Goal: Task Accomplishment & Management: Manage account settings

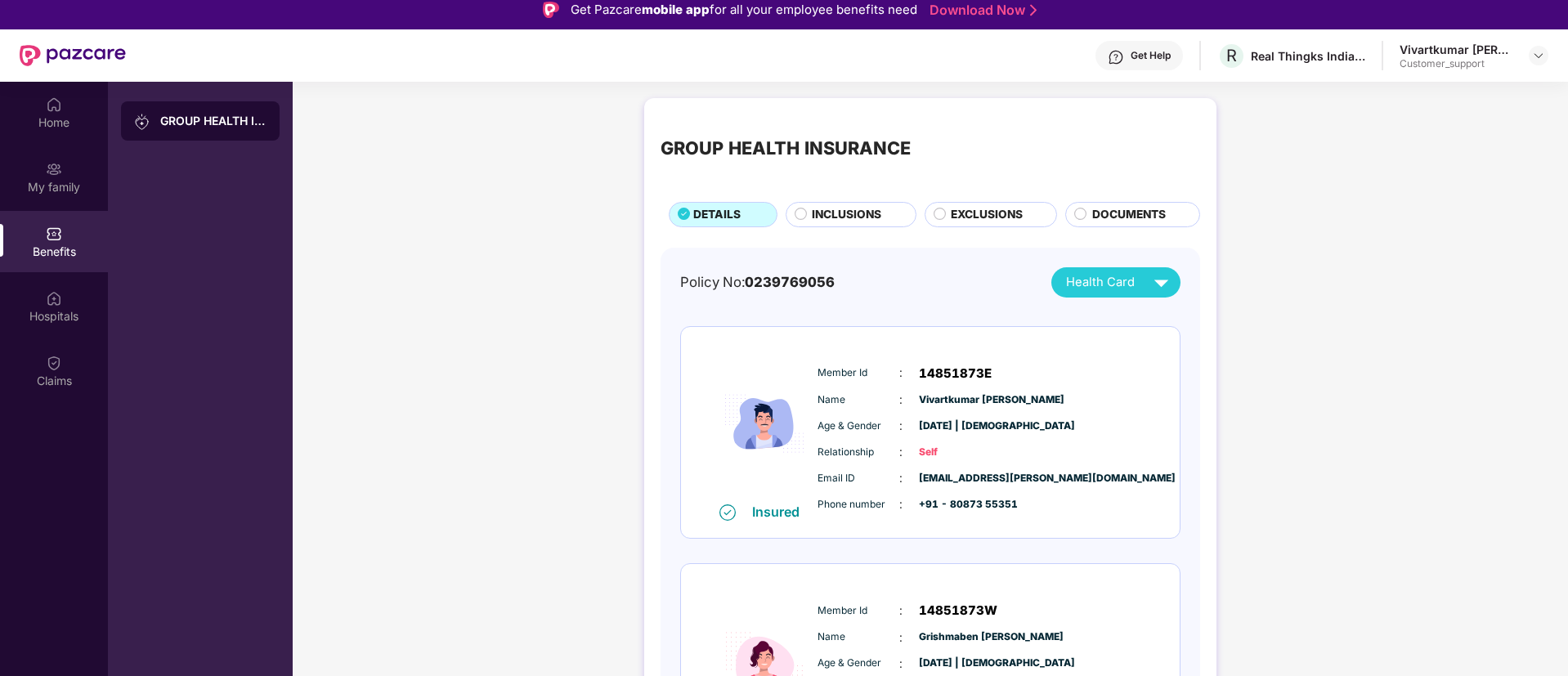
scroll to position [777, 0]
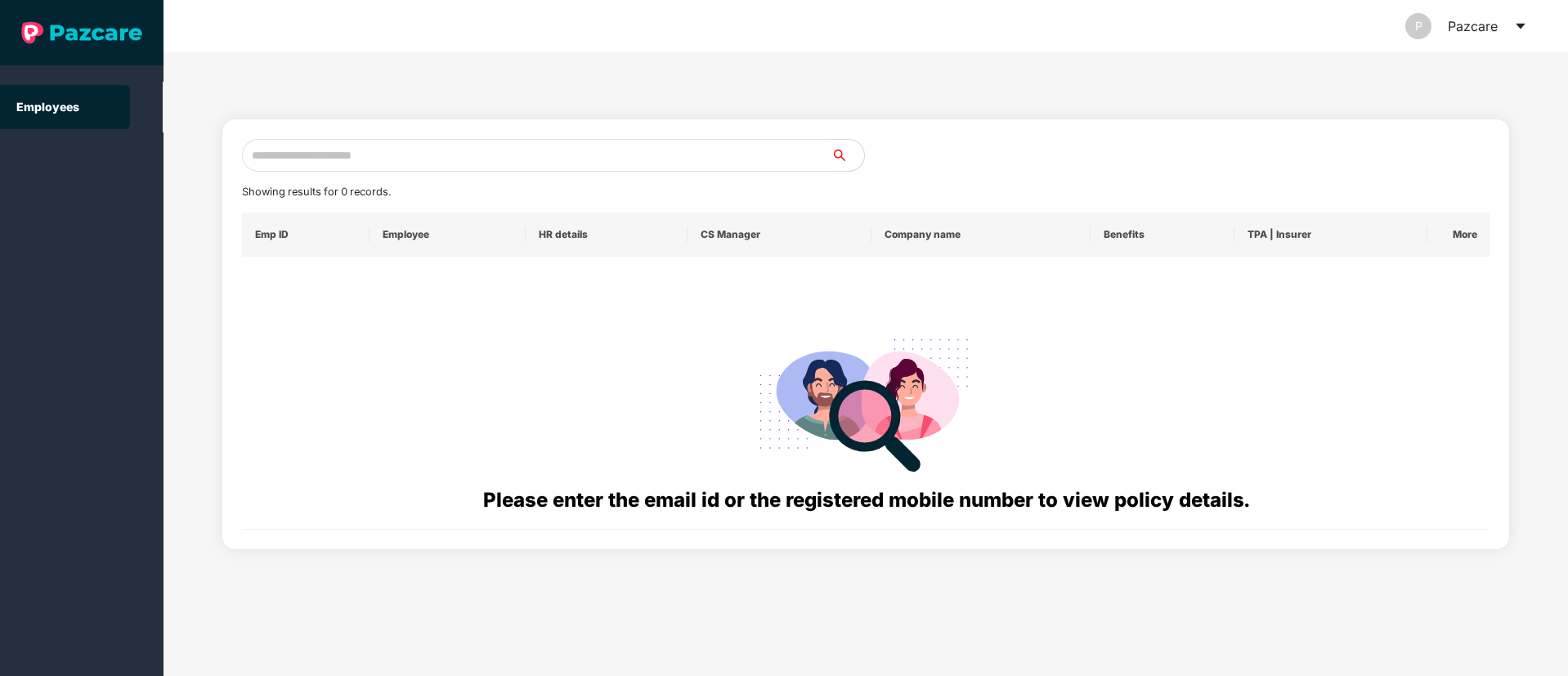
paste input "**********"
click at [433, 147] on input "**********" at bounding box center [536, 156] width 589 height 33
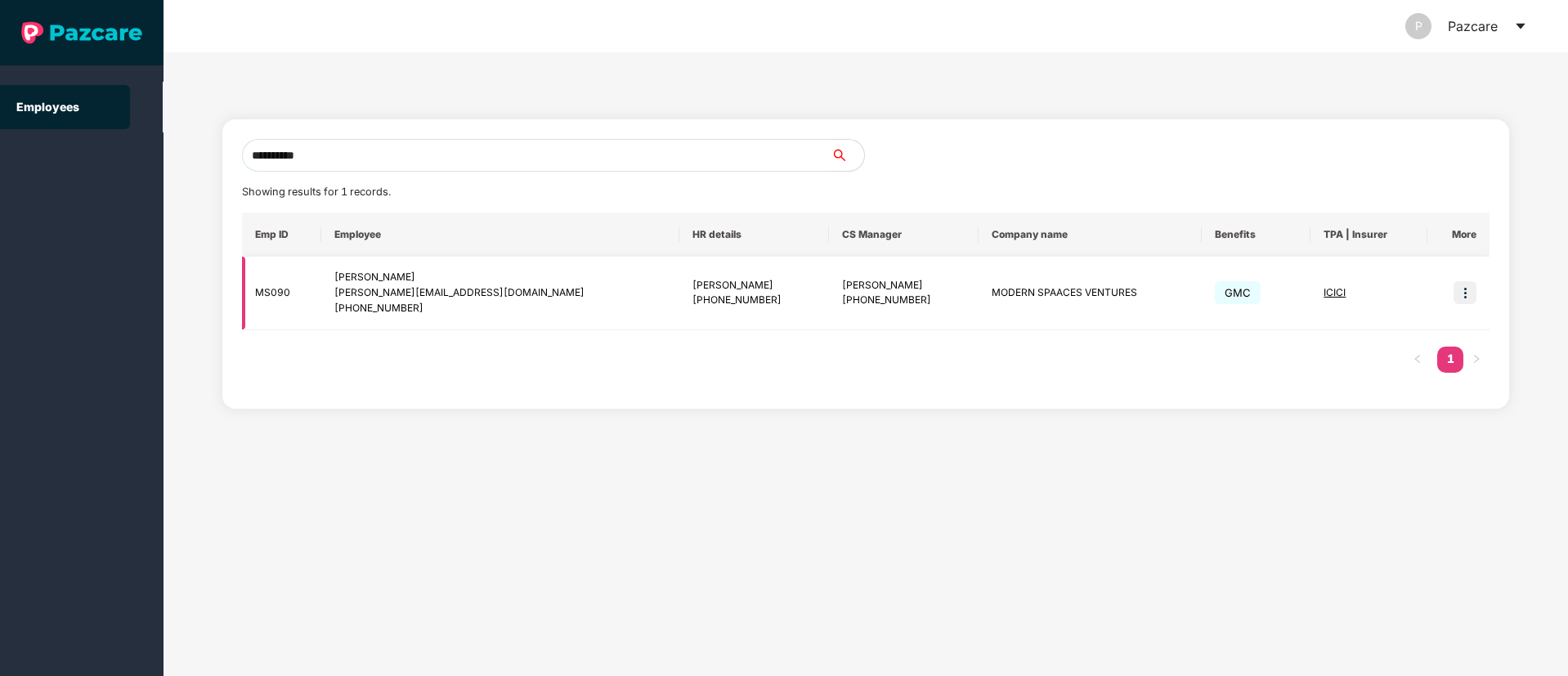
type input "**********"
click at [1459, 300] on img at bounding box center [1464, 292] width 23 height 23
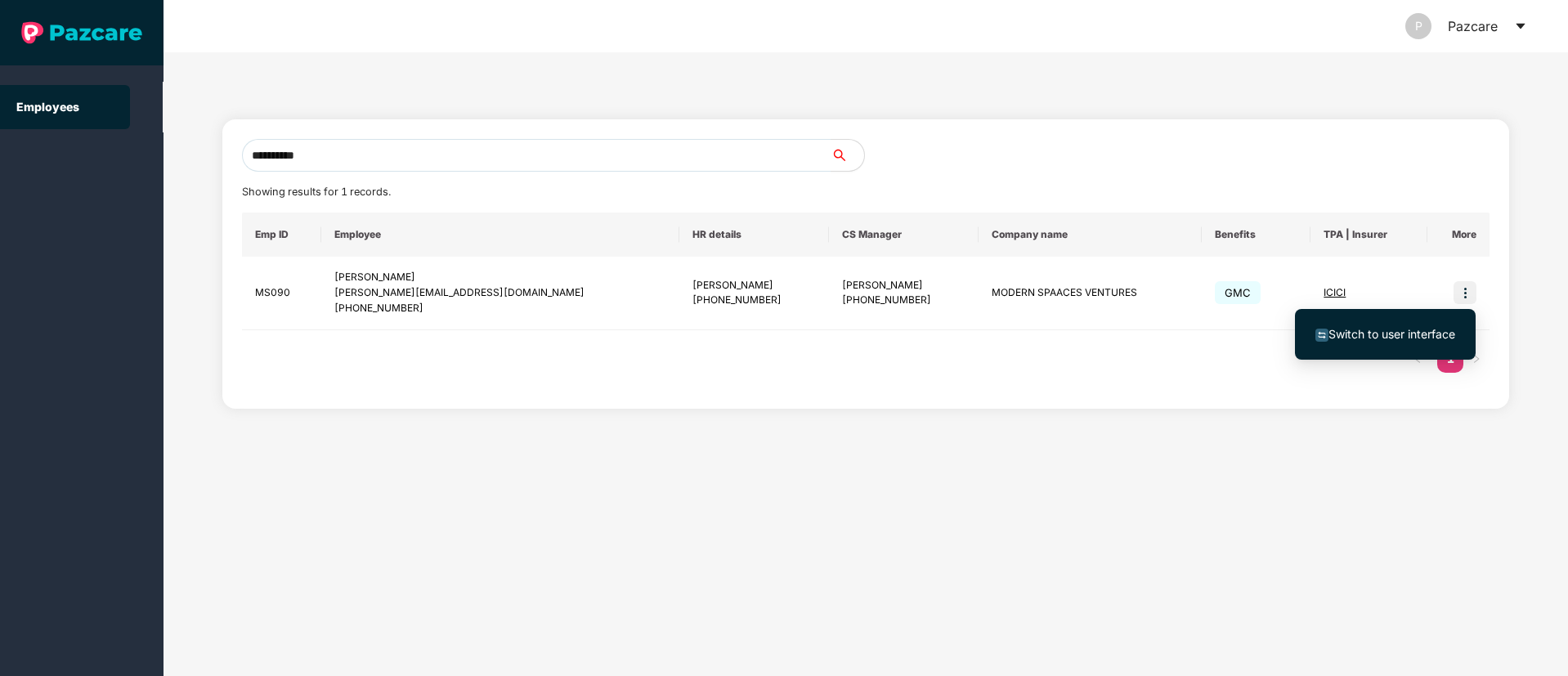
click at [1397, 327] on span "Switch to user interface" at bounding box center [1392, 333] width 126 height 14
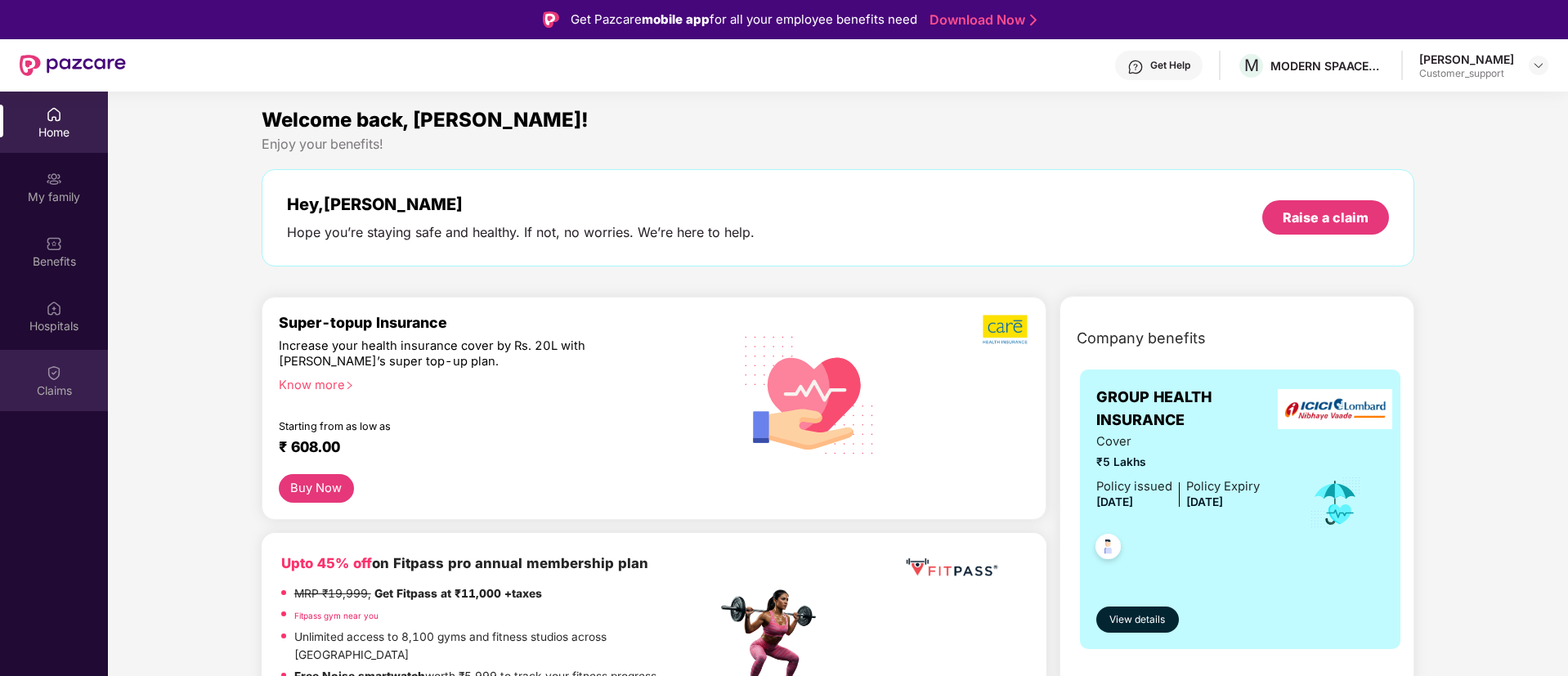
click at [72, 385] on div "Claims" at bounding box center [54, 391] width 108 height 16
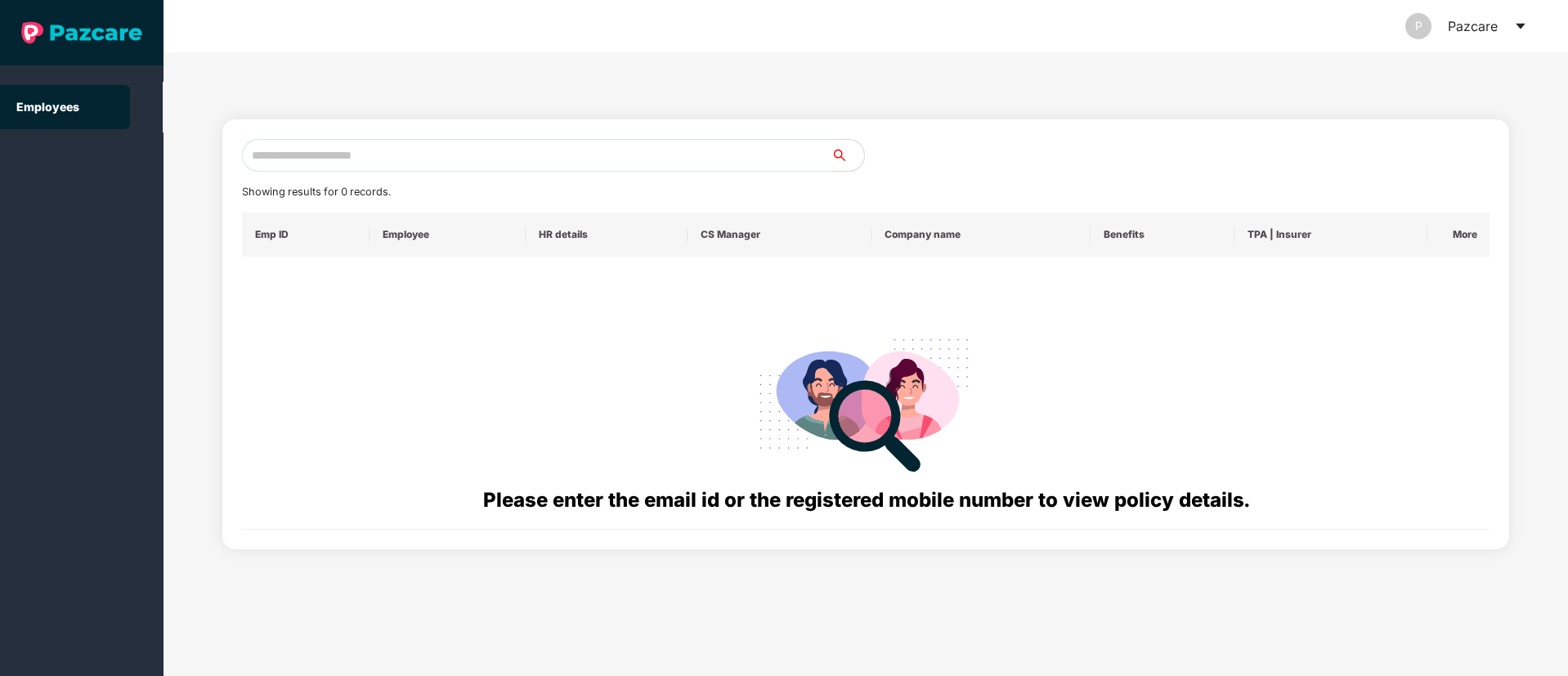
click at [308, 147] on input "text" at bounding box center [536, 156] width 589 height 33
paste input "**********"
click at [270, 157] on input "**********" at bounding box center [536, 156] width 589 height 33
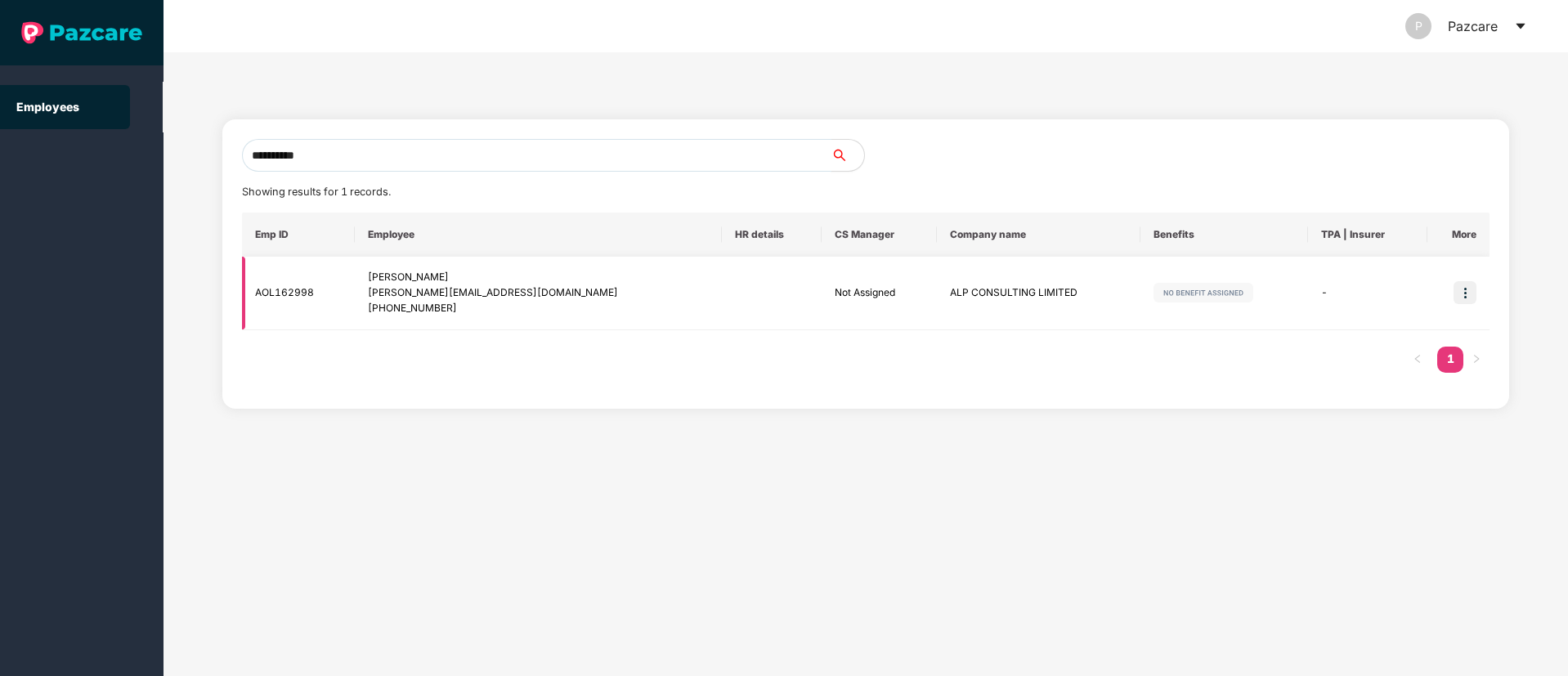
type input "**********"
click at [1466, 291] on img at bounding box center [1464, 292] width 23 height 23
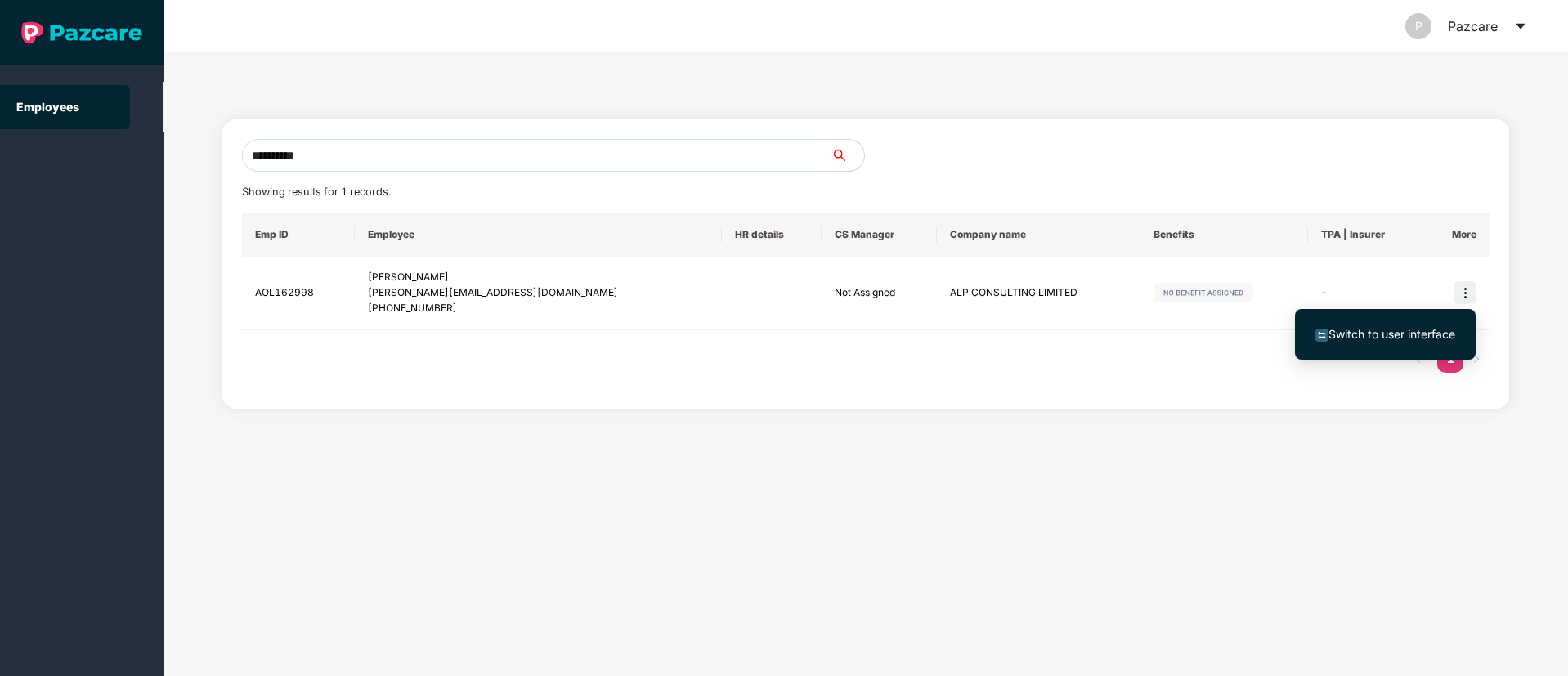
click at [1372, 327] on span "Switch to user interface" at bounding box center [1392, 333] width 126 height 14
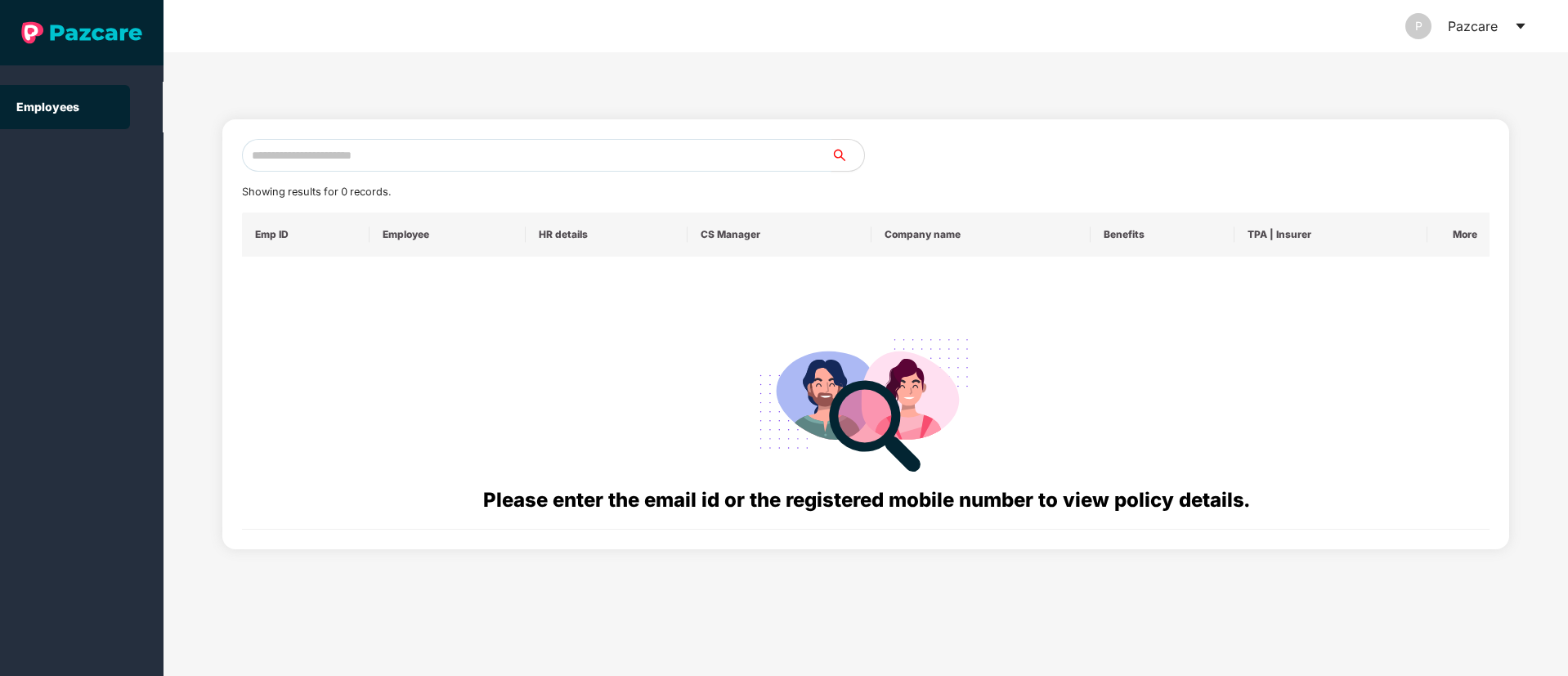
click at [382, 153] on input "text" at bounding box center [536, 156] width 589 height 33
paste input "**********"
click at [268, 156] on input "**********" at bounding box center [536, 156] width 589 height 33
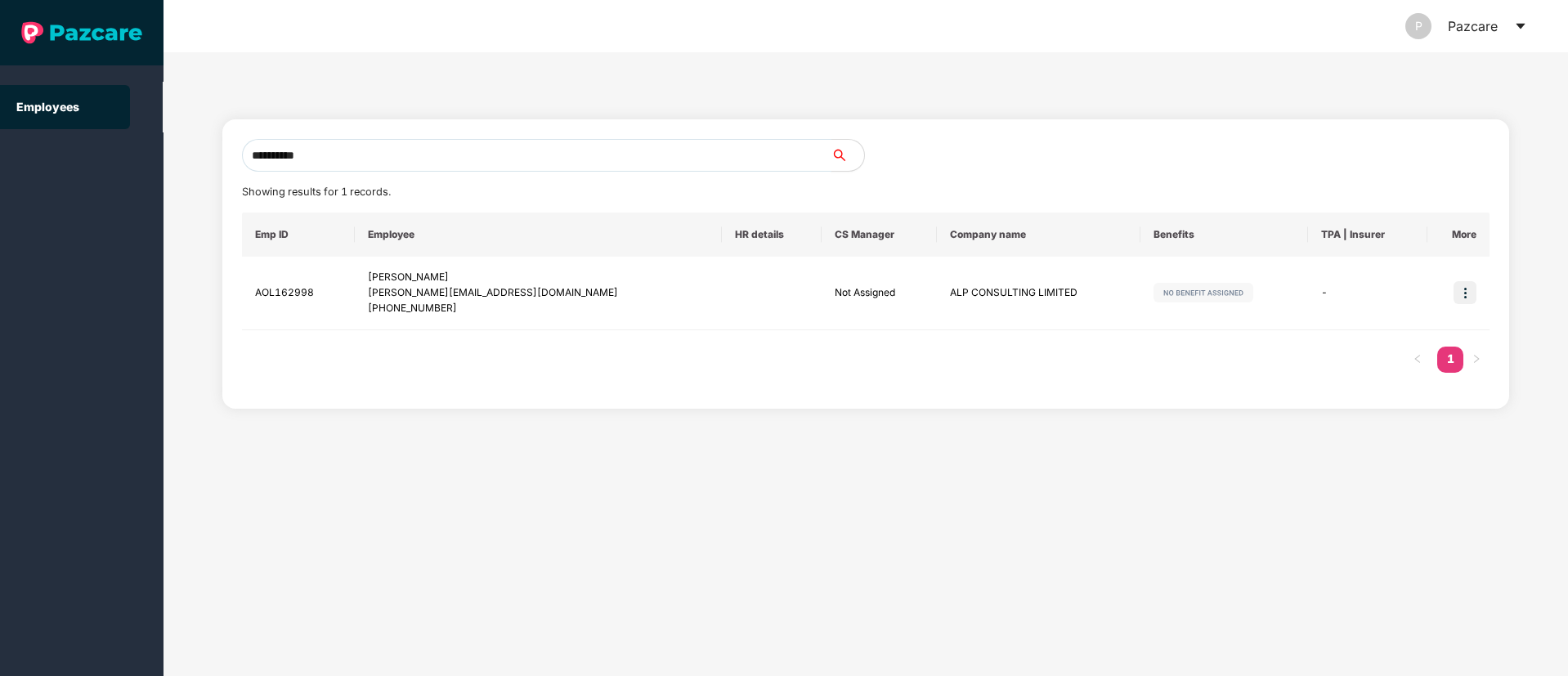
type input "**********"
click at [1000, 449] on div "**********" at bounding box center [865, 364] width 1405 height 624
click at [399, 148] on input "**********" at bounding box center [536, 156] width 589 height 33
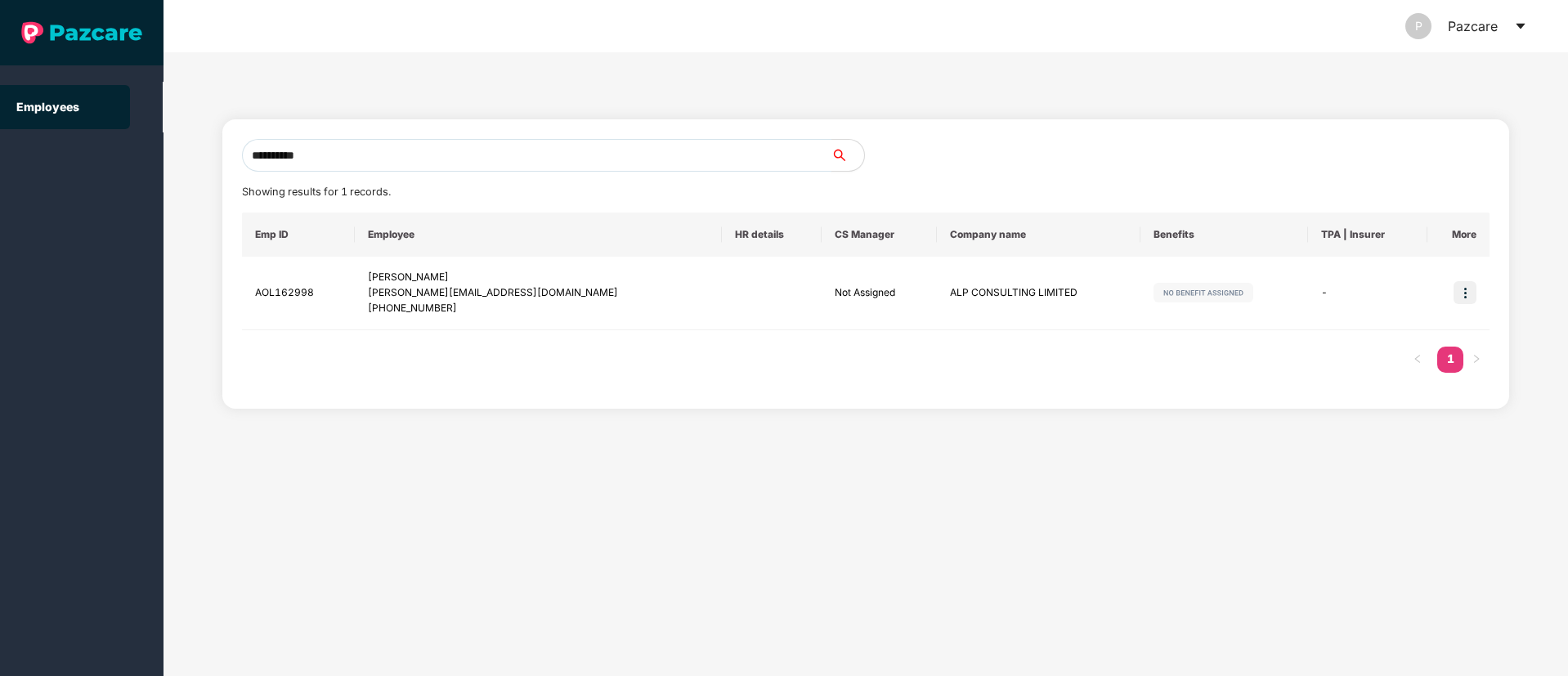
click at [399, 148] on input "**********" at bounding box center [536, 156] width 589 height 33
paste input "**********"
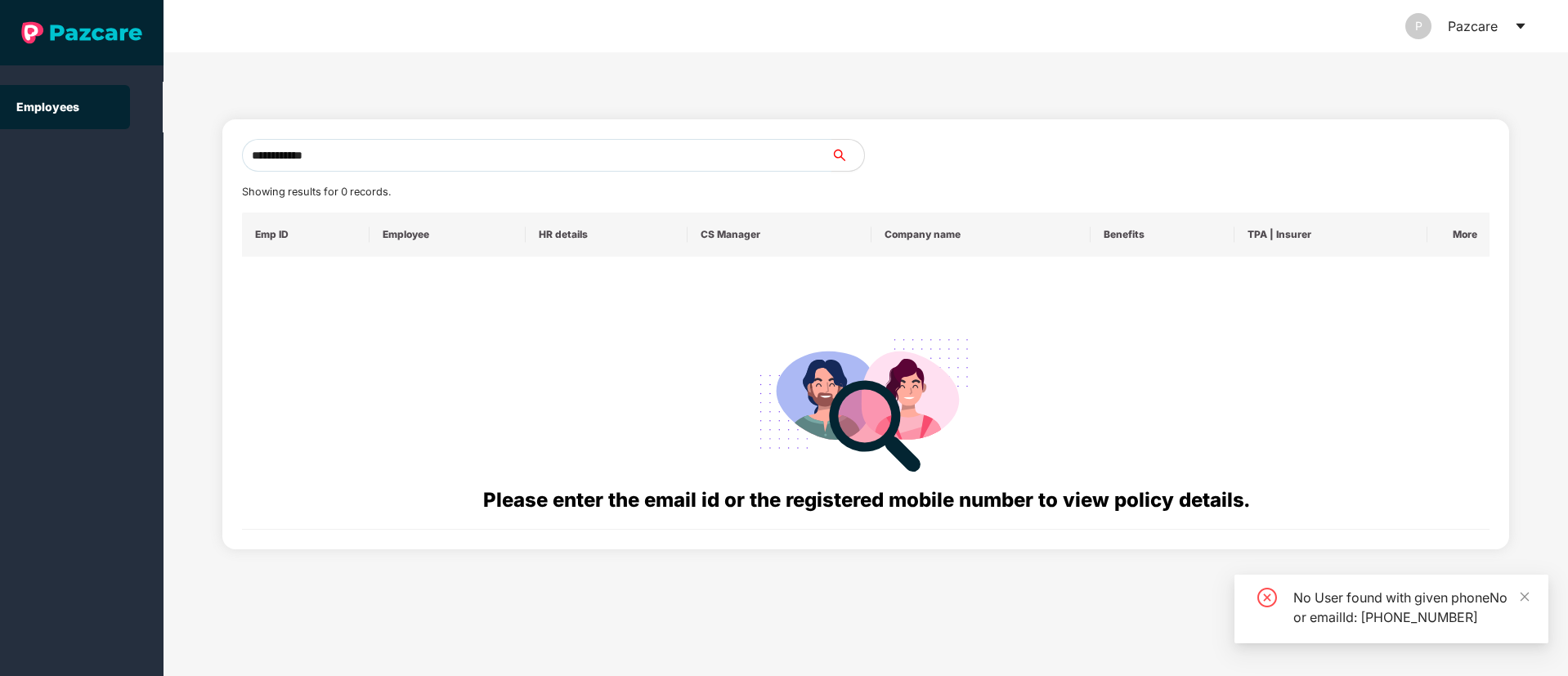
click at [265, 154] on input "**********" at bounding box center [536, 156] width 589 height 33
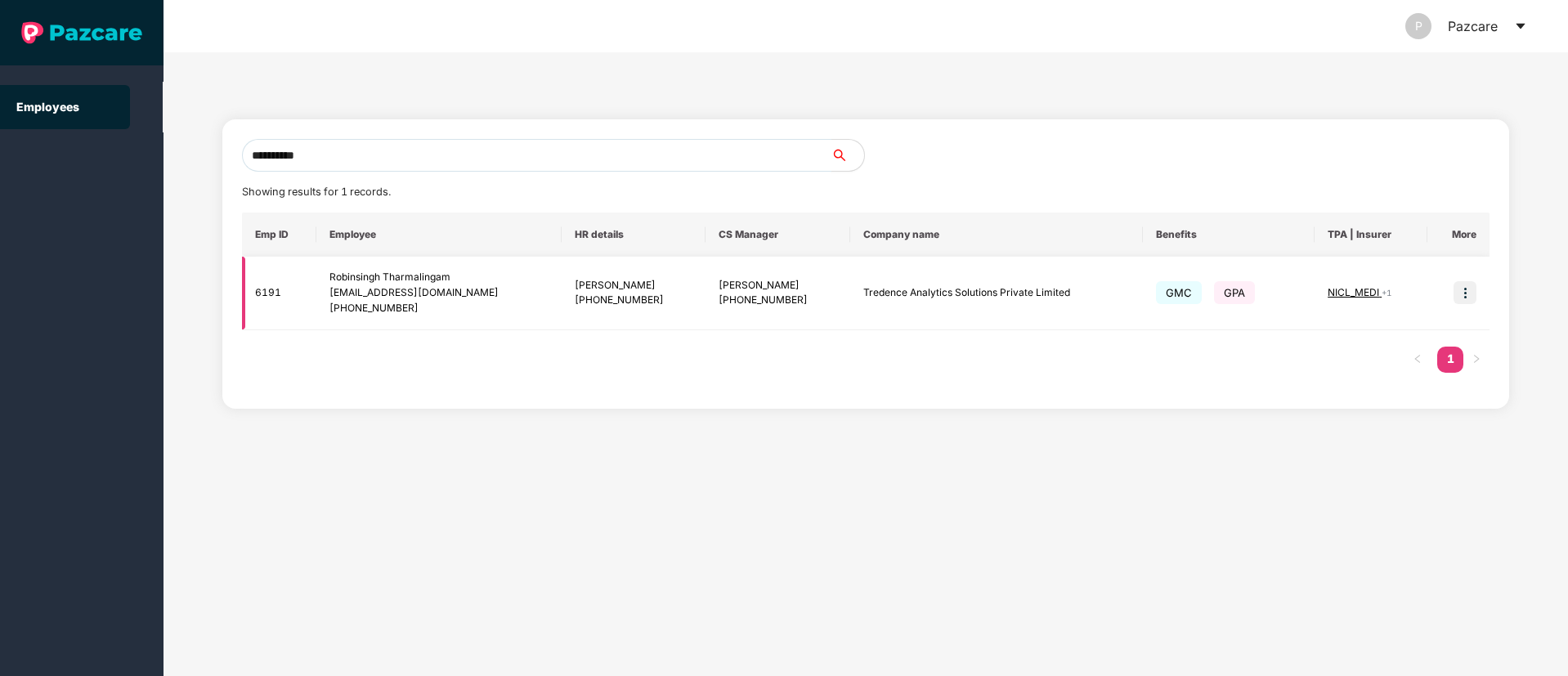
type input "**********"
click at [1464, 296] on img at bounding box center [1464, 292] width 23 height 23
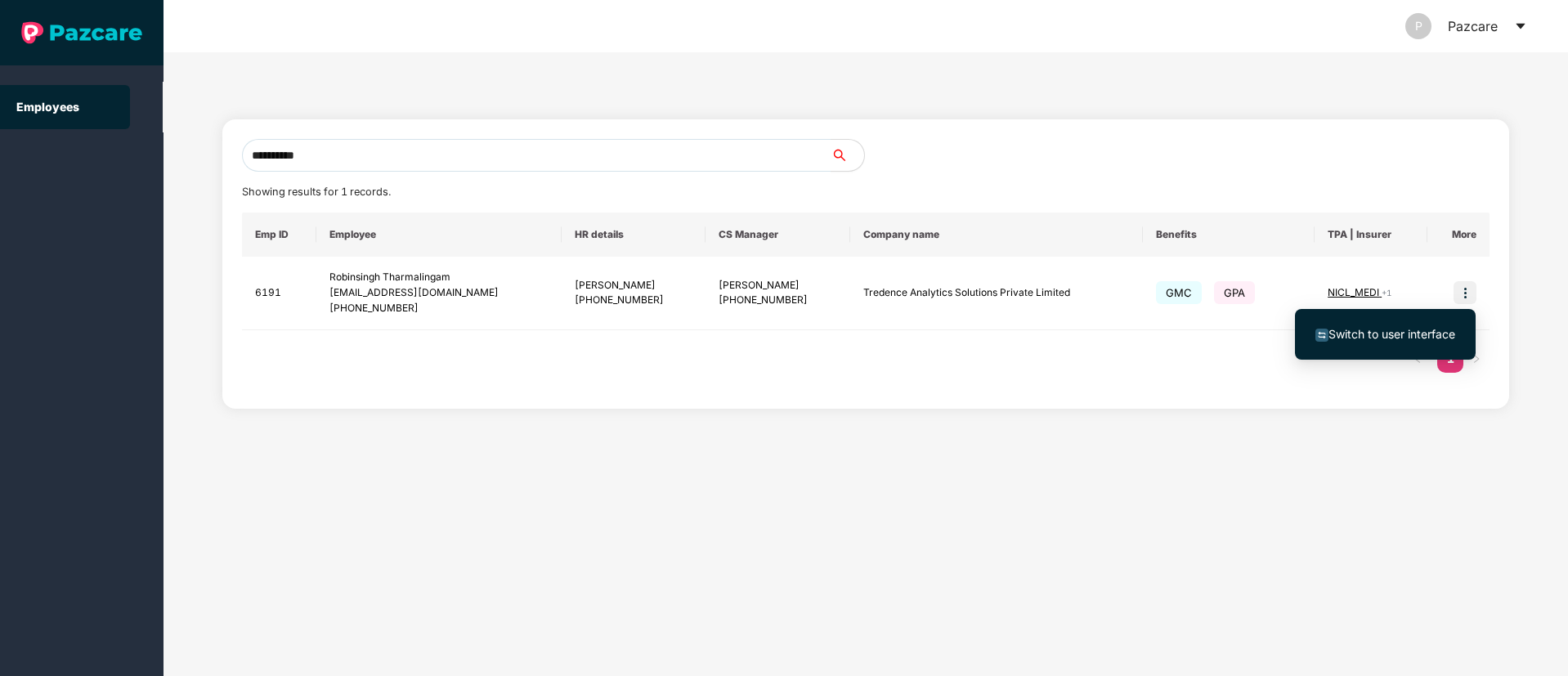
click at [1358, 337] on span "Switch to user interface" at bounding box center [1392, 333] width 126 height 14
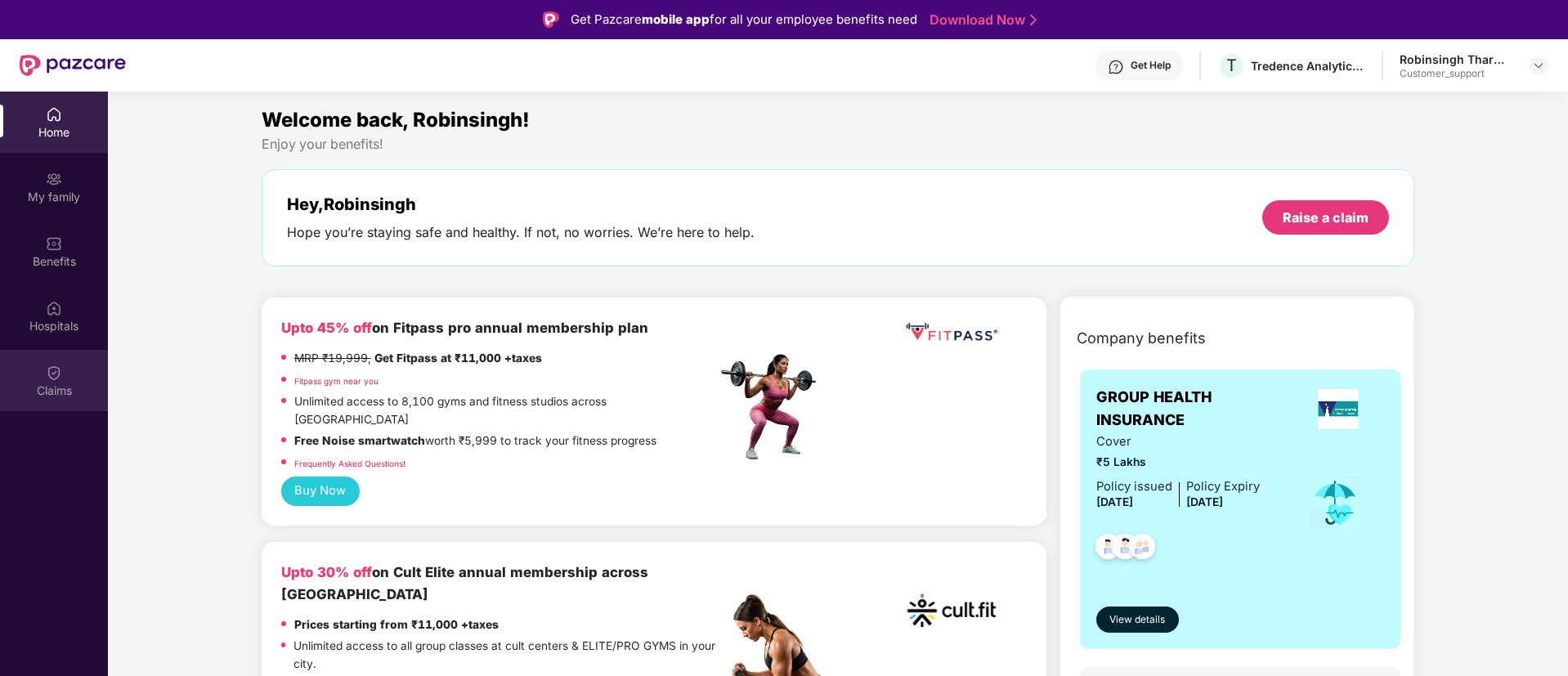
click at [51, 377] on img at bounding box center [54, 373] width 16 height 16
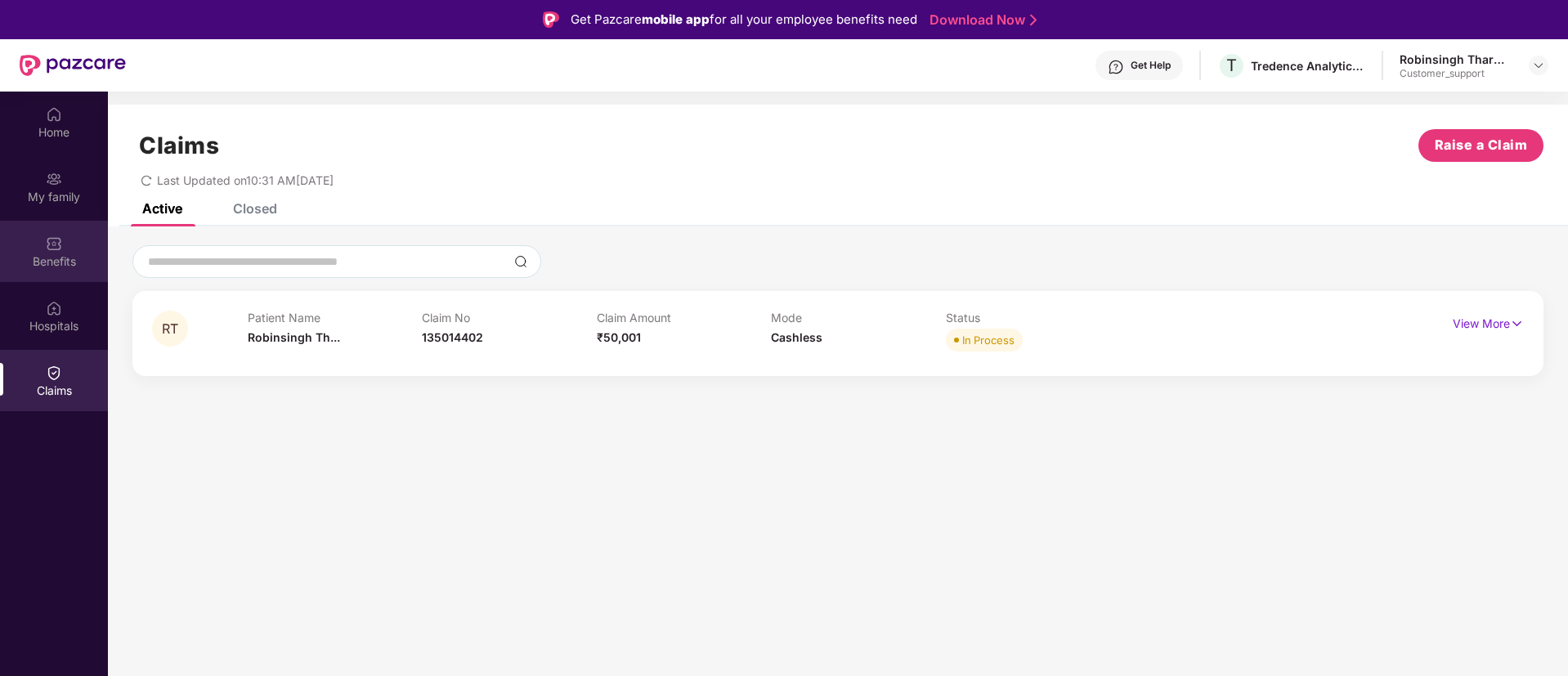
click at [55, 255] on div "Benefits" at bounding box center [54, 262] width 108 height 16
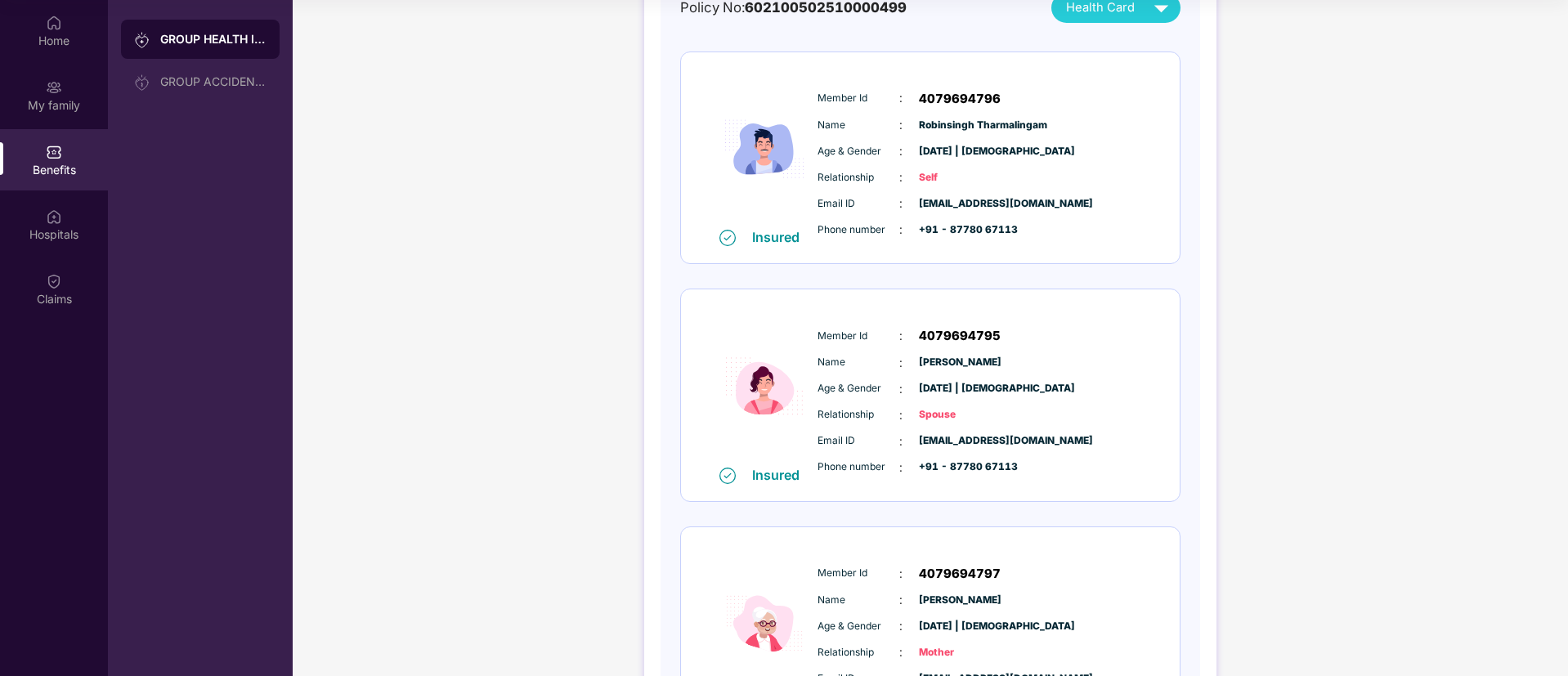
scroll to position [357, 0]
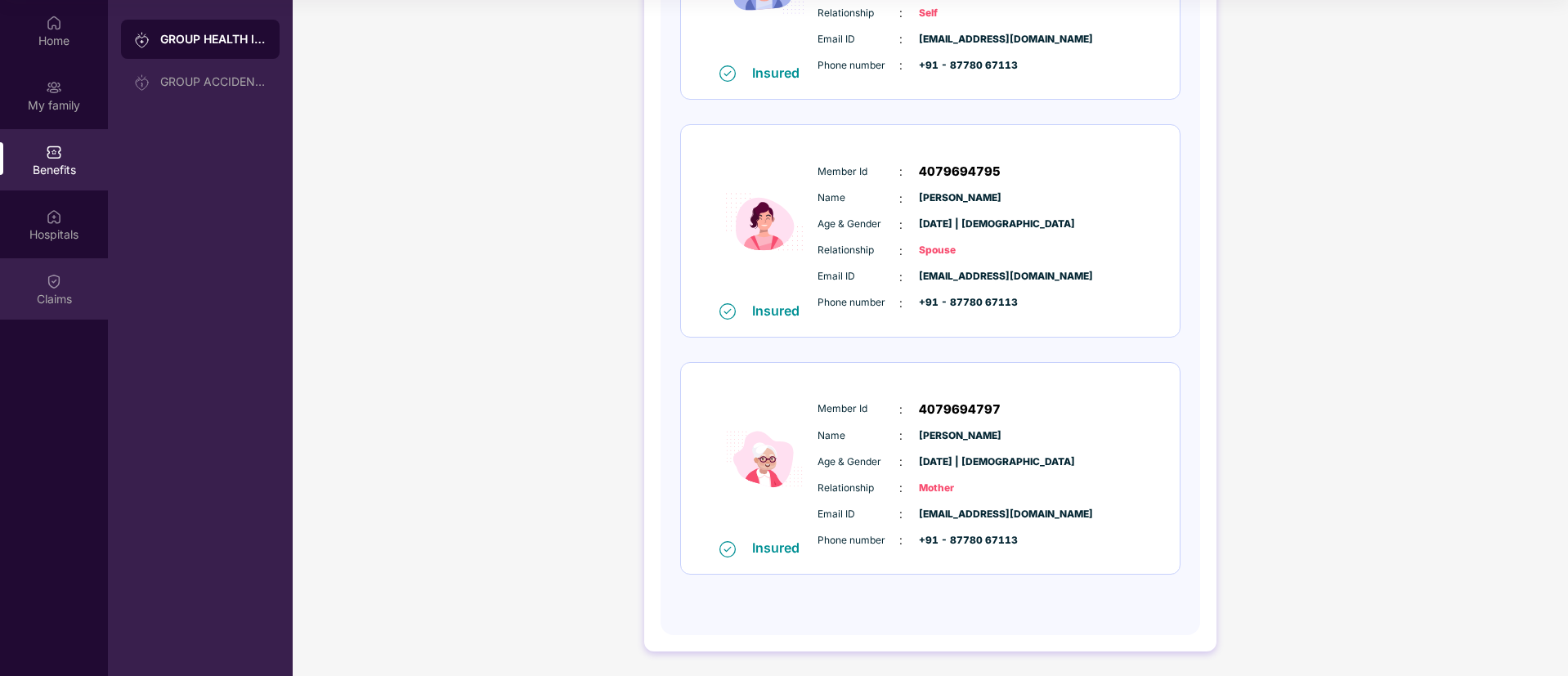
click at [58, 292] on div "Claims" at bounding box center [54, 300] width 108 height 16
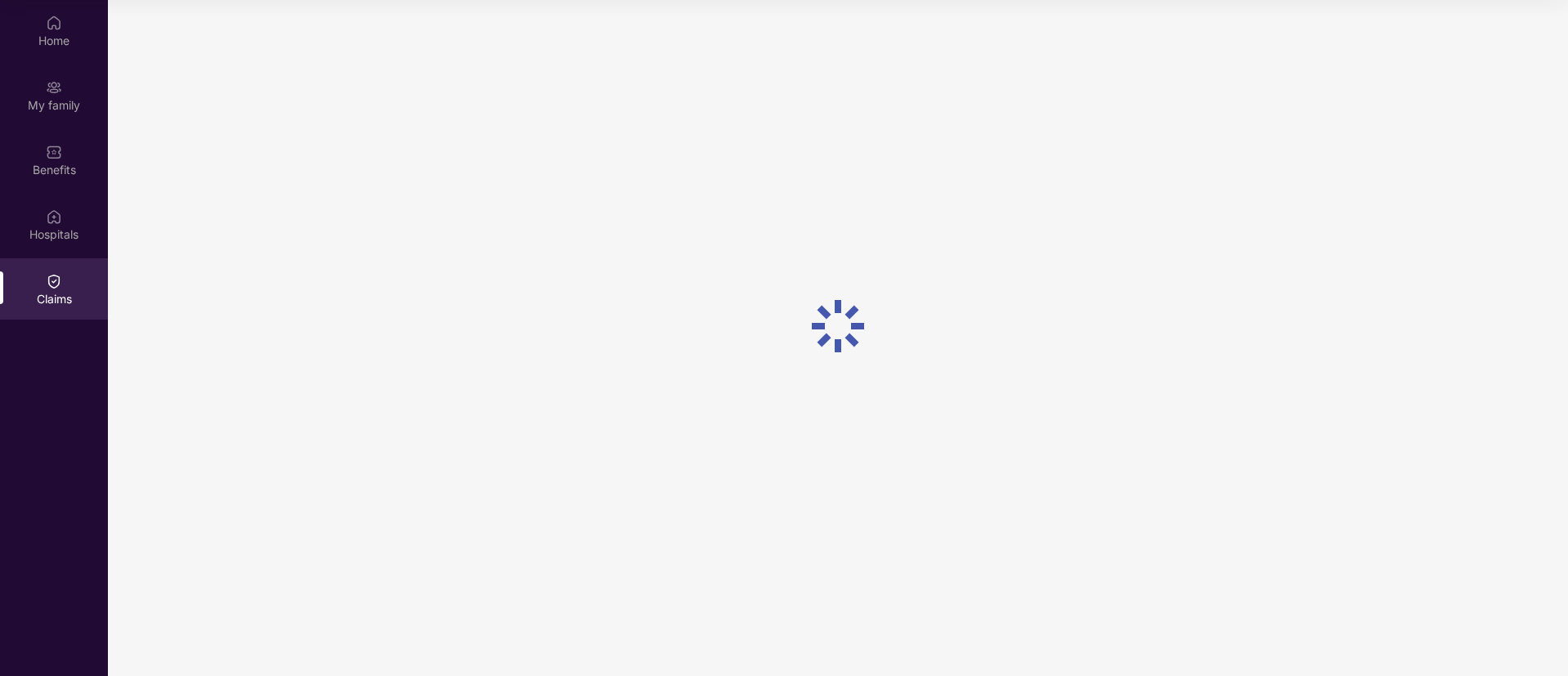
scroll to position [0, 0]
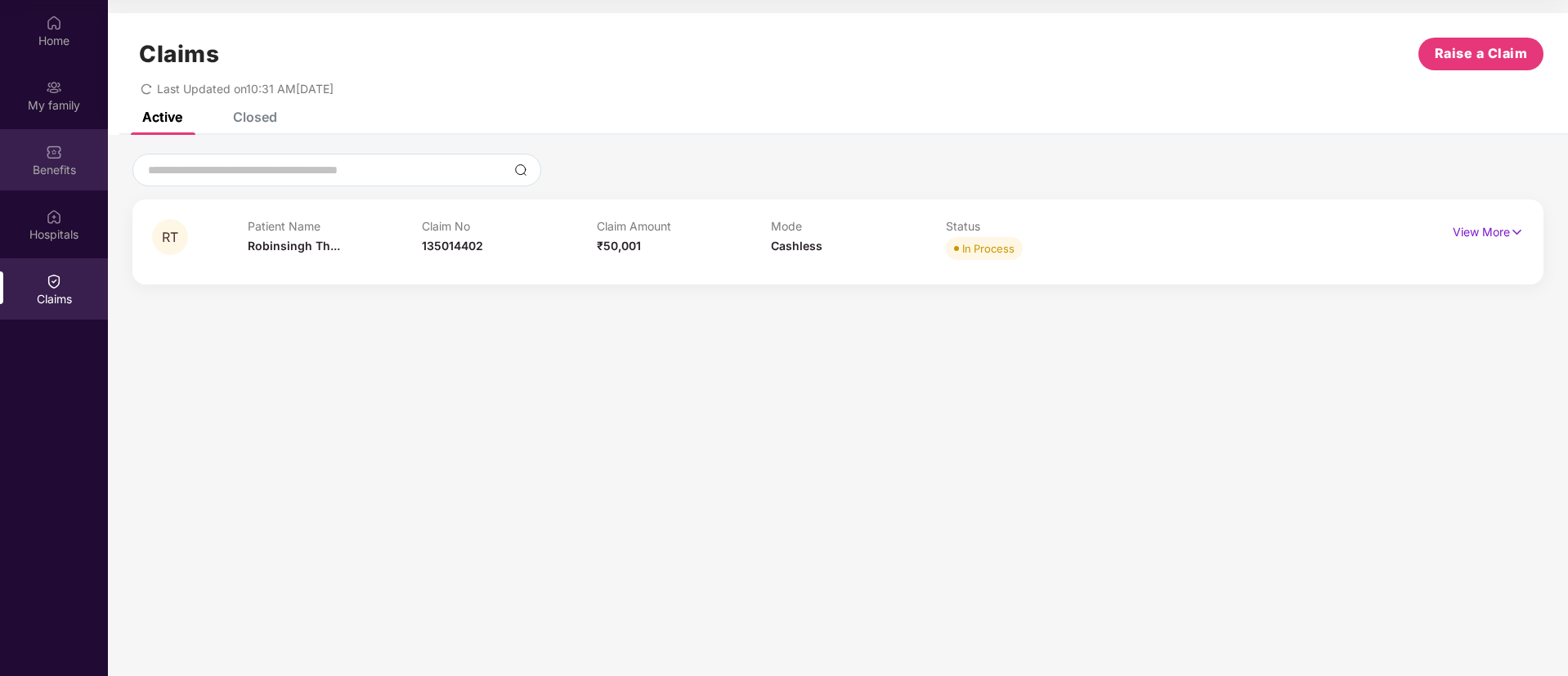
click at [46, 157] on img at bounding box center [54, 152] width 16 height 16
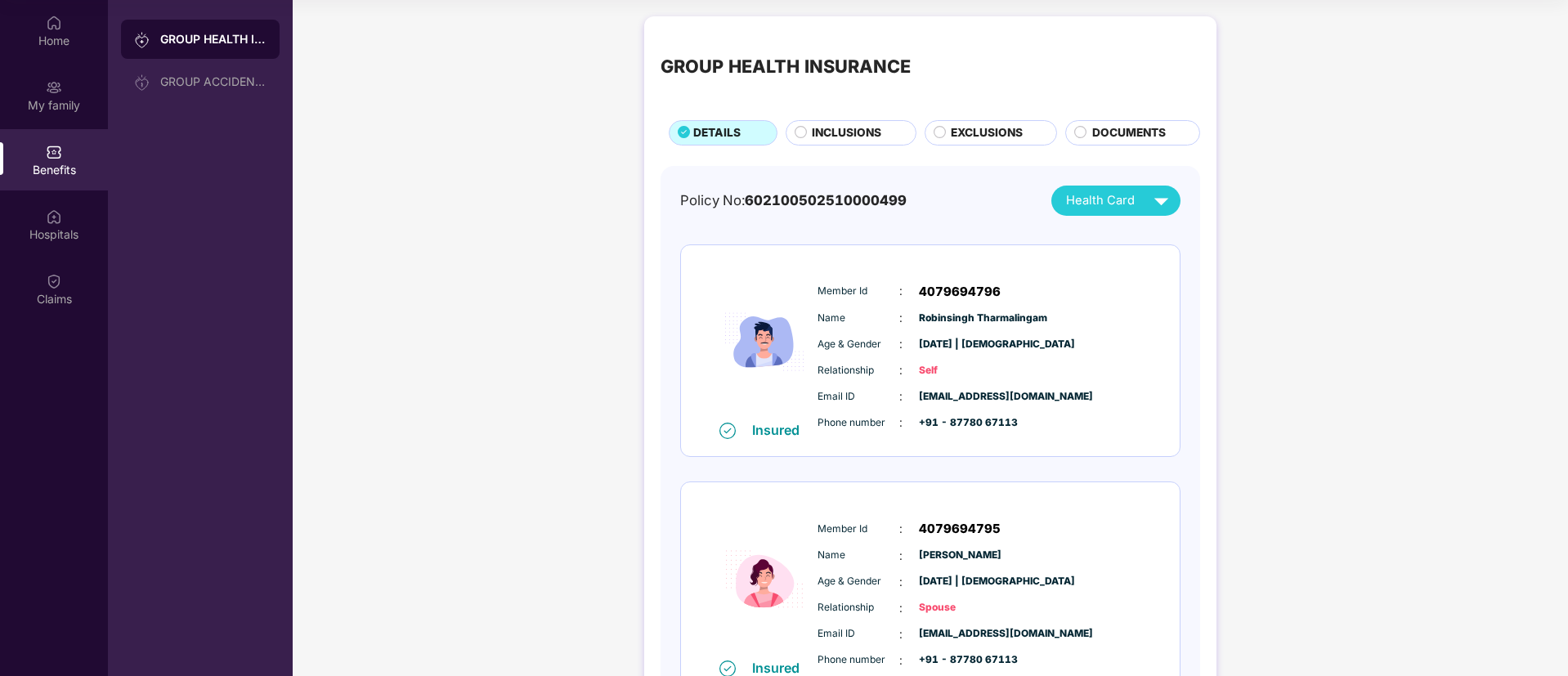
click at [938, 292] on span "4079694796" at bounding box center [959, 291] width 82 height 19
copy span "4079694796"
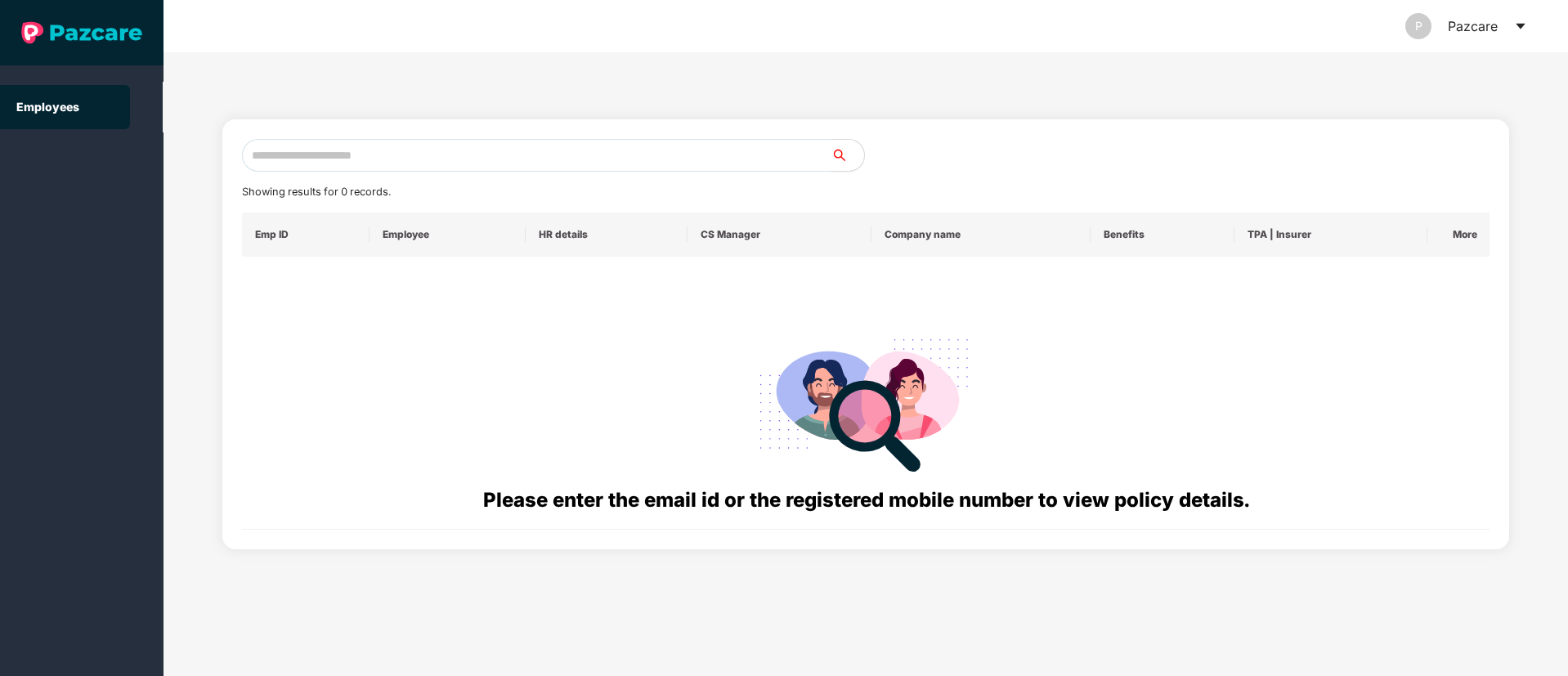
paste input "**********"
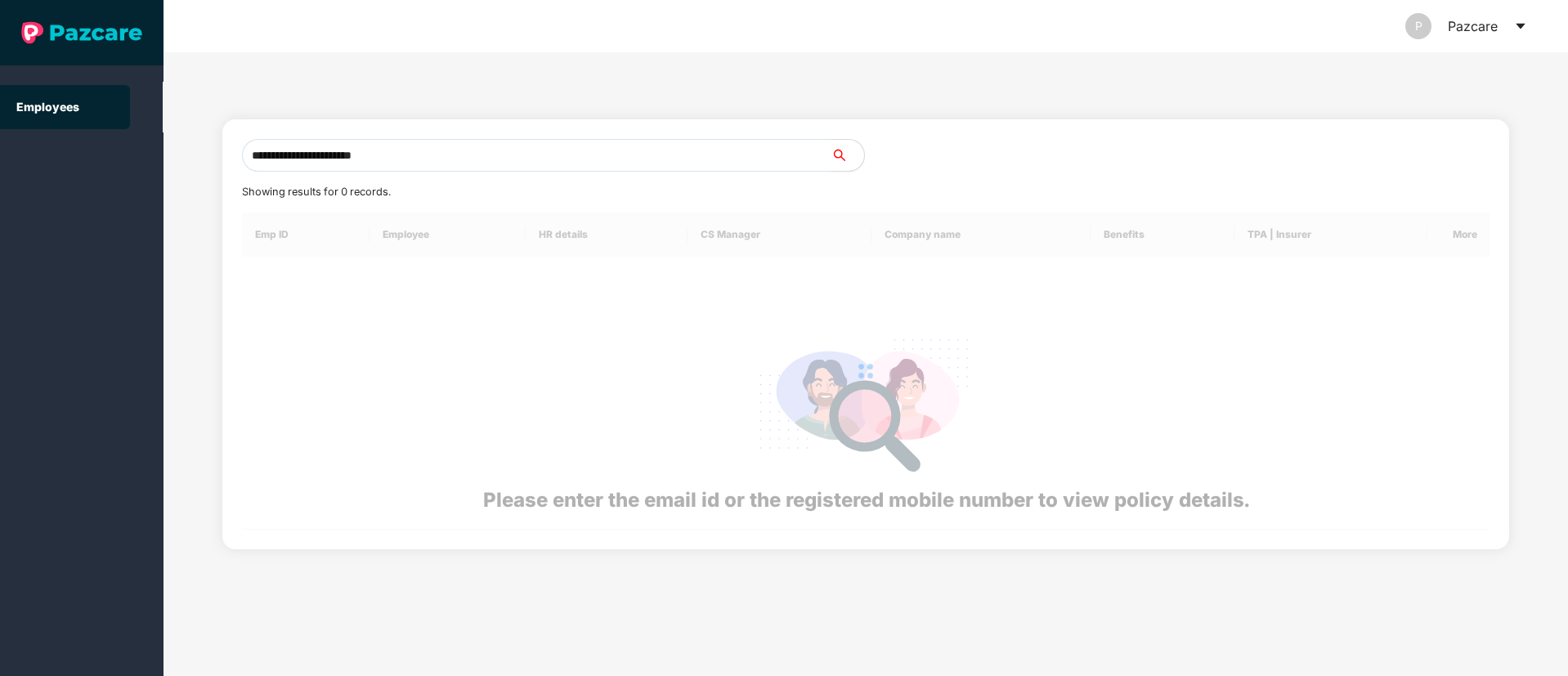
click at [367, 145] on input "**********" at bounding box center [536, 156] width 589 height 33
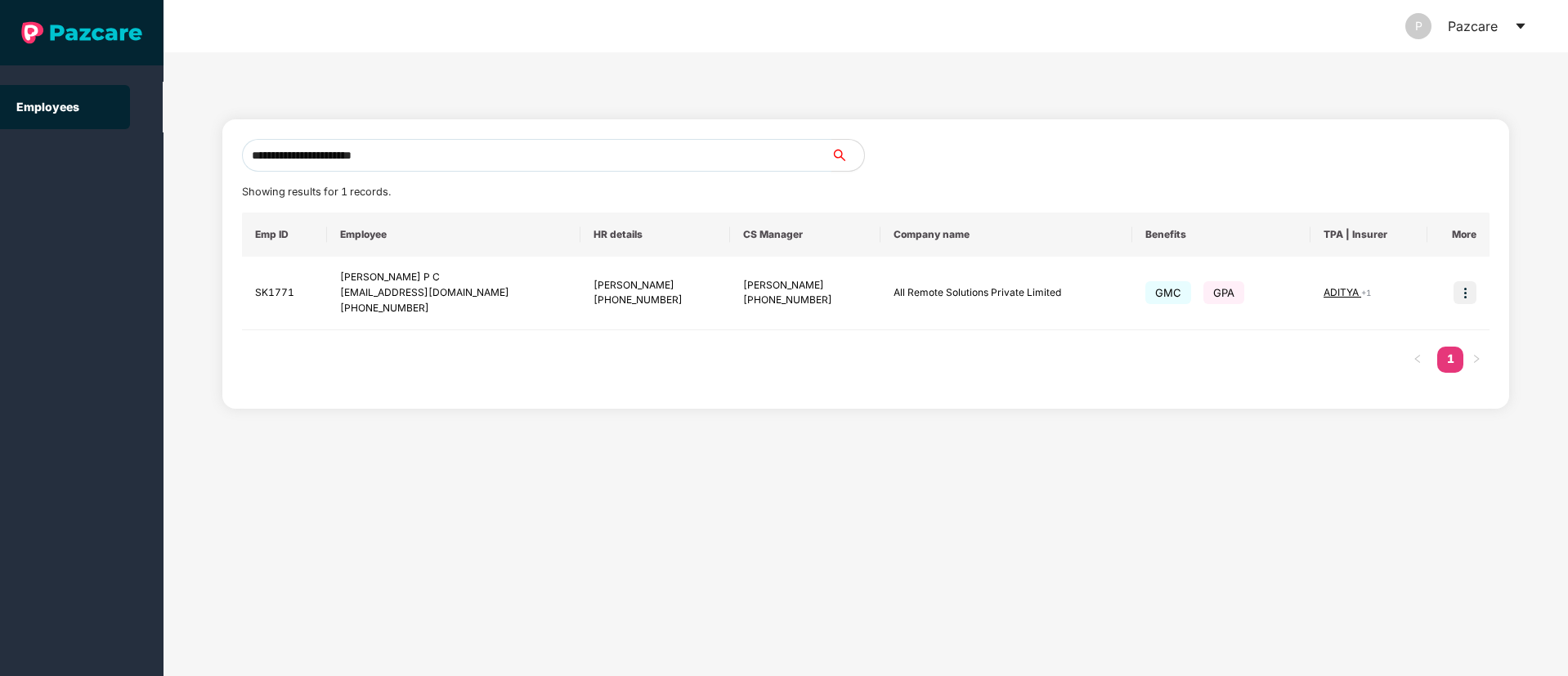
type input "**********"
click at [1466, 284] on img at bounding box center [1464, 292] width 23 height 23
click at [1358, 336] on span "Switch to user interface" at bounding box center [1392, 333] width 126 height 14
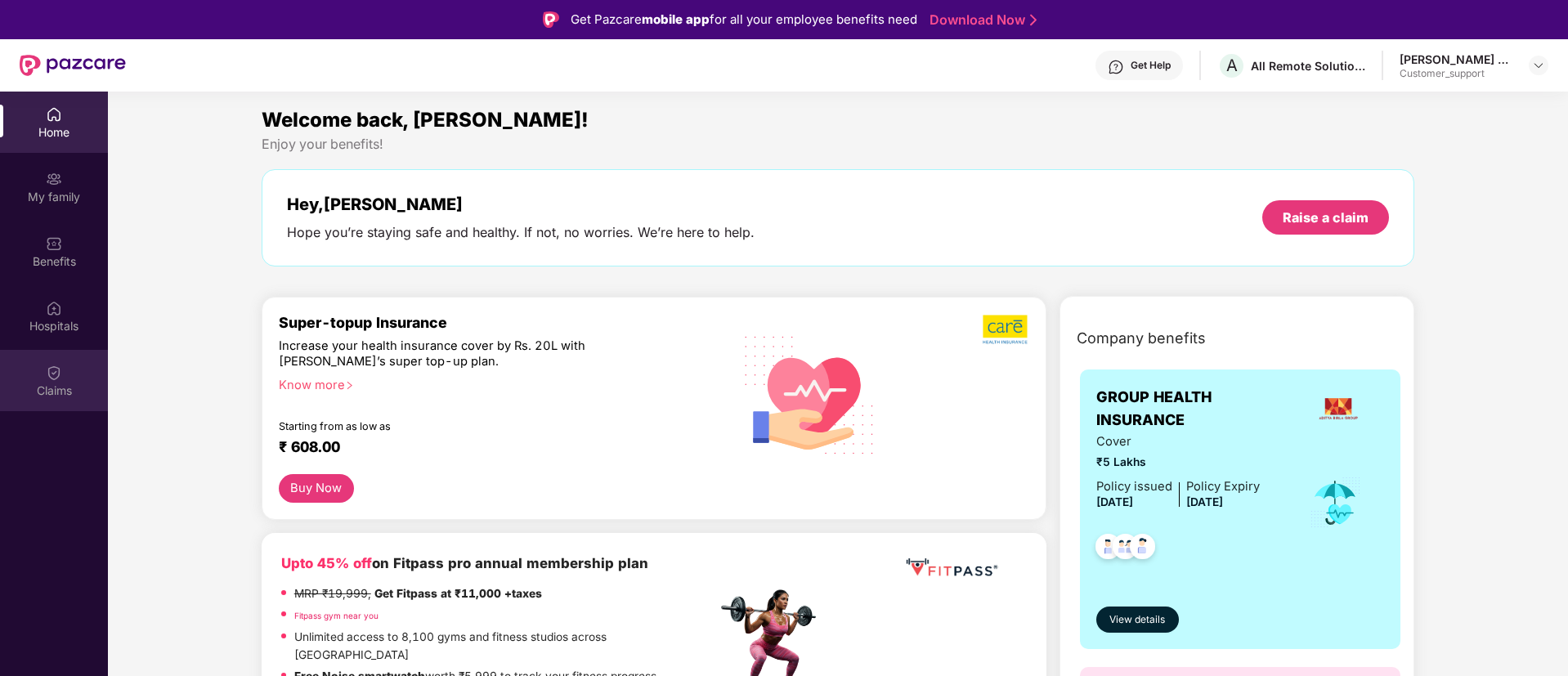
click at [64, 381] on div "Claims" at bounding box center [54, 380] width 108 height 61
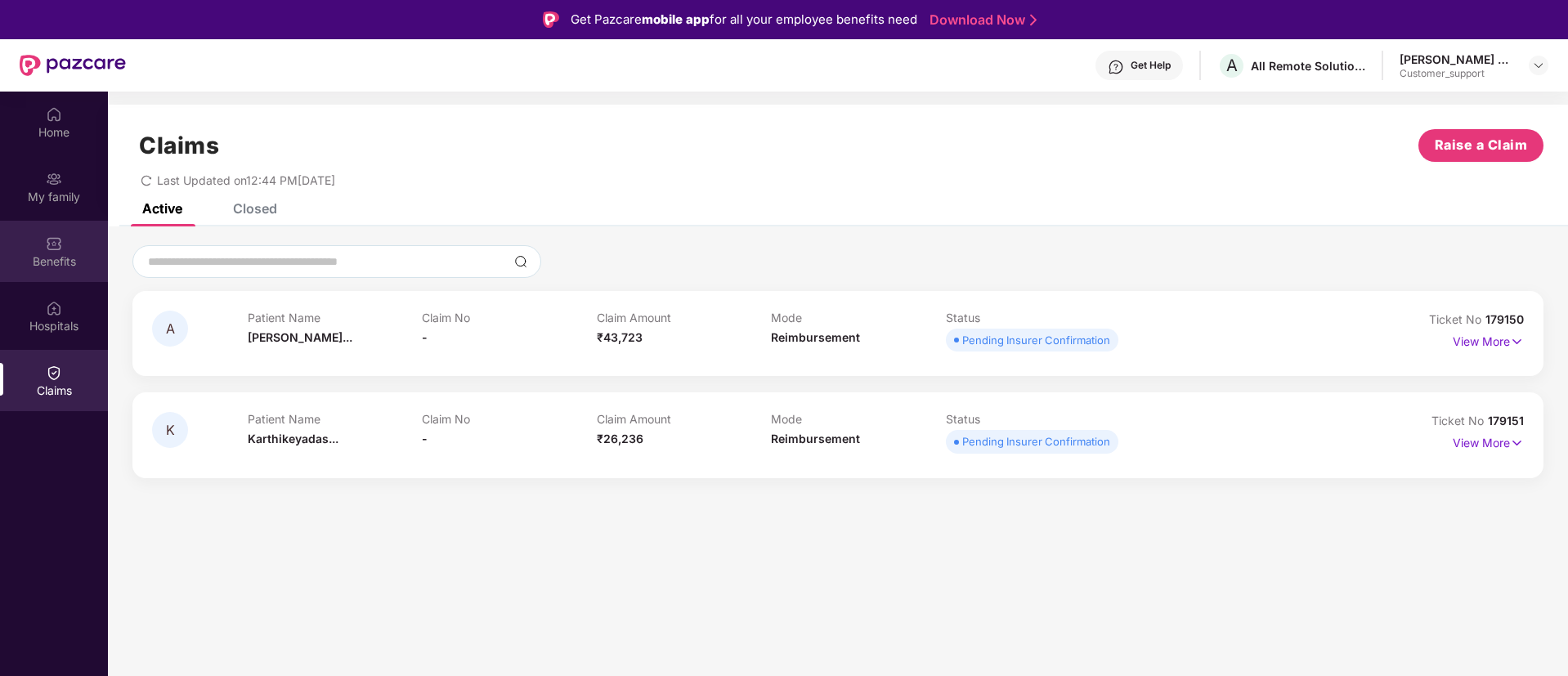
click at [53, 235] on img at bounding box center [54, 244] width 16 height 16
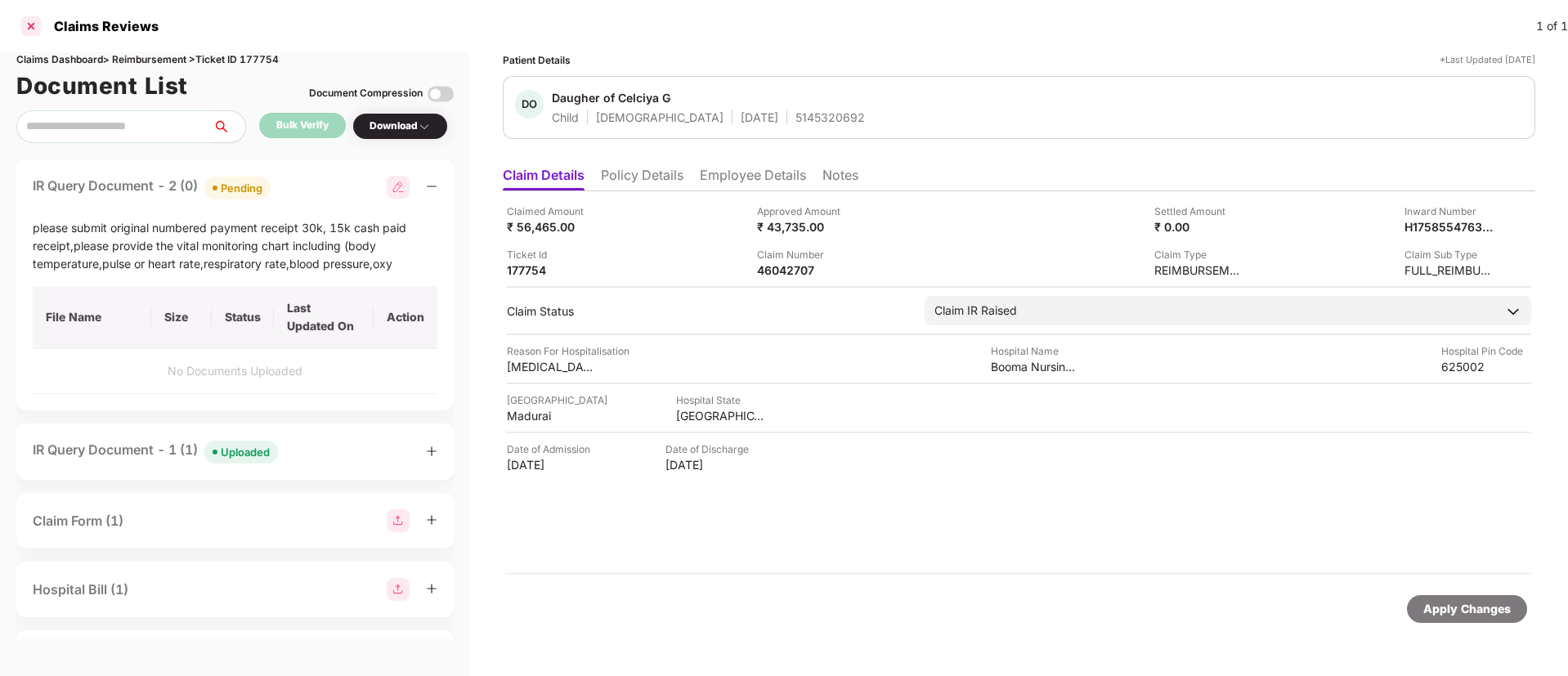
click at [31, 27] on div at bounding box center [31, 26] width 27 height 27
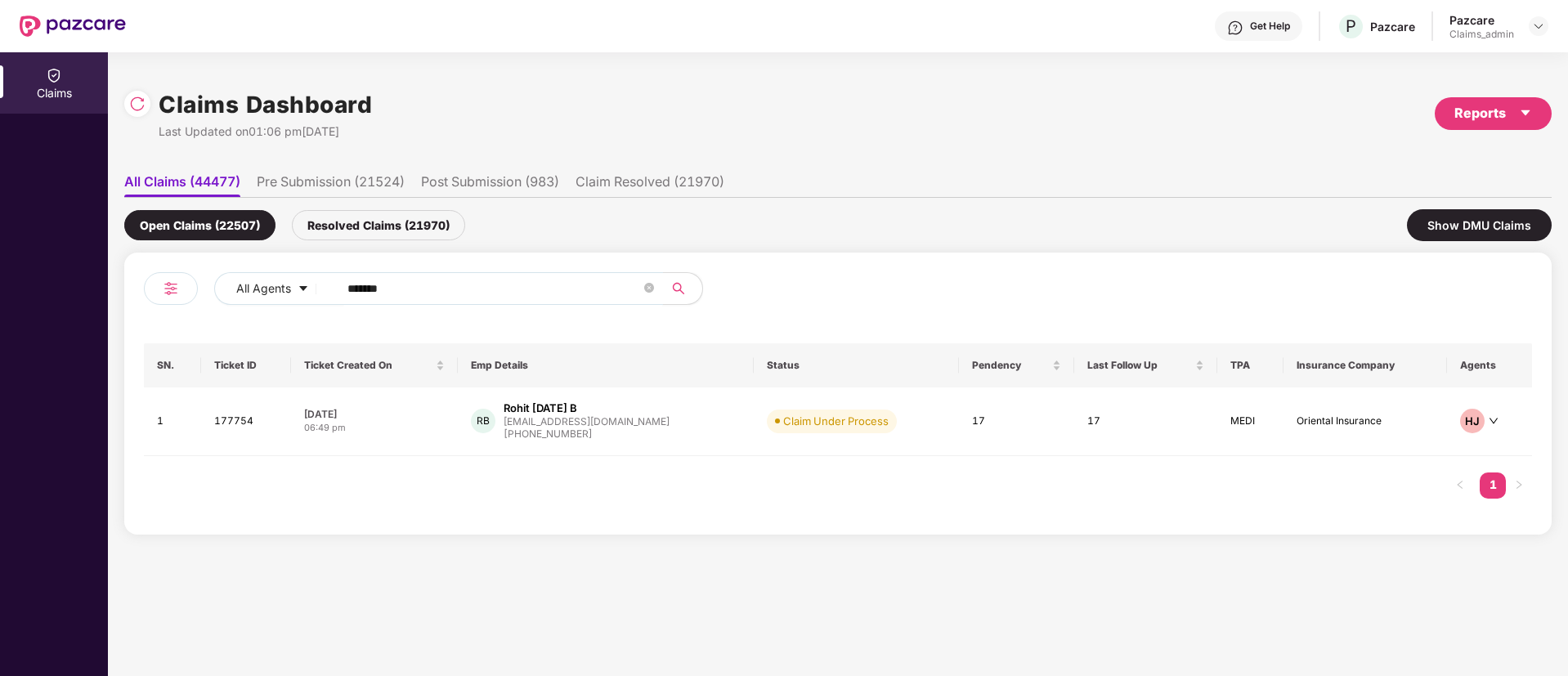
click at [391, 286] on input "******" at bounding box center [494, 289] width 293 height 25
paste input "******"
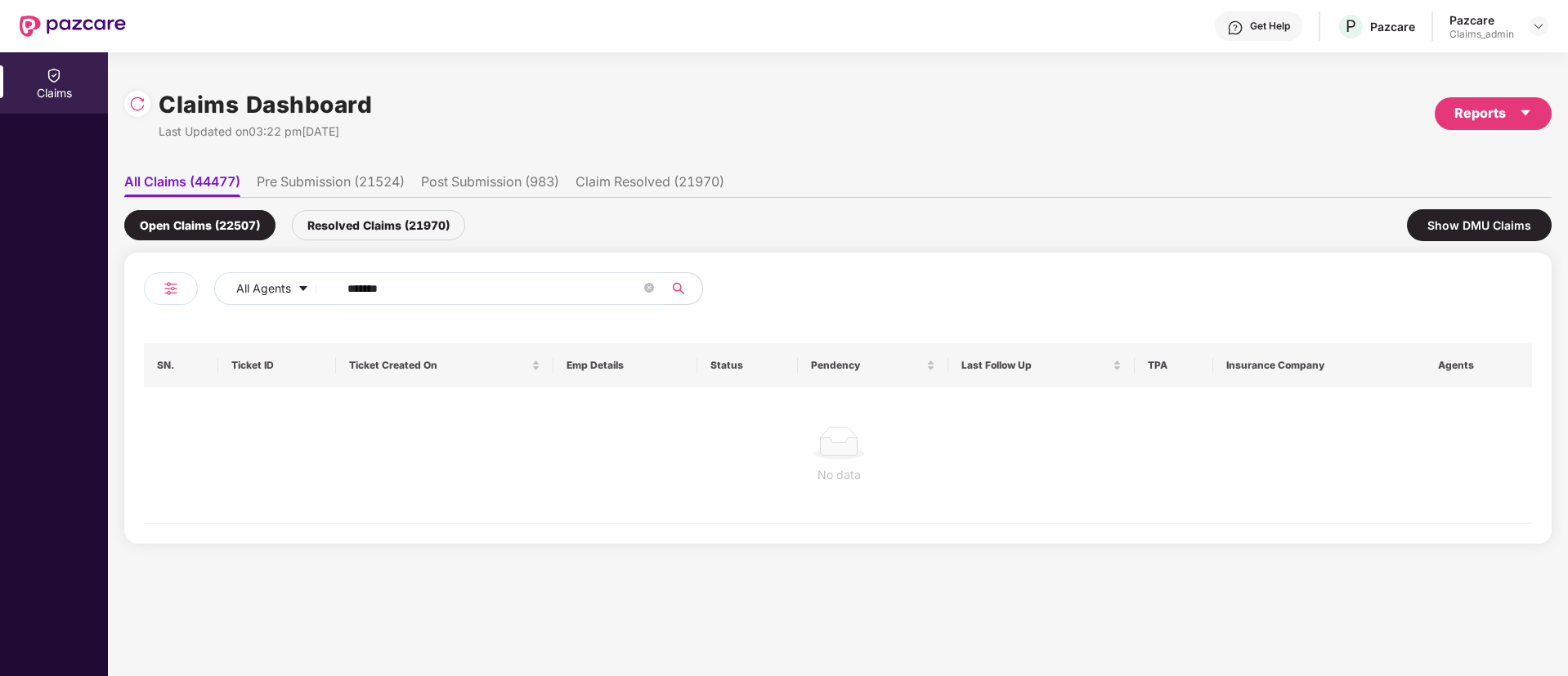
type input "******"
click at [361, 228] on div "Resolved Claims (21970)" at bounding box center [378, 224] width 173 height 30
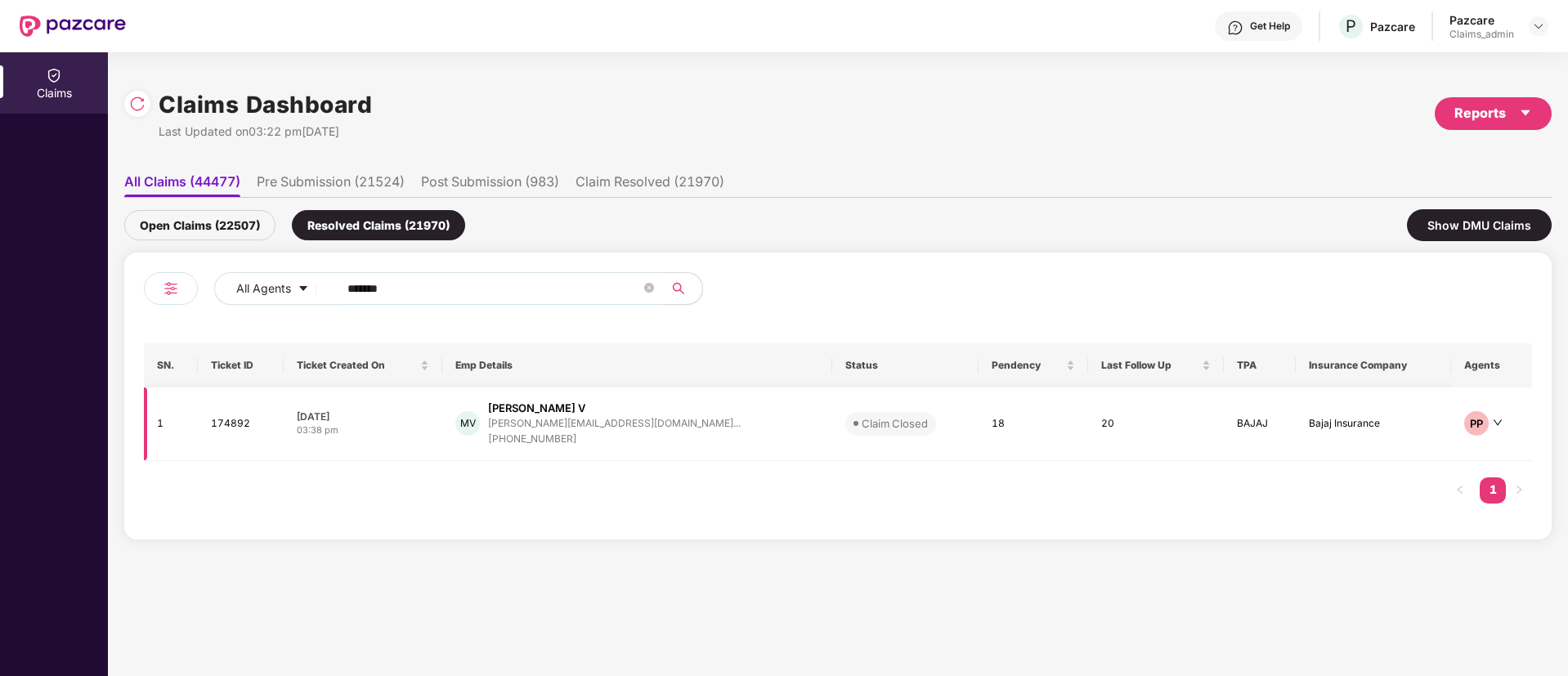
click at [425, 417] on div "17 Sep 2025" at bounding box center [363, 416] width 133 height 14
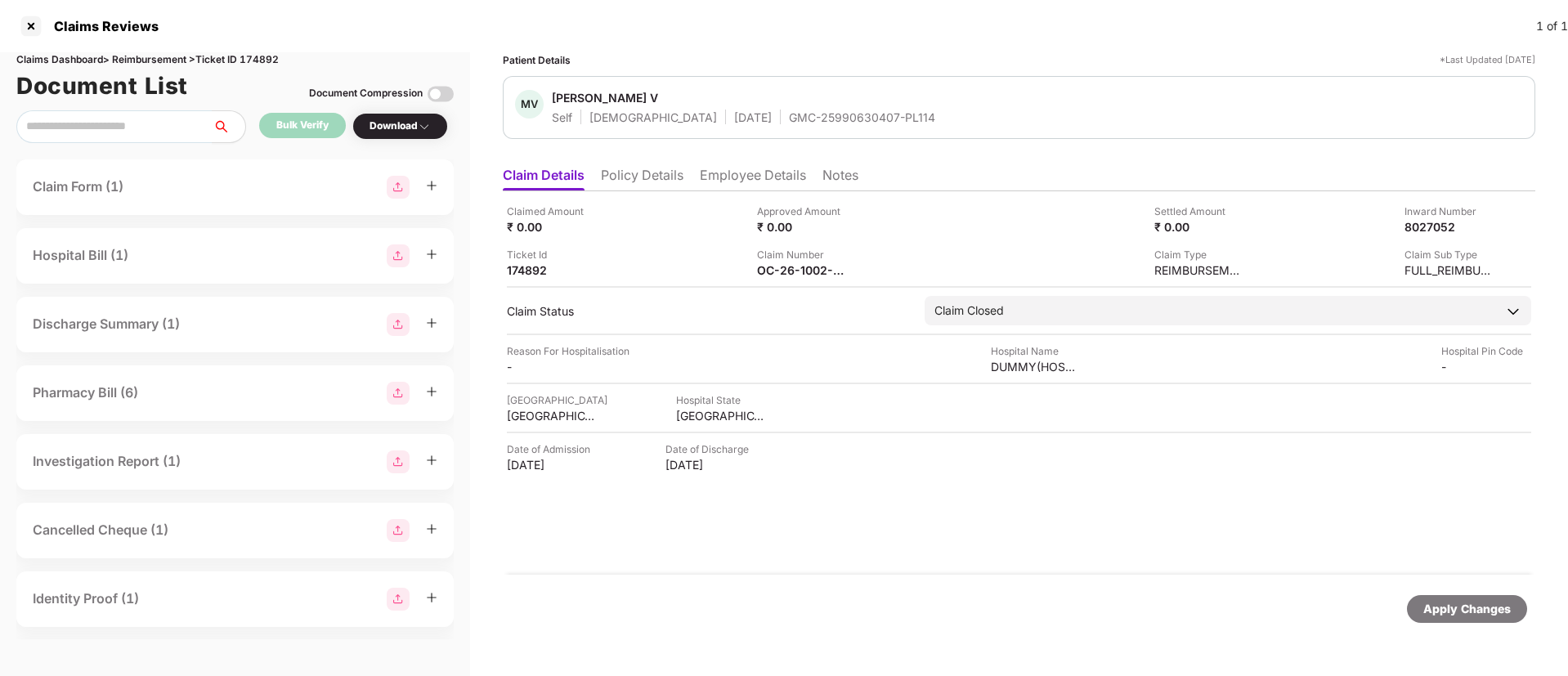
click at [834, 171] on li "Notes" at bounding box center [839, 179] width 36 height 24
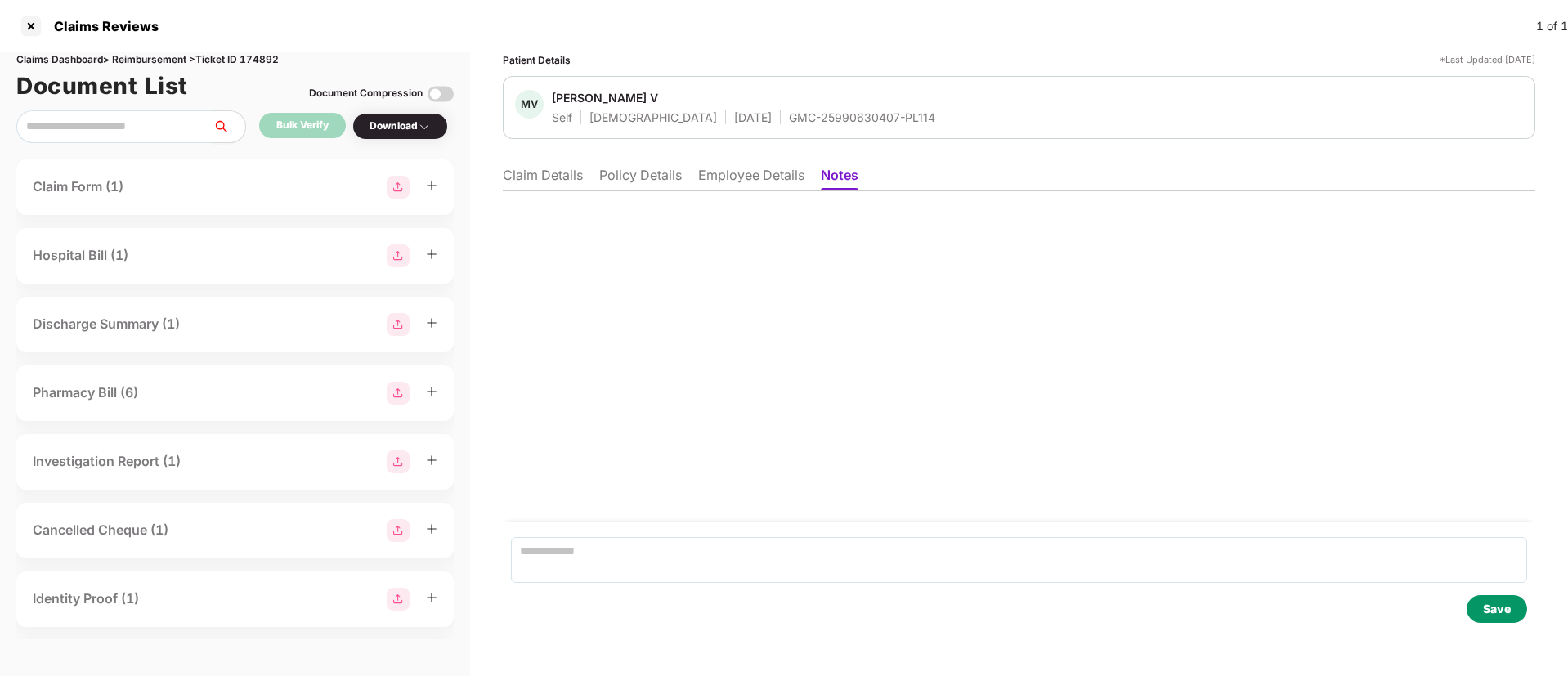
click at [541, 183] on li "Claim Details" at bounding box center [543, 179] width 80 height 24
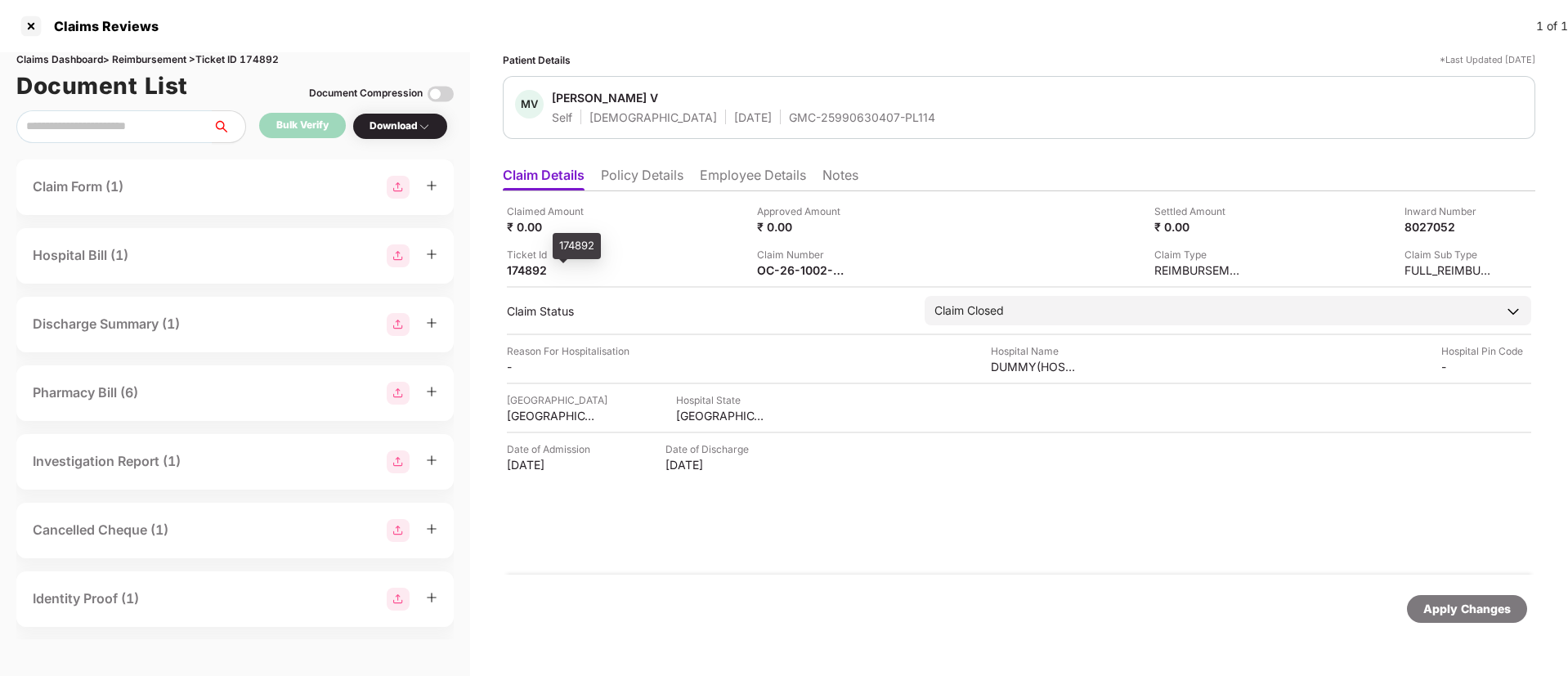
click at [530, 269] on div "174892" at bounding box center [552, 269] width 90 height 16
click at [776, 167] on li "Employee Details" at bounding box center [753, 179] width 106 height 24
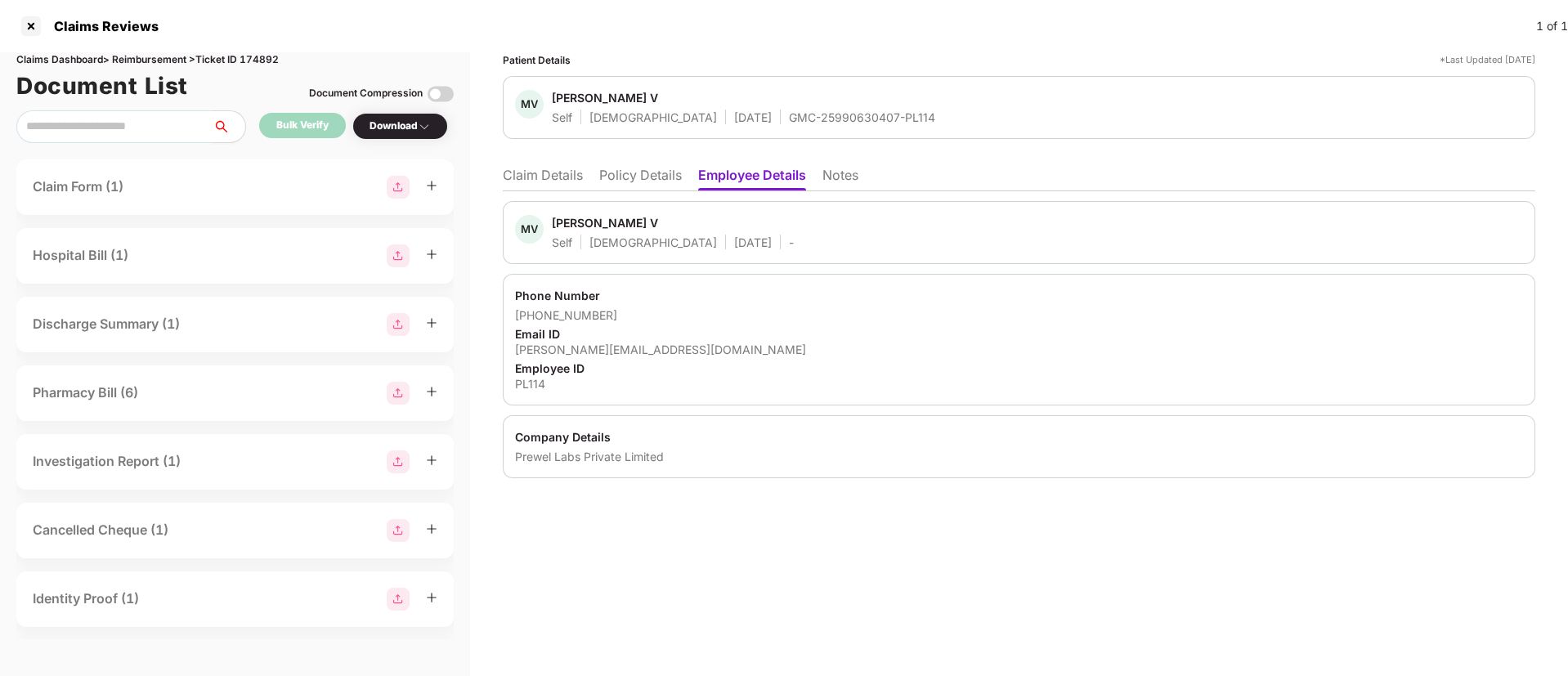
click at [568, 344] on div "[PERSON_NAME][EMAIL_ADDRESS][DOMAIN_NAME]" at bounding box center [1019, 349] width 1008 height 16
copy div "[PERSON_NAME][EMAIL_ADDRESS][DOMAIN_NAME]"
click at [568, 344] on div "[PERSON_NAME][EMAIL_ADDRESS][DOMAIN_NAME]" at bounding box center [1019, 349] width 1008 height 16
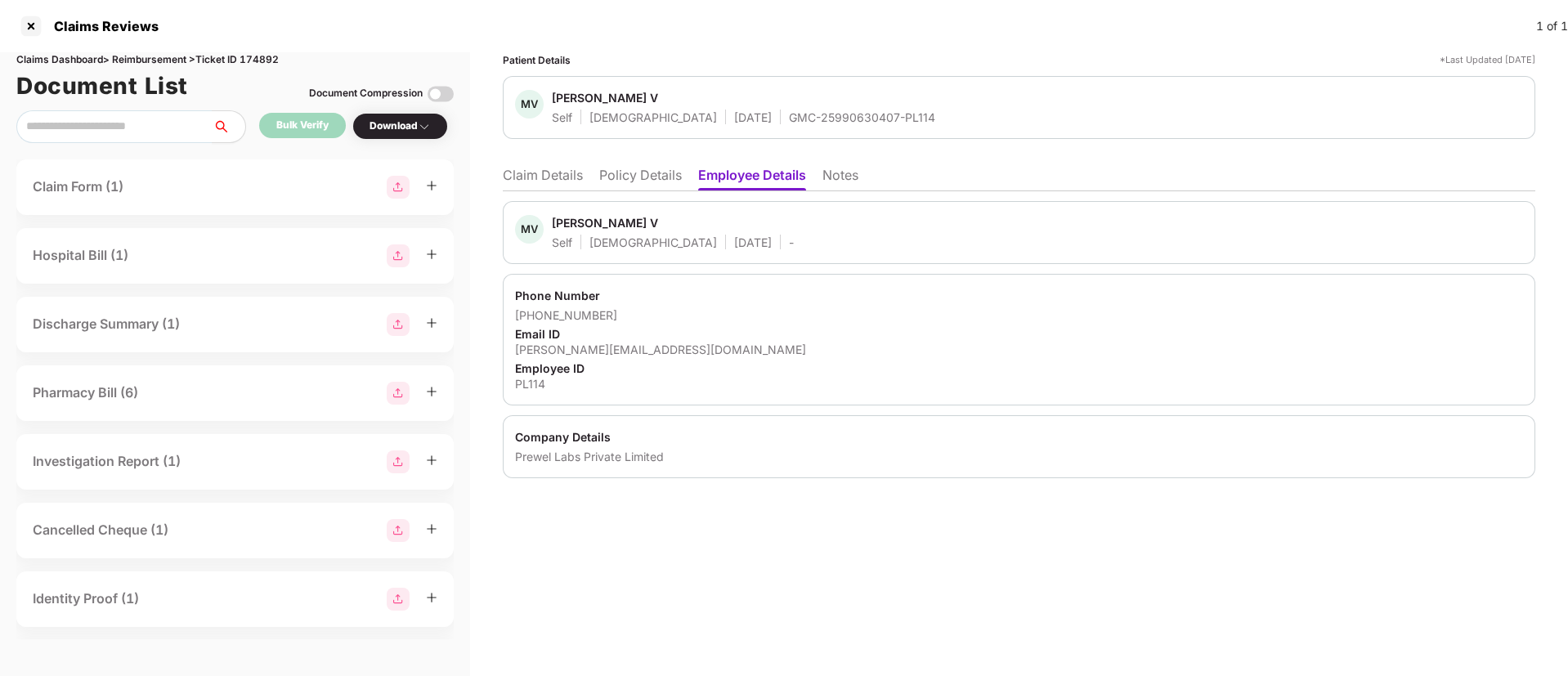
click at [540, 190] on li "Claim Details" at bounding box center [543, 179] width 80 height 24
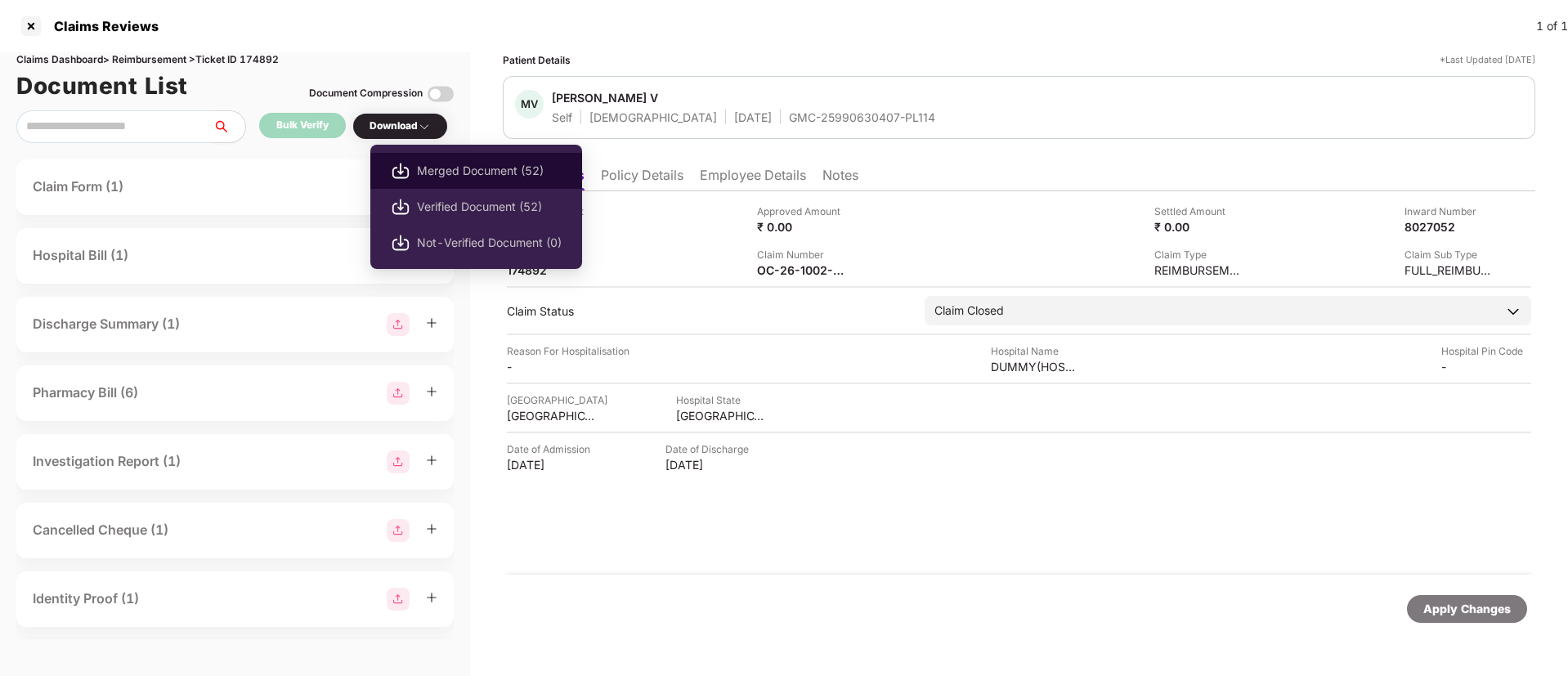
click at [450, 170] on span "Merged Document (52)" at bounding box center [489, 171] width 145 height 18
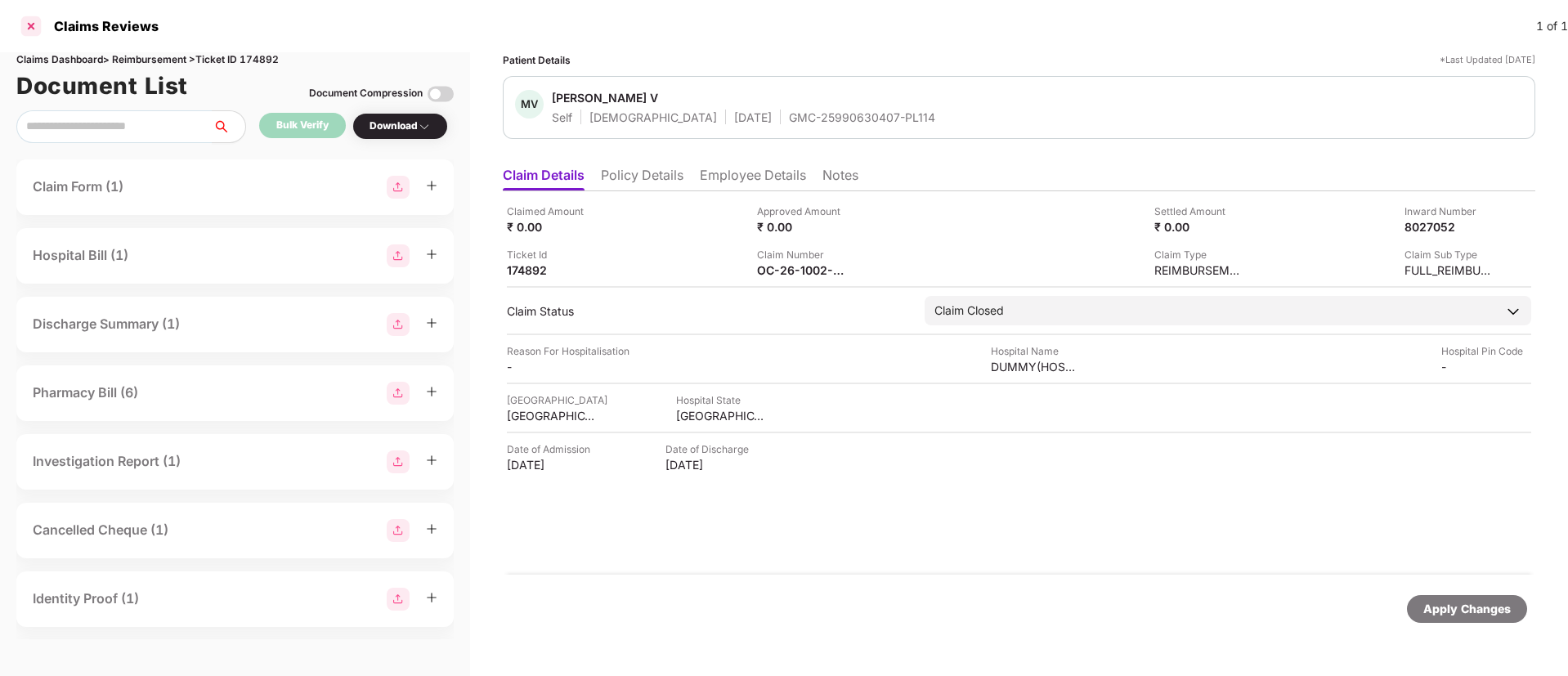
click at [33, 24] on div at bounding box center [31, 26] width 27 height 27
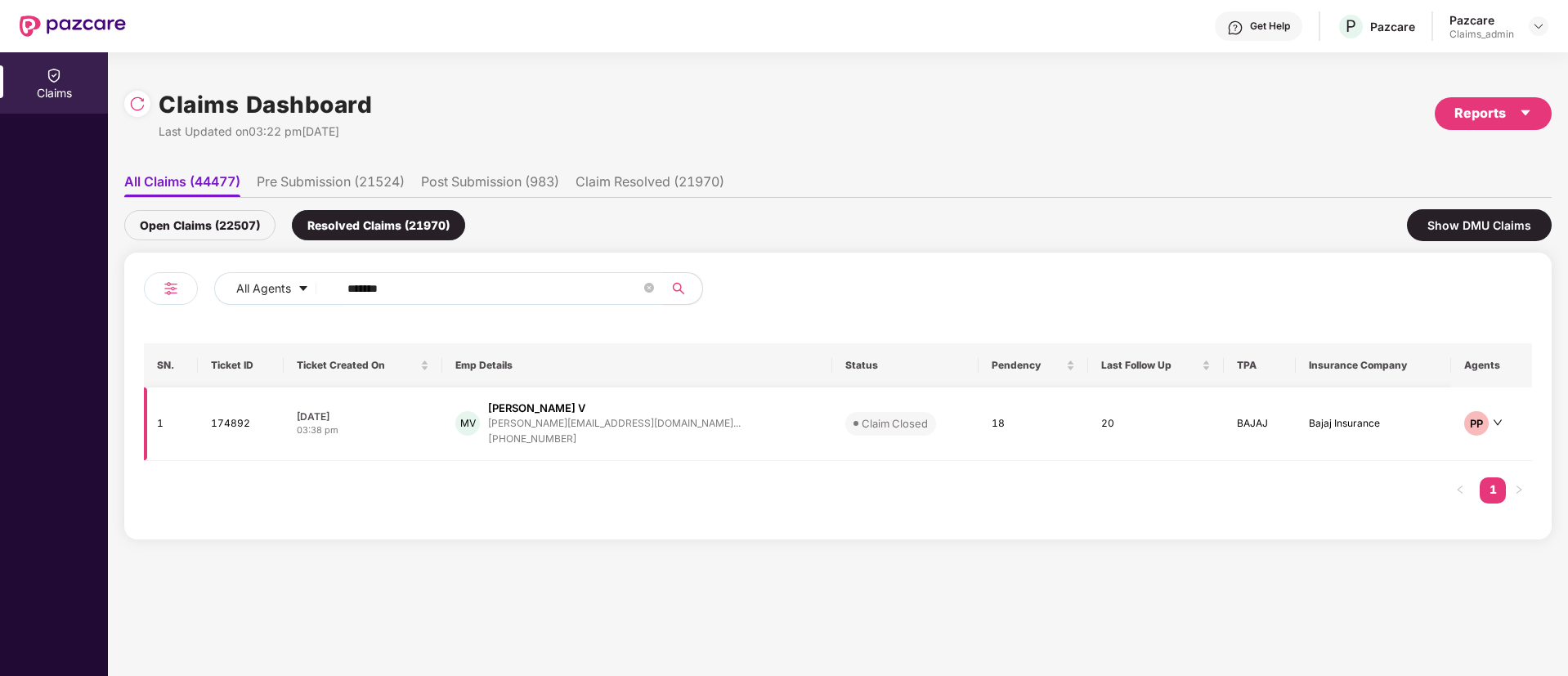
click at [429, 410] on div "[DATE]" at bounding box center [363, 416] width 133 height 14
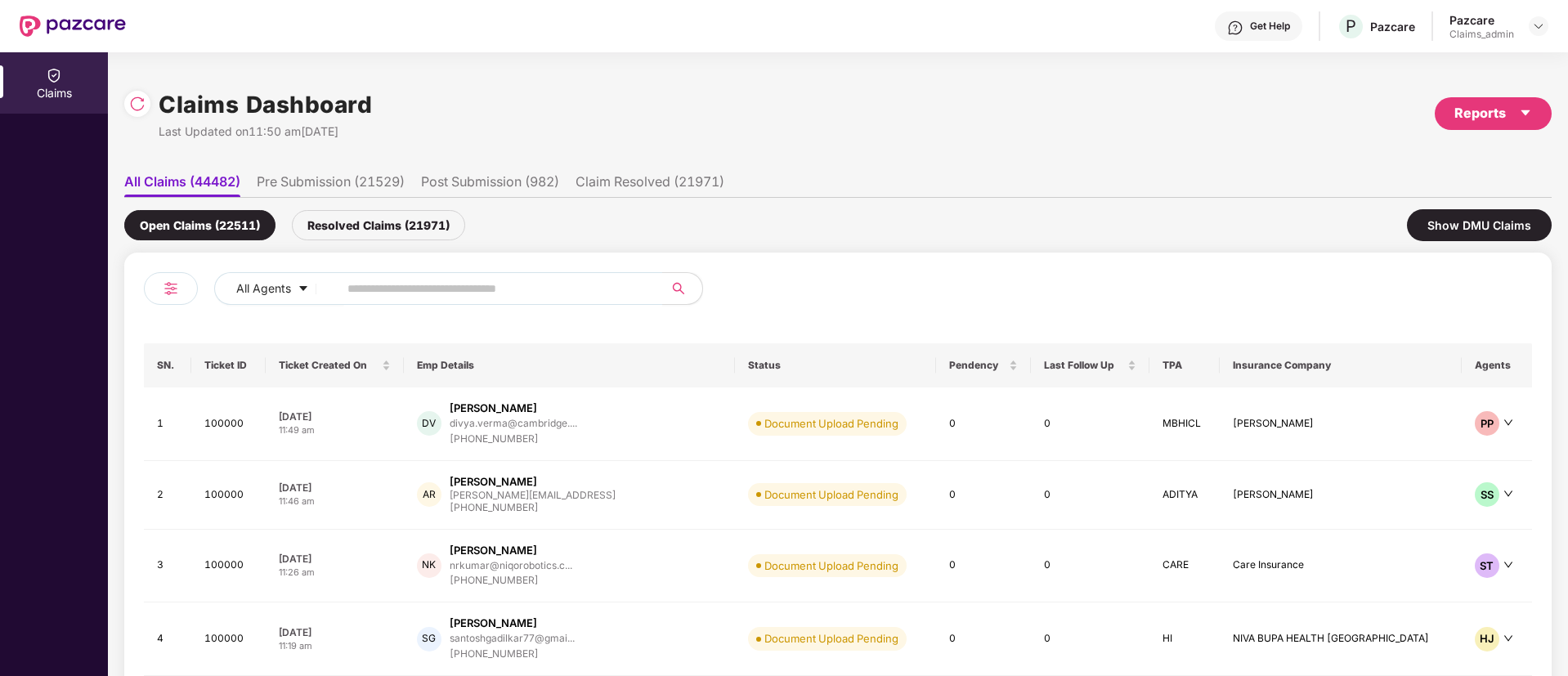
click at [360, 274] on span at bounding box center [496, 289] width 335 height 33
paste input "******"
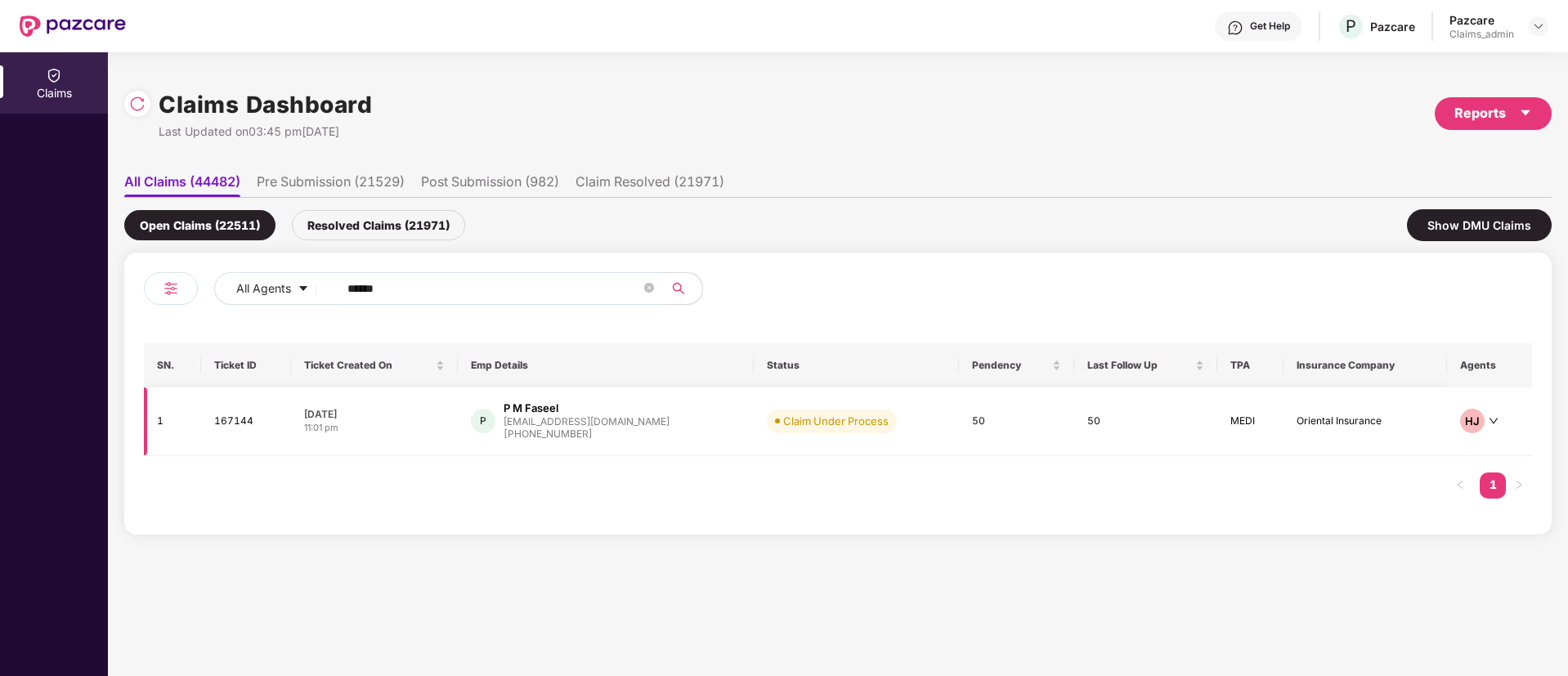
type input "******"
click at [414, 405] on td "18 Aug 2025 11:01 pm" at bounding box center [375, 421] width 167 height 69
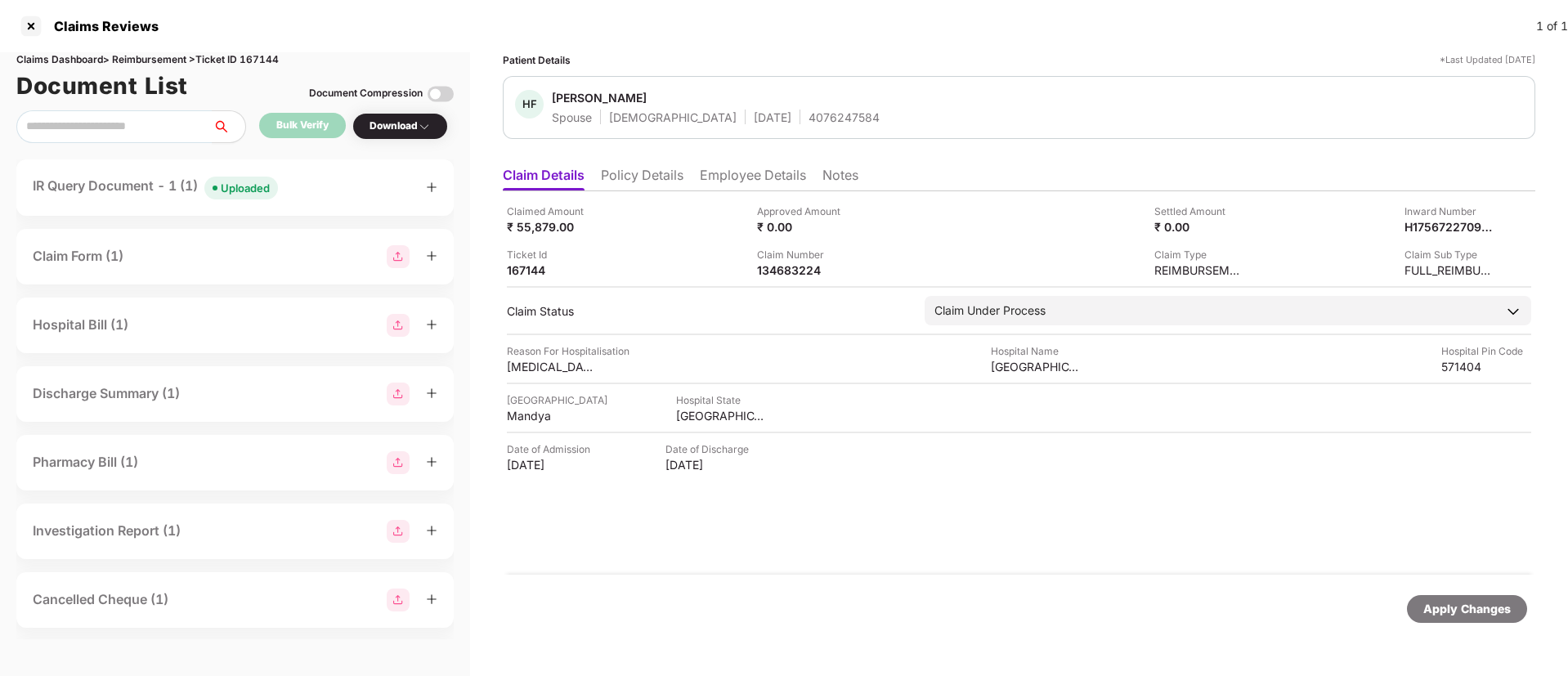
click at [277, 188] on span "Uploaded" at bounding box center [241, 188] width 73 height 23
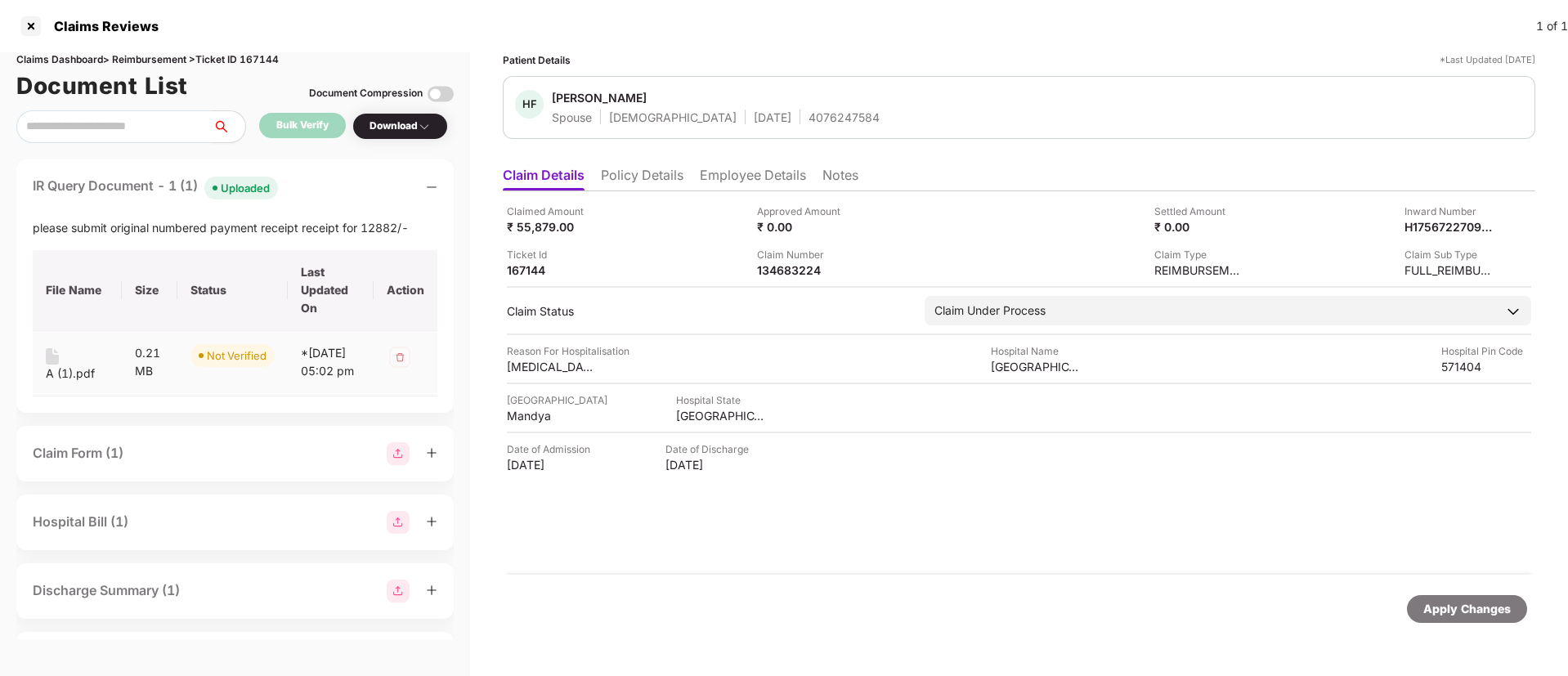
click at [55, 369] on div "A (1).pdf" at bounding box center [71, 374] width 49 height 18
click at [523, 266] on div "167144" at bounding box center [552, 269] width 90 height 16
copy div "167144"
click at [777, 276] on div "134683224" at bounding box center [802, 269] width 90 height 16
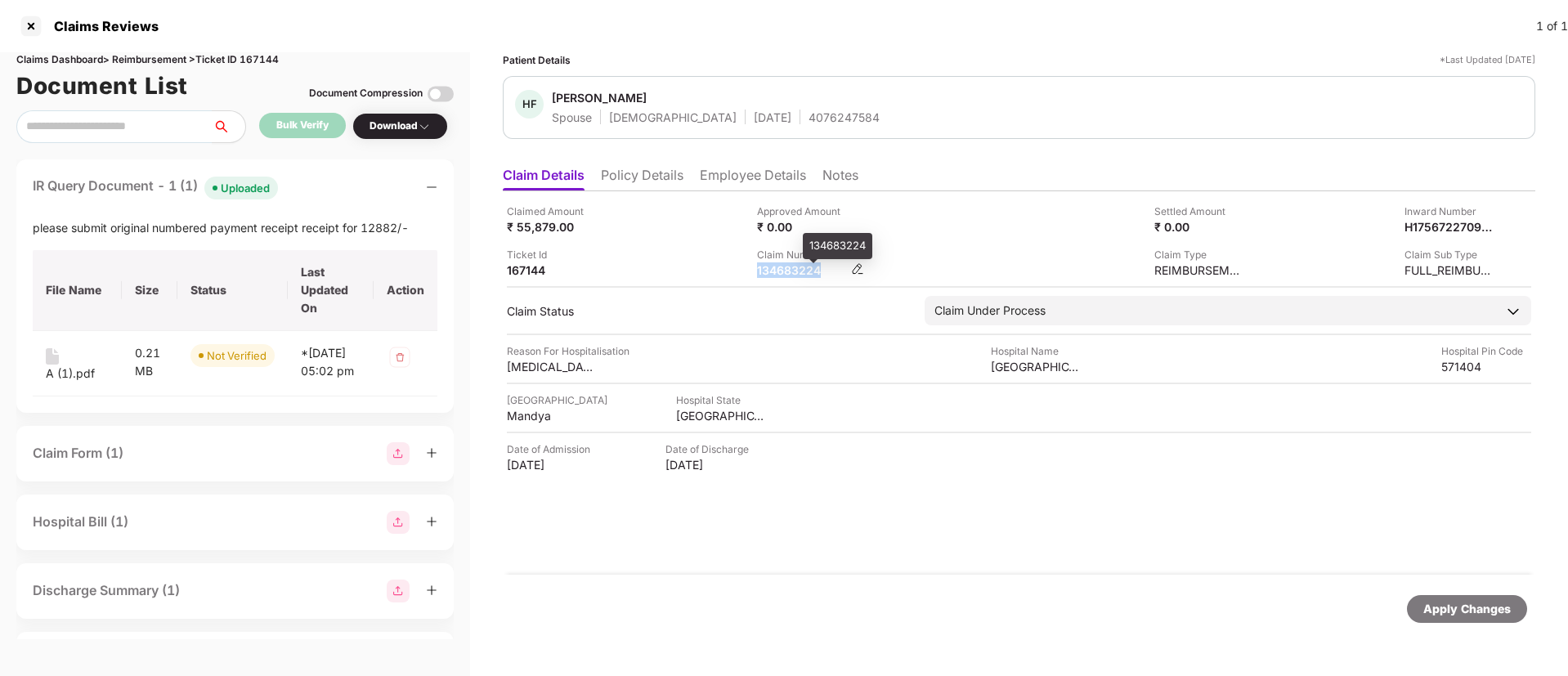
copy div "134683224"
click at [777, 276] on div "134683224" at bounding box center [802, 269] width 90 height 16
click at [652, 181] on li "Policy Details" at bounding box center [642, 179] width 82 height 24
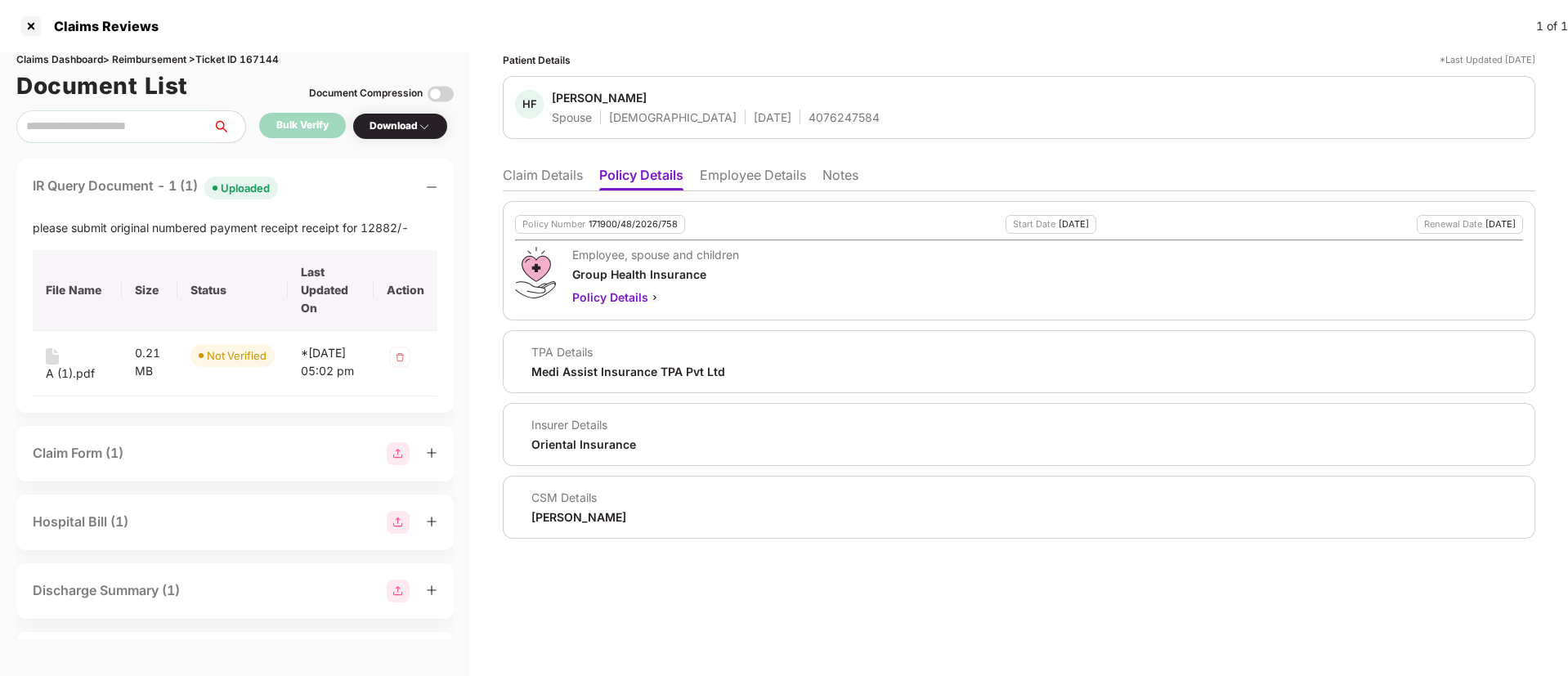
click at [557, 181] on li "Claim Details" at bounding box center [543, 179] width 80 height 24
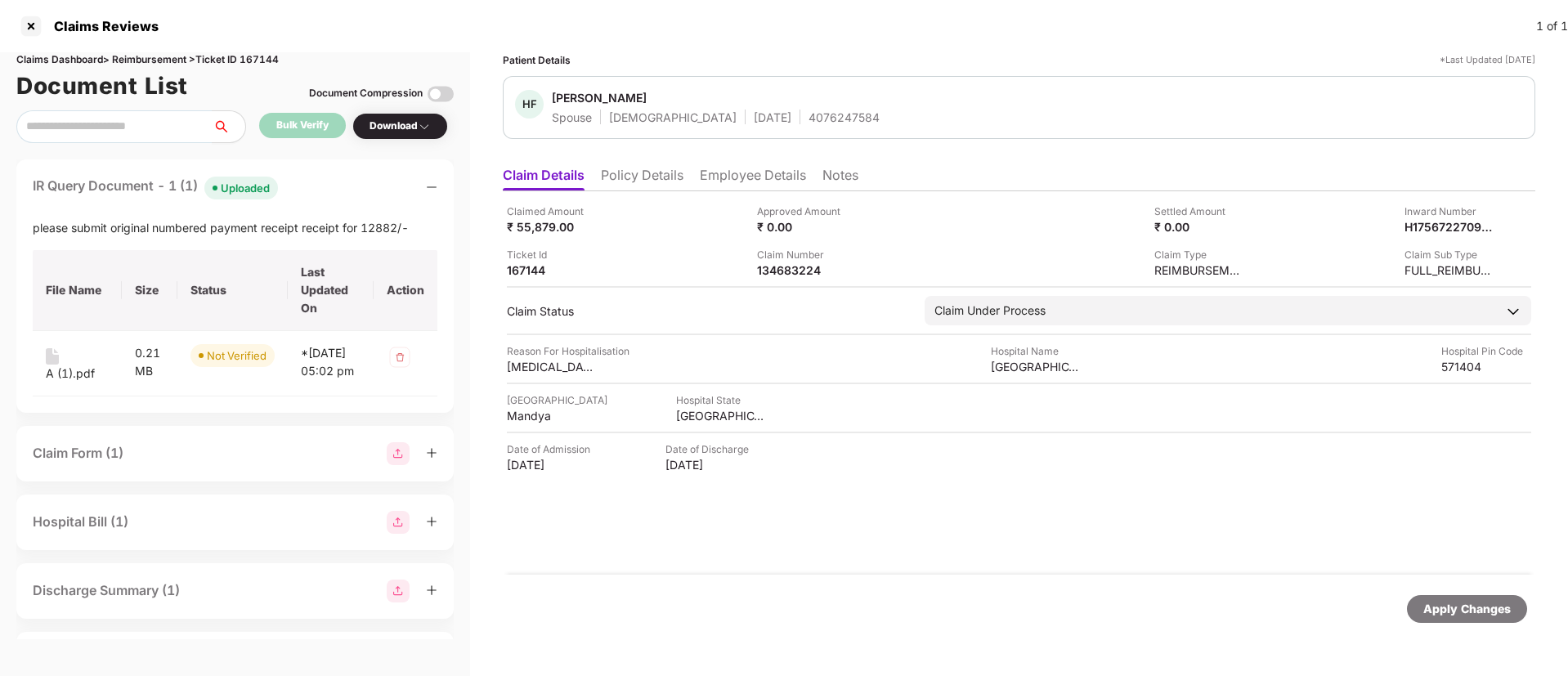
click at [732, 171] on li "Employee Details" at bounding box center [753, 179] width 106 height 24
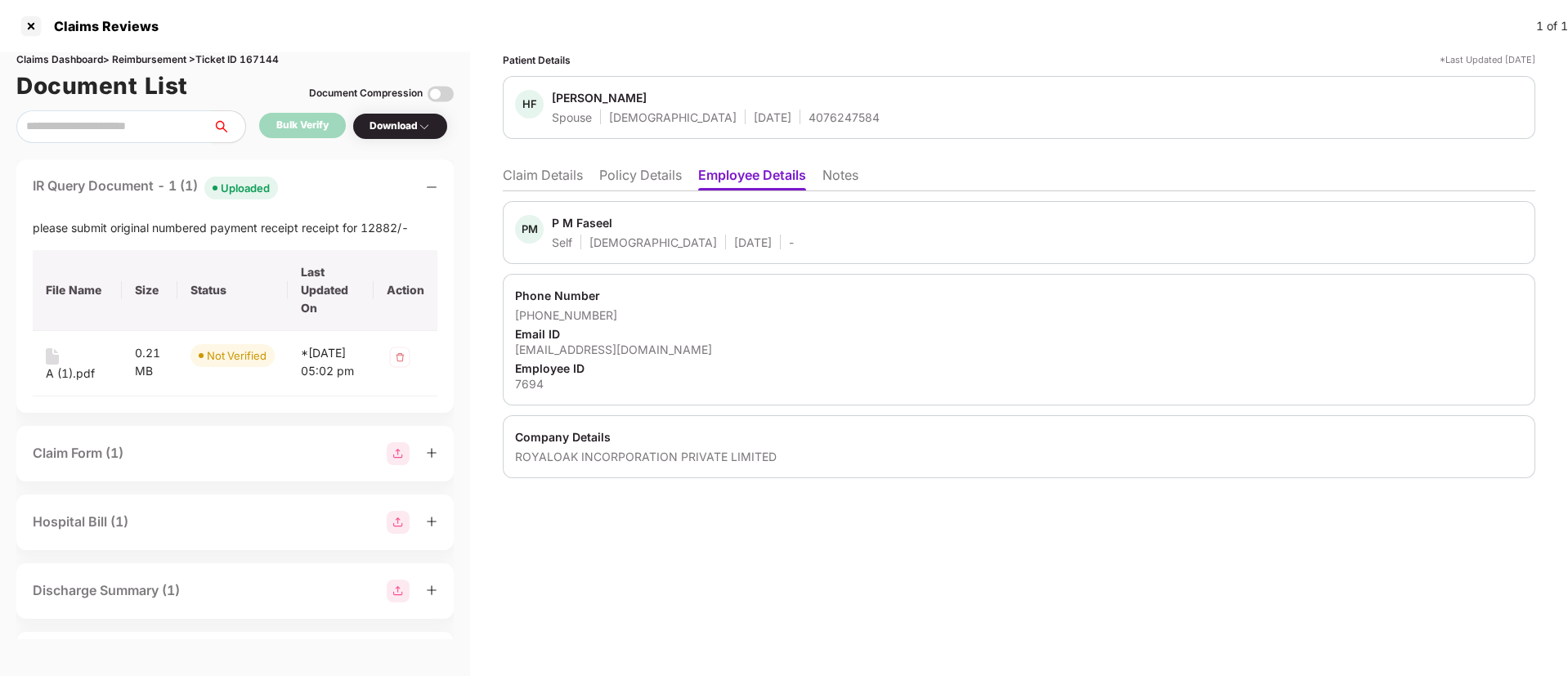
click at [641, 180] on li "Policy Details" at bounding box center [641, 179] width 82 height 24
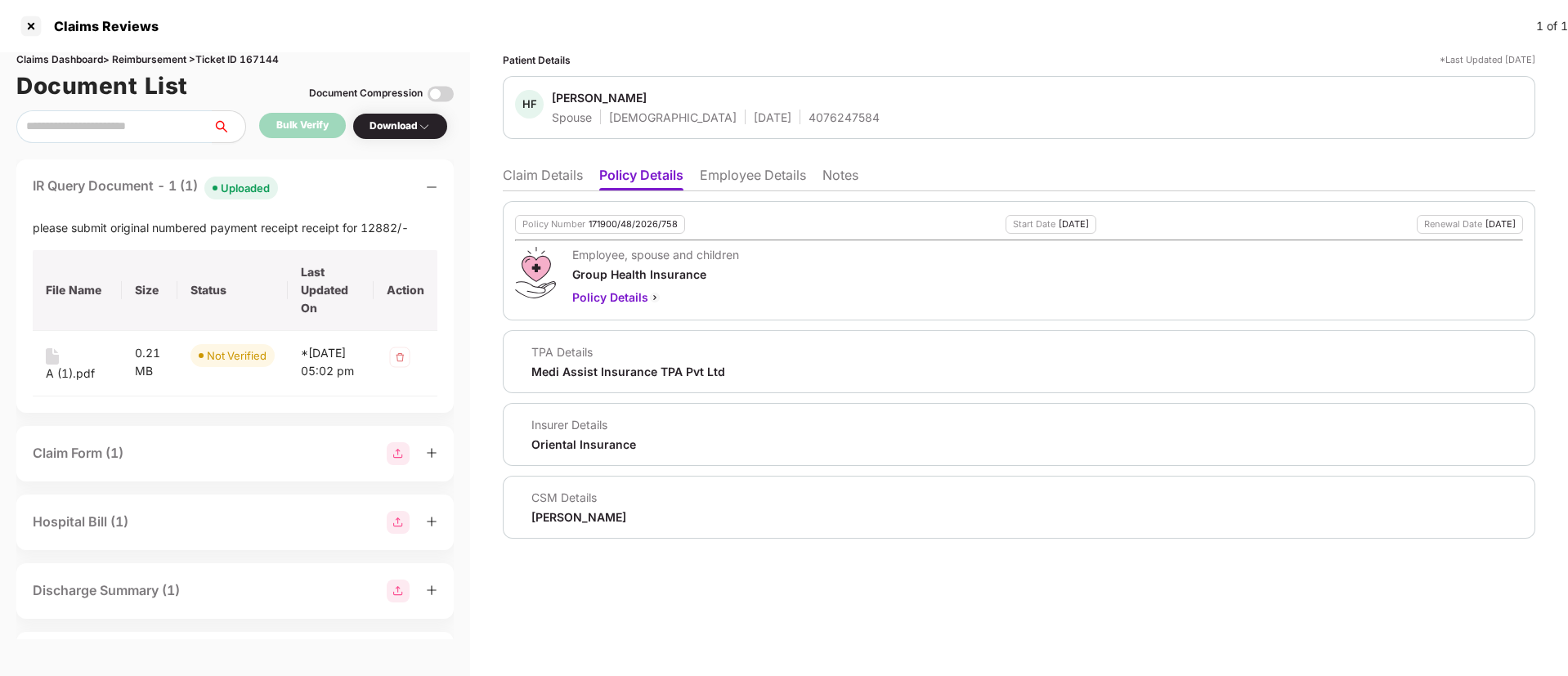
click at [565, 176] on li "Claim Details" at bounding box center [543, 179] width 80 height 24
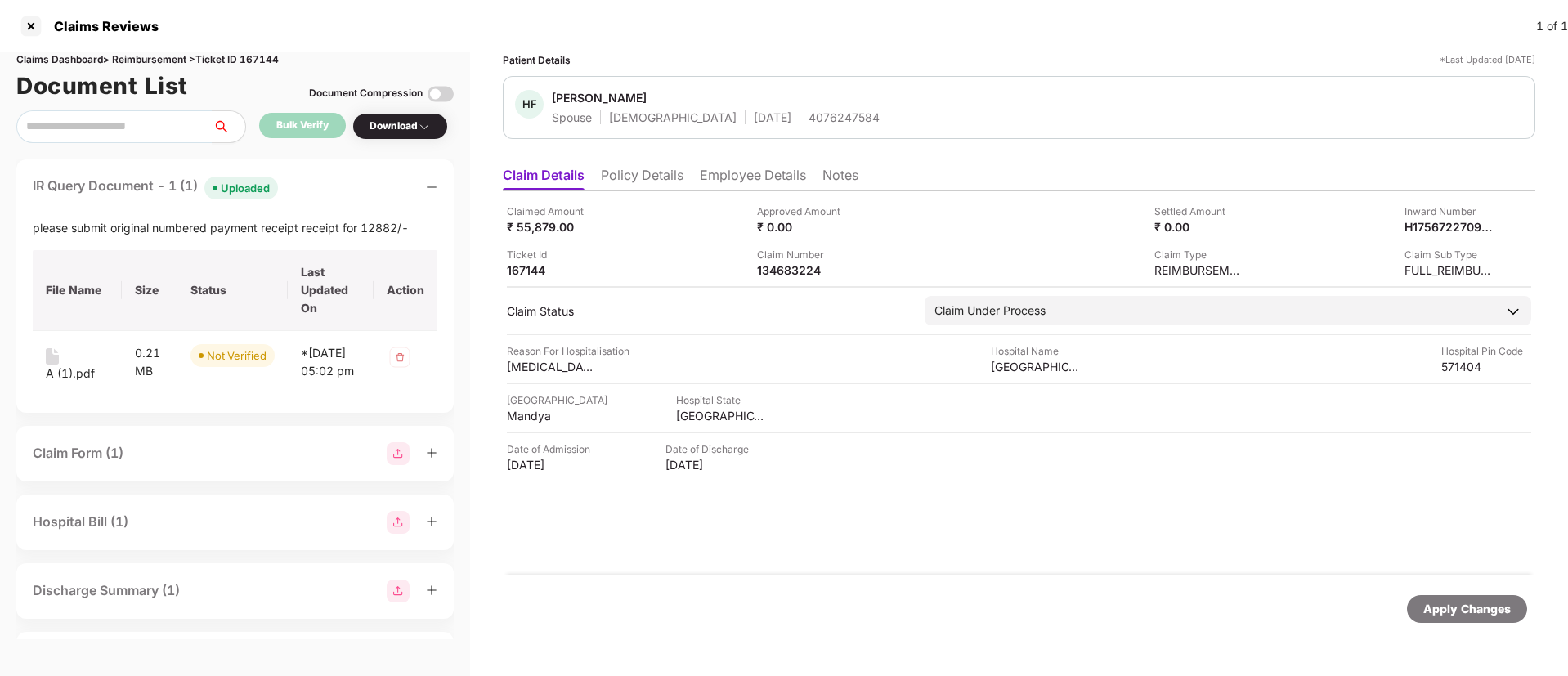
click at [734, 168] on li "Employee Details" at bounding box center [753, 179] width 106 height 24
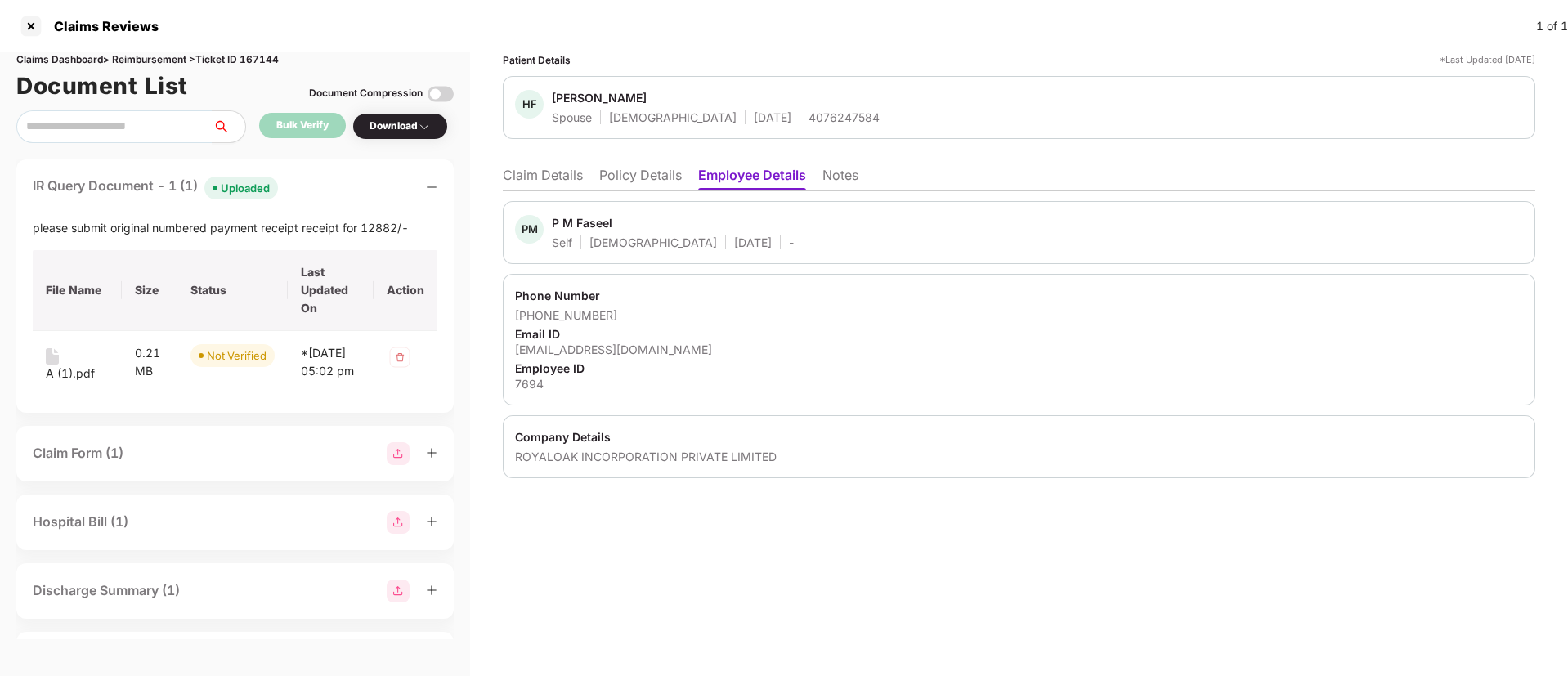
click at [588, 191] on div "PM P M Faseel Self Male 23 Mar 1995 - Phone Number +919059998616 Email ID fasif…" at bounding box center [1019, 334] width 1033 height 287
click at [557, 171] on li "Claim Details" at bounding box center [543, 179] width 80 height 24
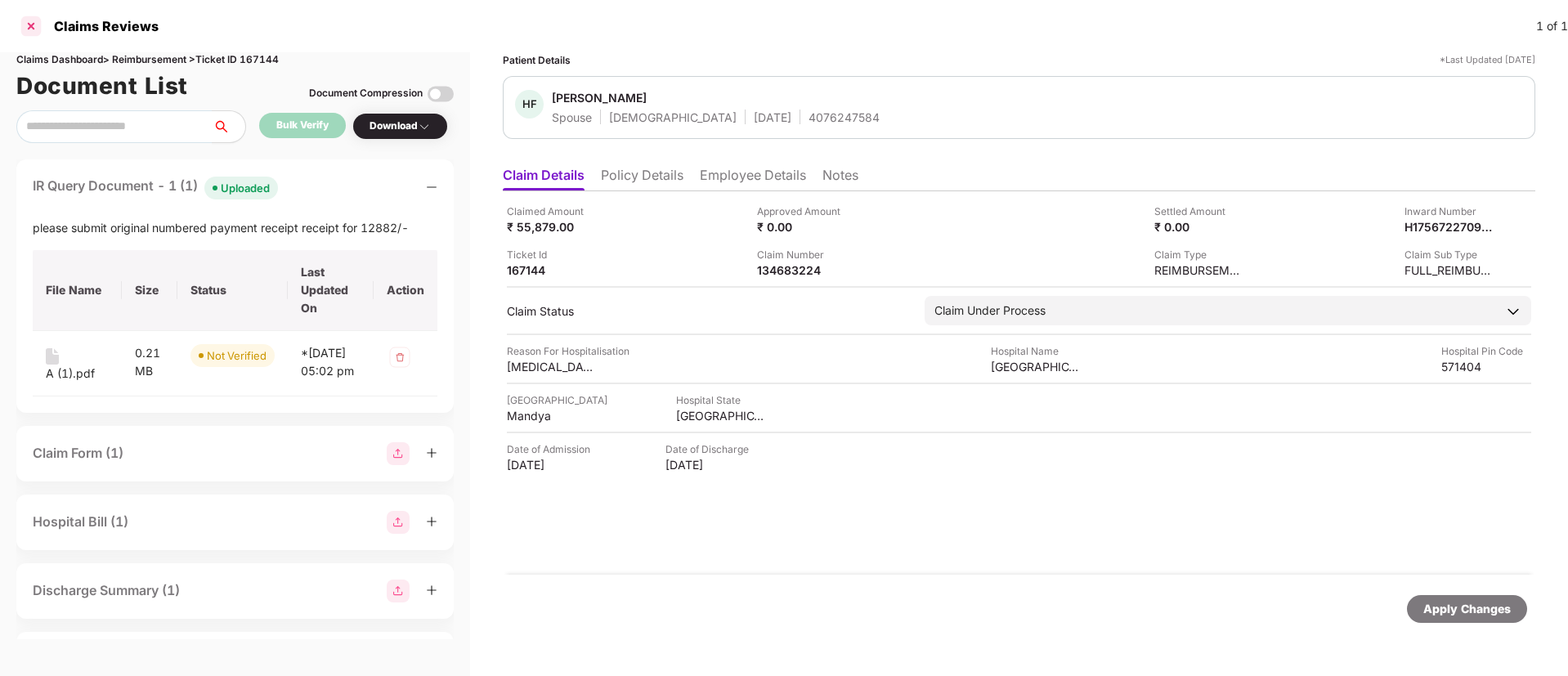
click at [39, 32] on div at bounding box center [31, 26] width 27 height 27
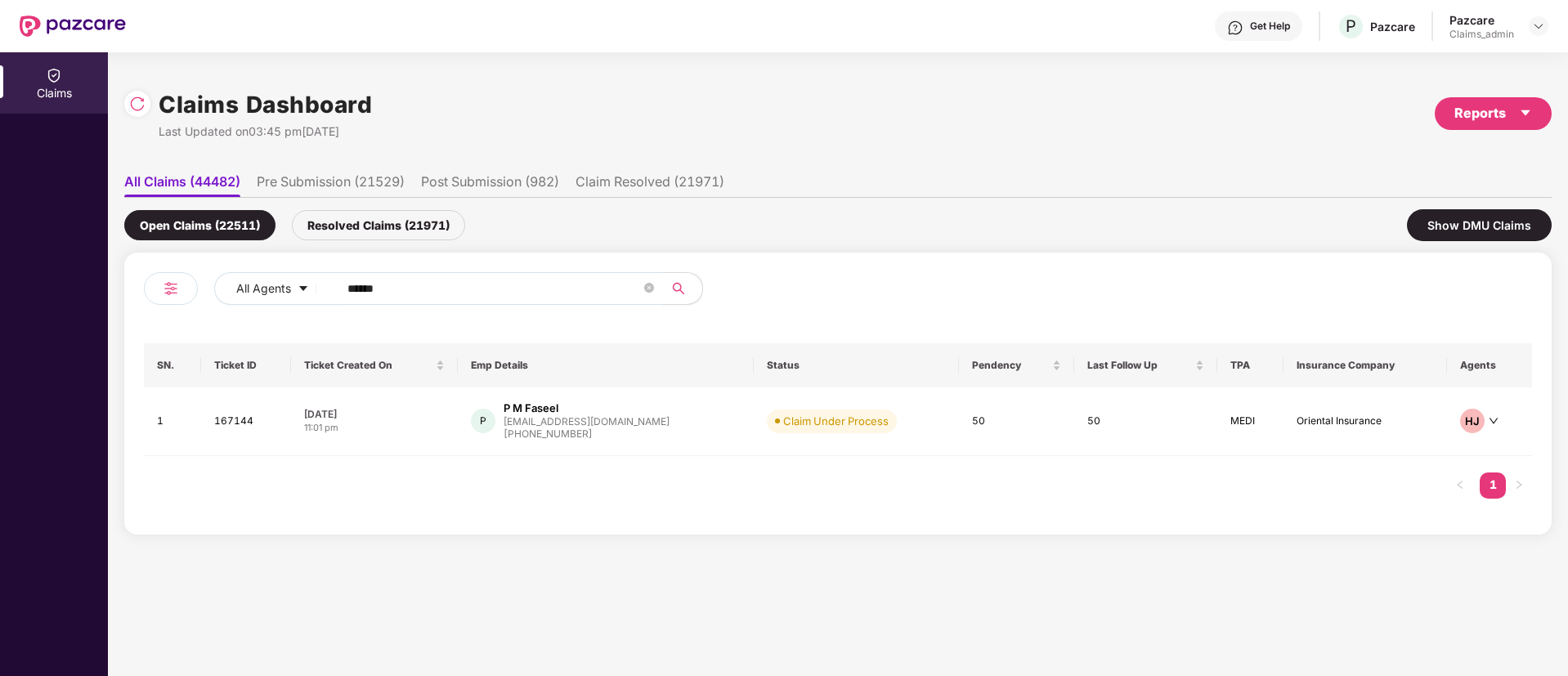
click at [368, 289] on input "******" at bounding box center [494, 289] width 293 height 25
paste input "**********"
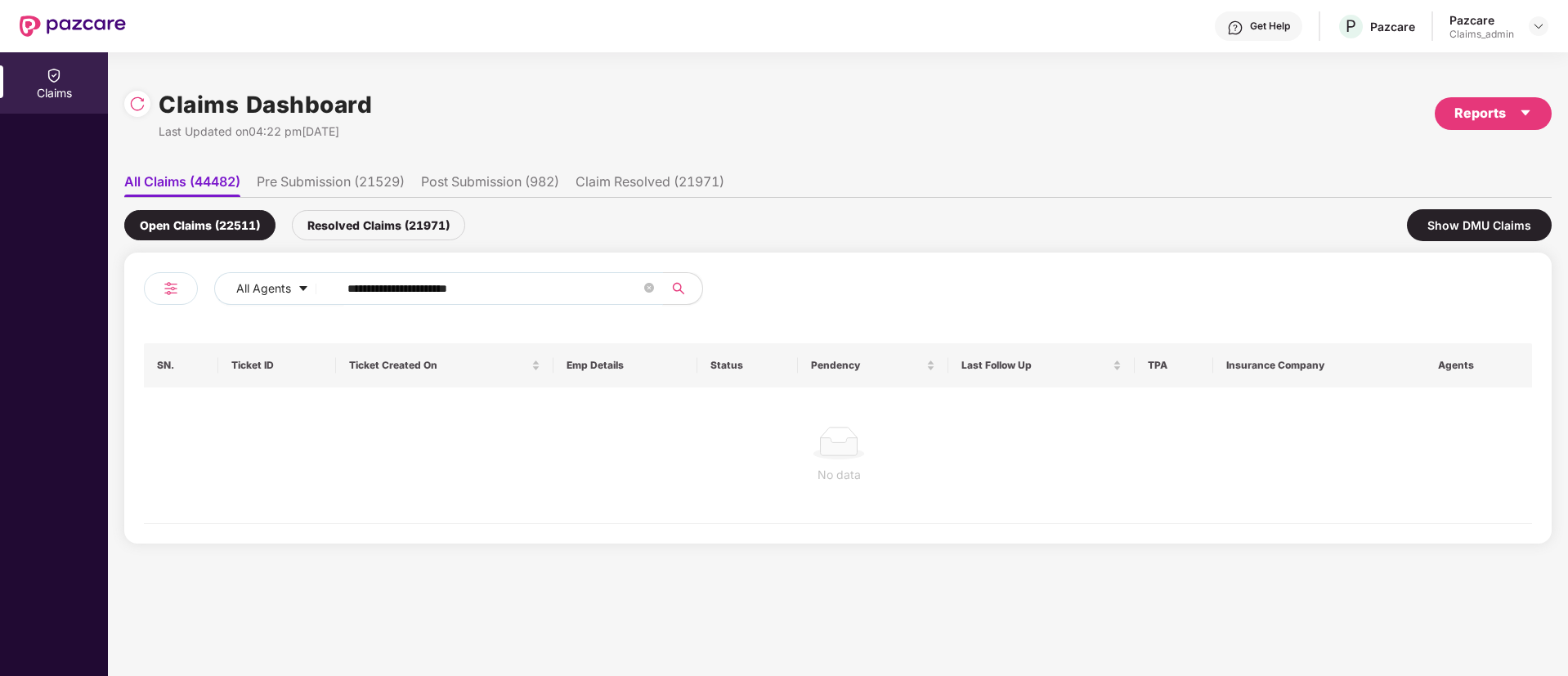
type input "**********"
click at [407, 288] on input "**********" at bounding box center [494, 289] width 293 height 25
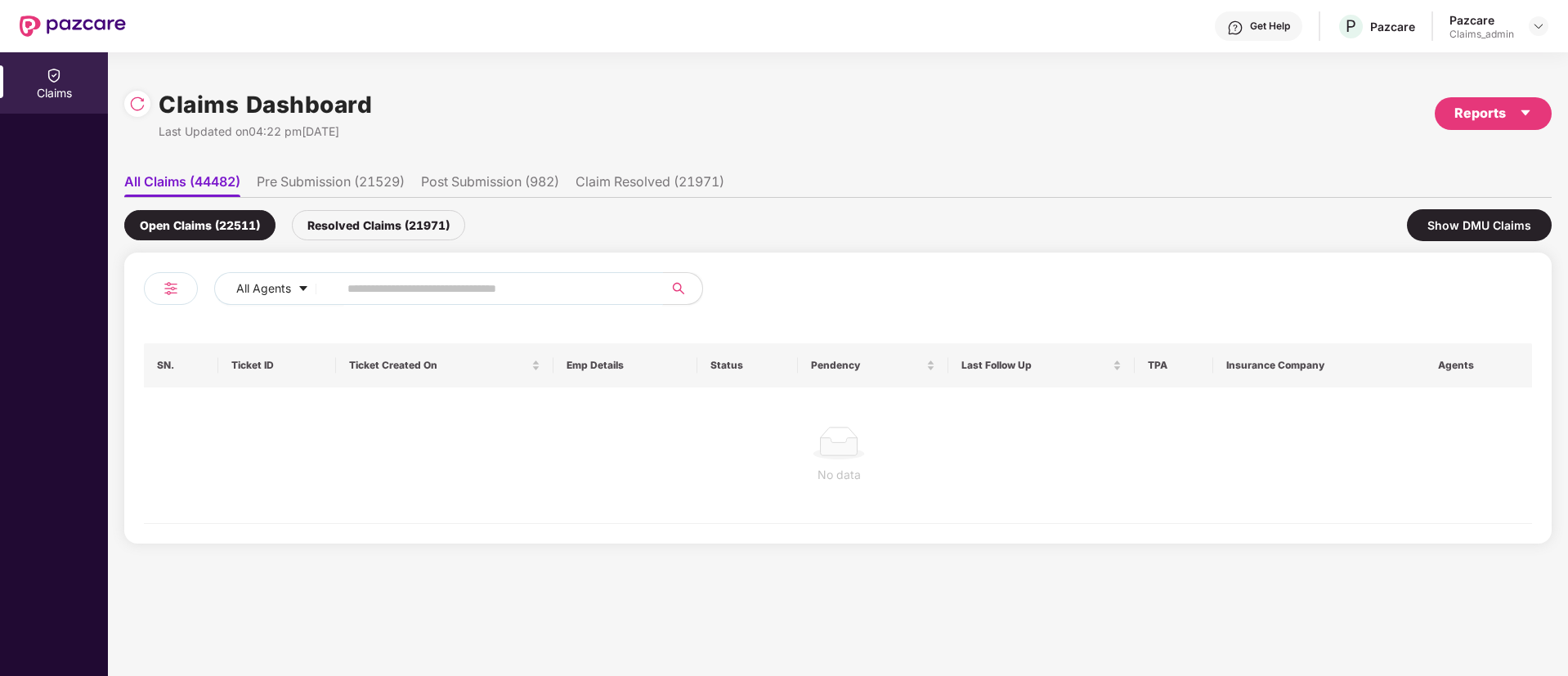
paste input "******"
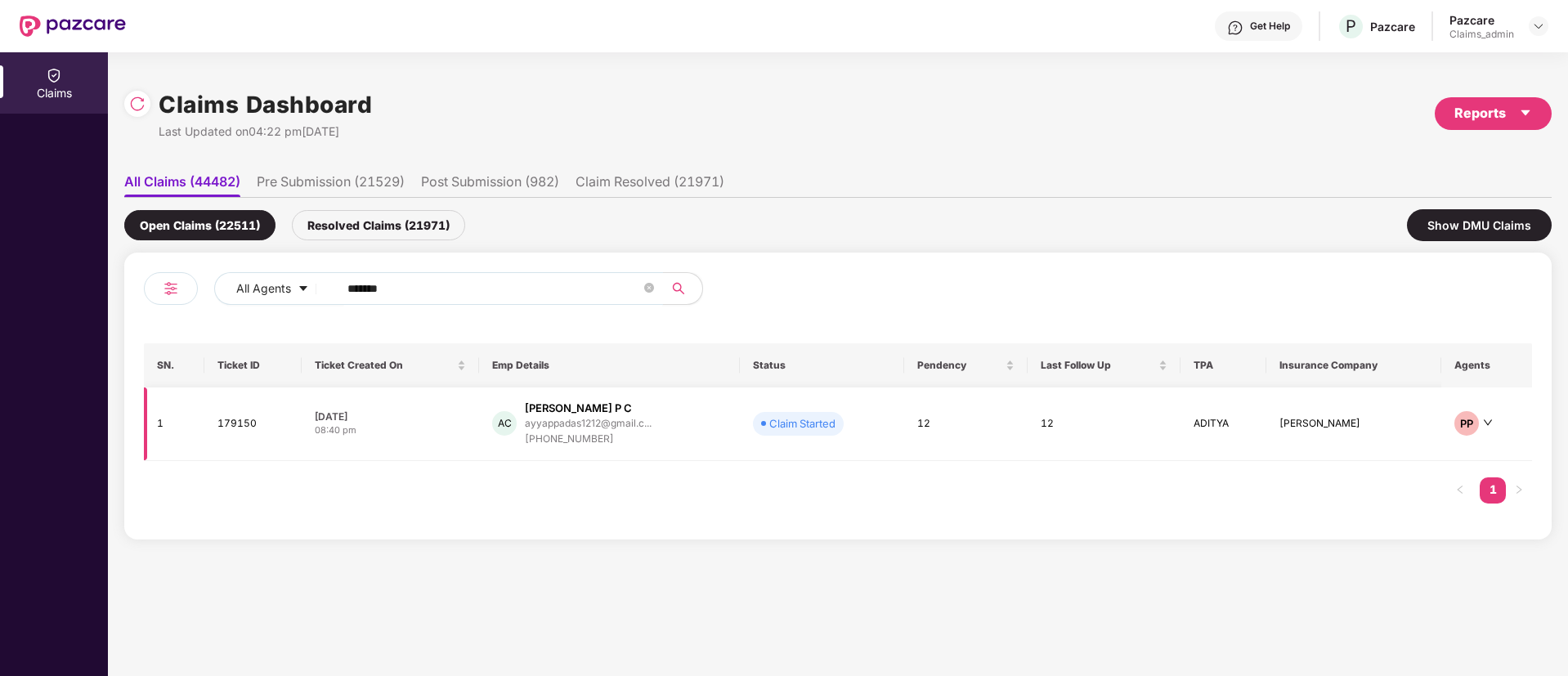
type input "******"
click at [430, 392] on td "25 Sep 2025 08:40 pm" at bounding box center [390, 424] width 178 height 73
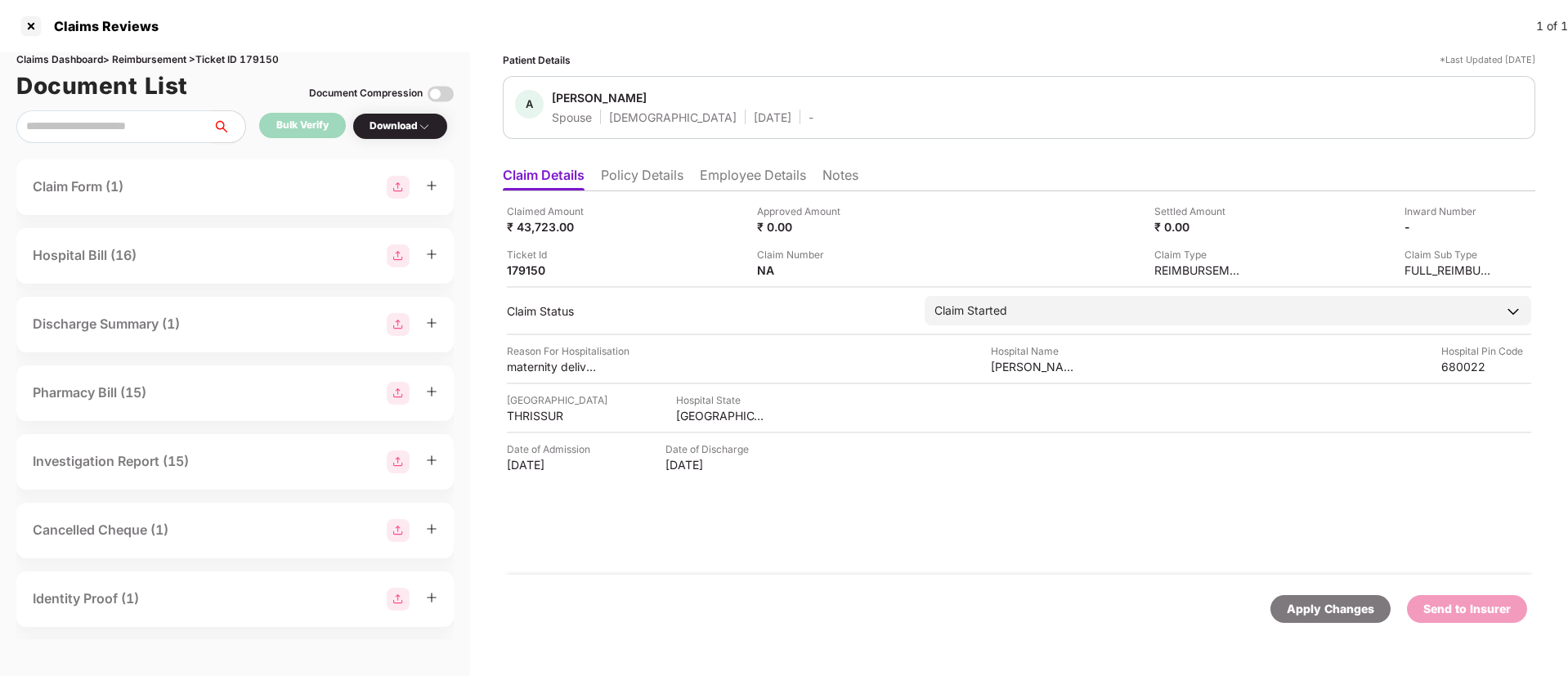
click at [628, 157] on div "Patient Details *Last Updated 26 Sep 2025 A Athira satheesan Spouse Female 08 F…" at bounding box center [1019, 347] width 1033 height 591
click at [626, 167] on li "Policy Details" at bounding box center [642, 179] width 82 height 24
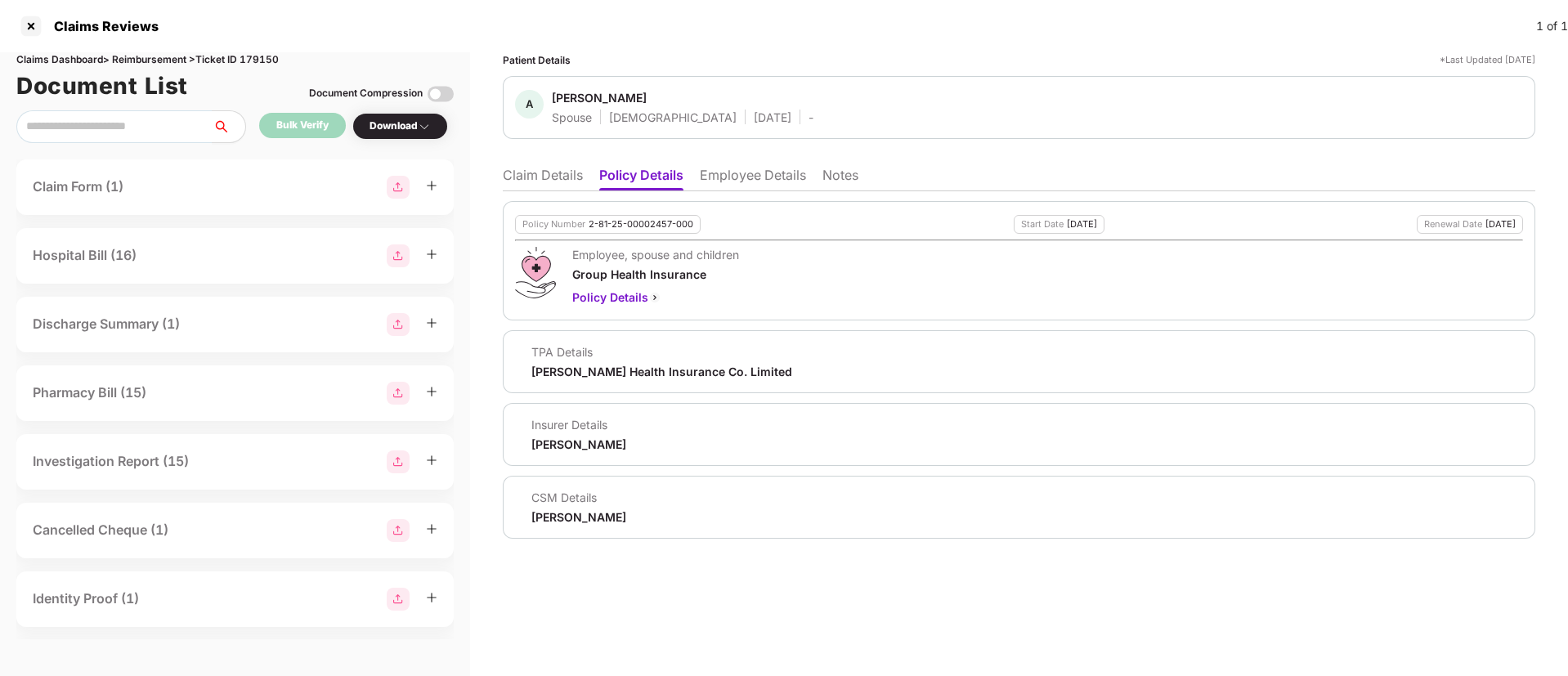
click at [542, 449] on div "Insurer Details Aditya Birla" at bounding box center [1019, 434] width 1033 height 63
click at [542, 449] on div "Aditya Birla" at bounding box center [578, 443] width 94 height 16
copy div "Aditya"
click at [542, 449] on div "Aditya Birla" at bounding box center [578, 443] width 94 height 16
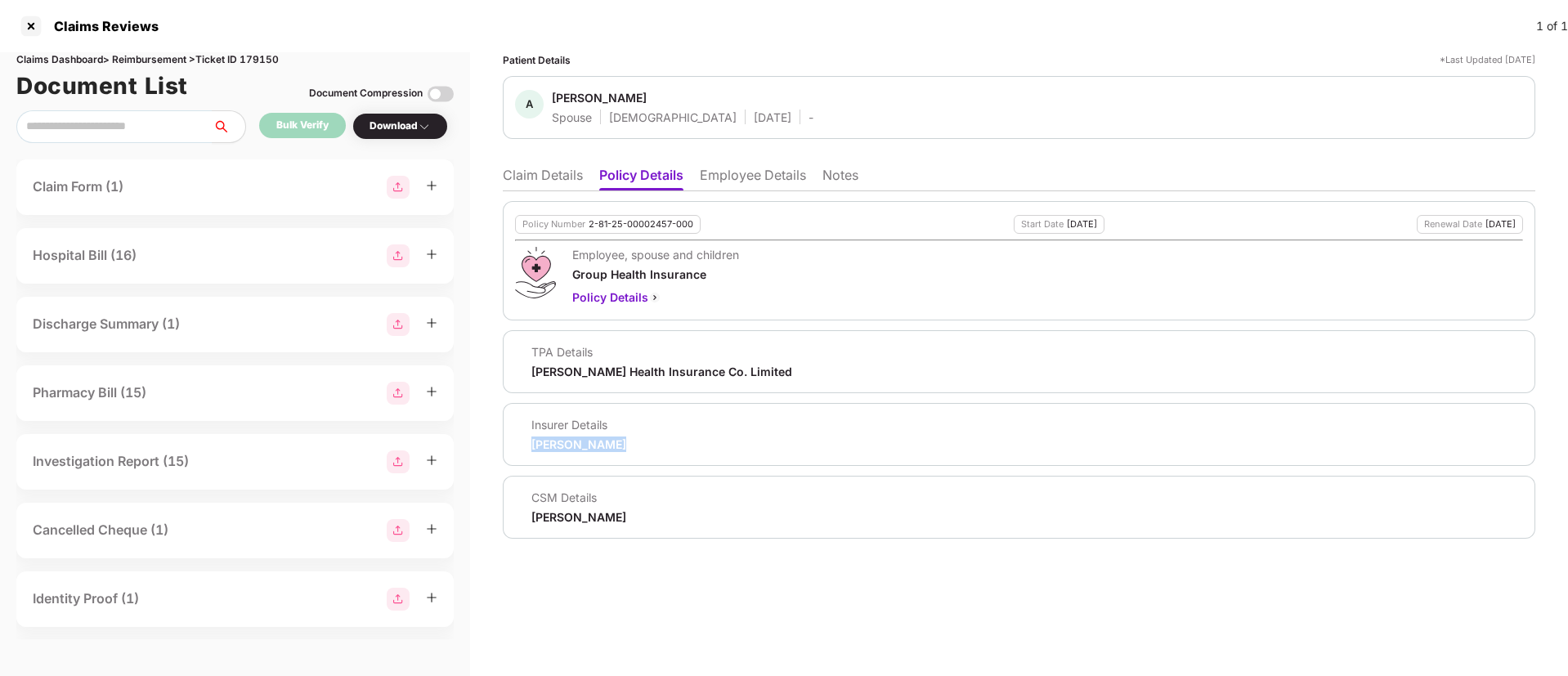
copy div "Aditya Birla"
click at [767, 158] on ul "Claim Details Policy Details Employee Details Notes" at bounding box center [1019, 175] width 1033 height 33
click at [745, 183] on li "Employee Details" at bounding box center [753, 179] width 106 height 24
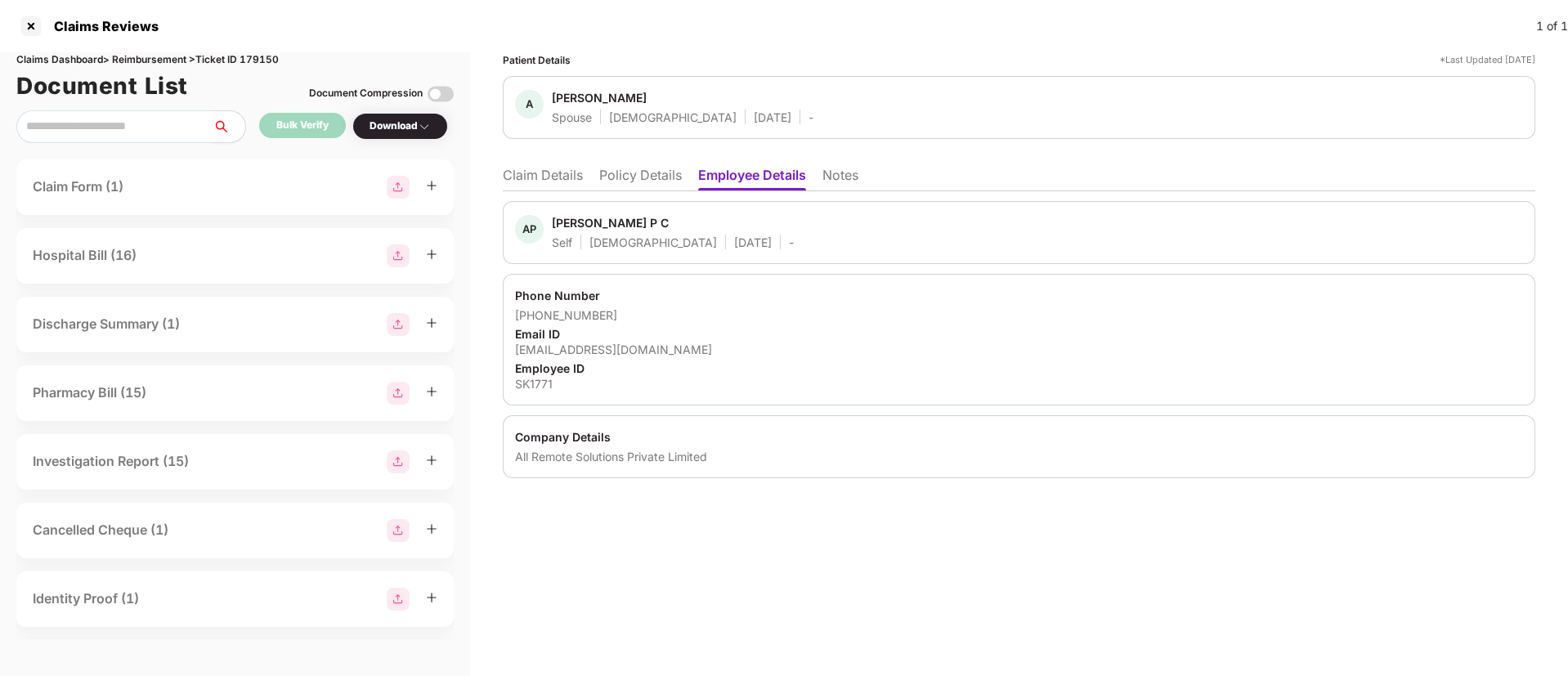
click at [534, 459] on div "All Remote Solutions Private Limited" at bounding box center [1019, 456] width 1008 height 16
copy div "All Remote Solutions Private Limited"
click at [534, 459] on div "All Remote Solutions Private Limited" at bounding box center [1019, 456] width 1008 height 16
click at [531, 387] on div "SK1771" at bounding box center [1019, 383] width 1008 height 16
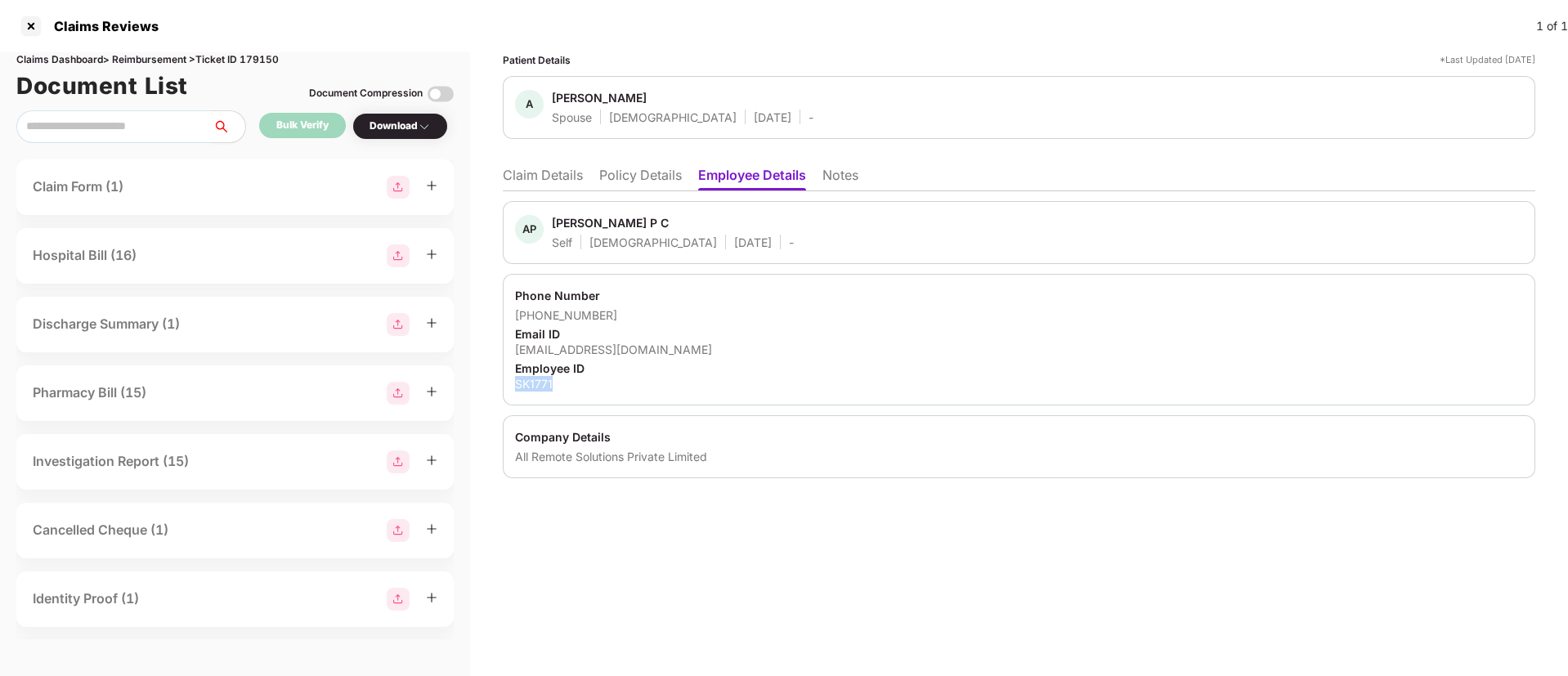
click at [531, 387] on div "SK1771" at bounding box center [1019, 383] width 1008 height 16
copy div "SK1771"
click at [557, 104] on div "Athira satheesan" at bounding box center [598, 97] width 94 height 16
click at [557, 101] on div "Athira satheesan" at bounding box center [598, 97] width 94 height 16
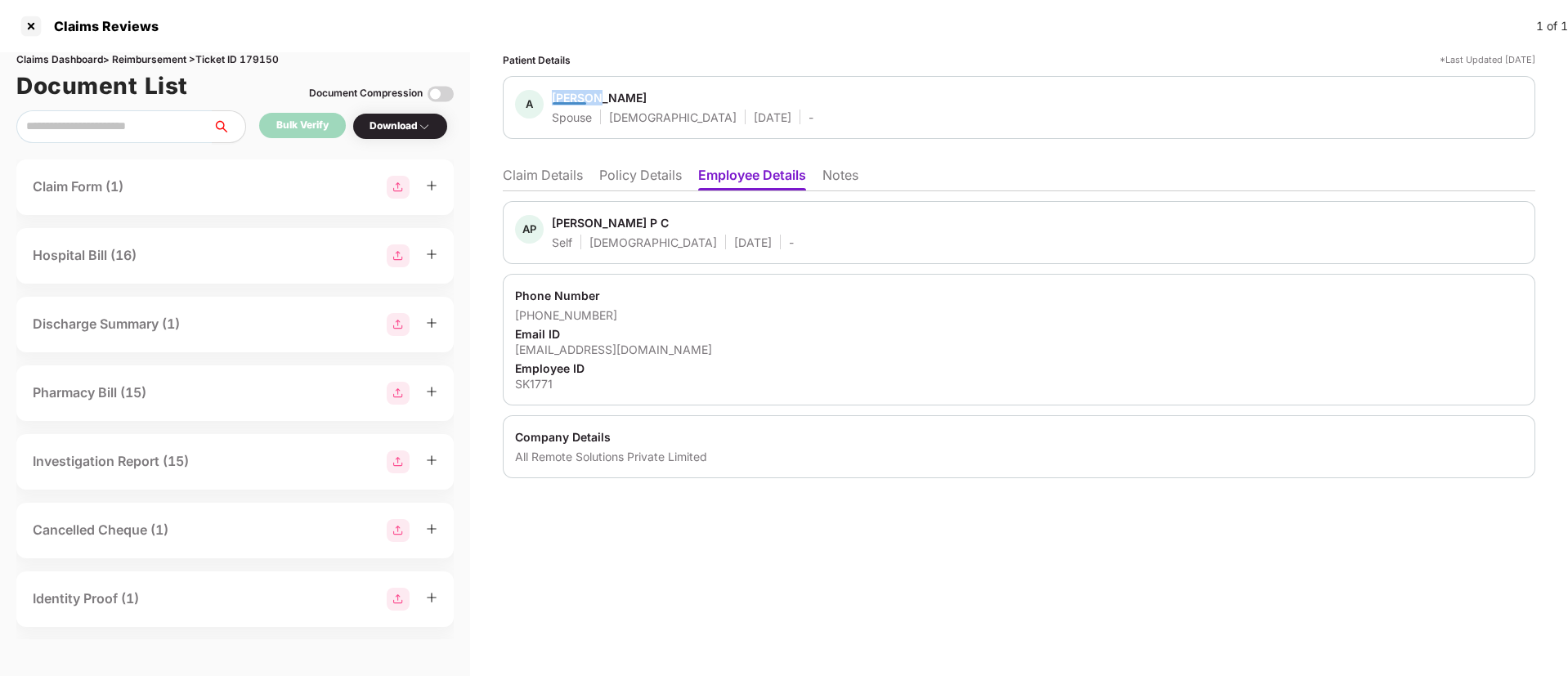
click at [557, 101] on div "Athira satheesan" at bounding box center [598, 97] width 94 height 16
click at [534, 380] on div "SK1771" at bounding box center [1019, 383] width 1008 height 16
copy div "SK1771"
click at [534, 380] on div "SK1771" at bounding box center [1019, 383] width 1008 height 16
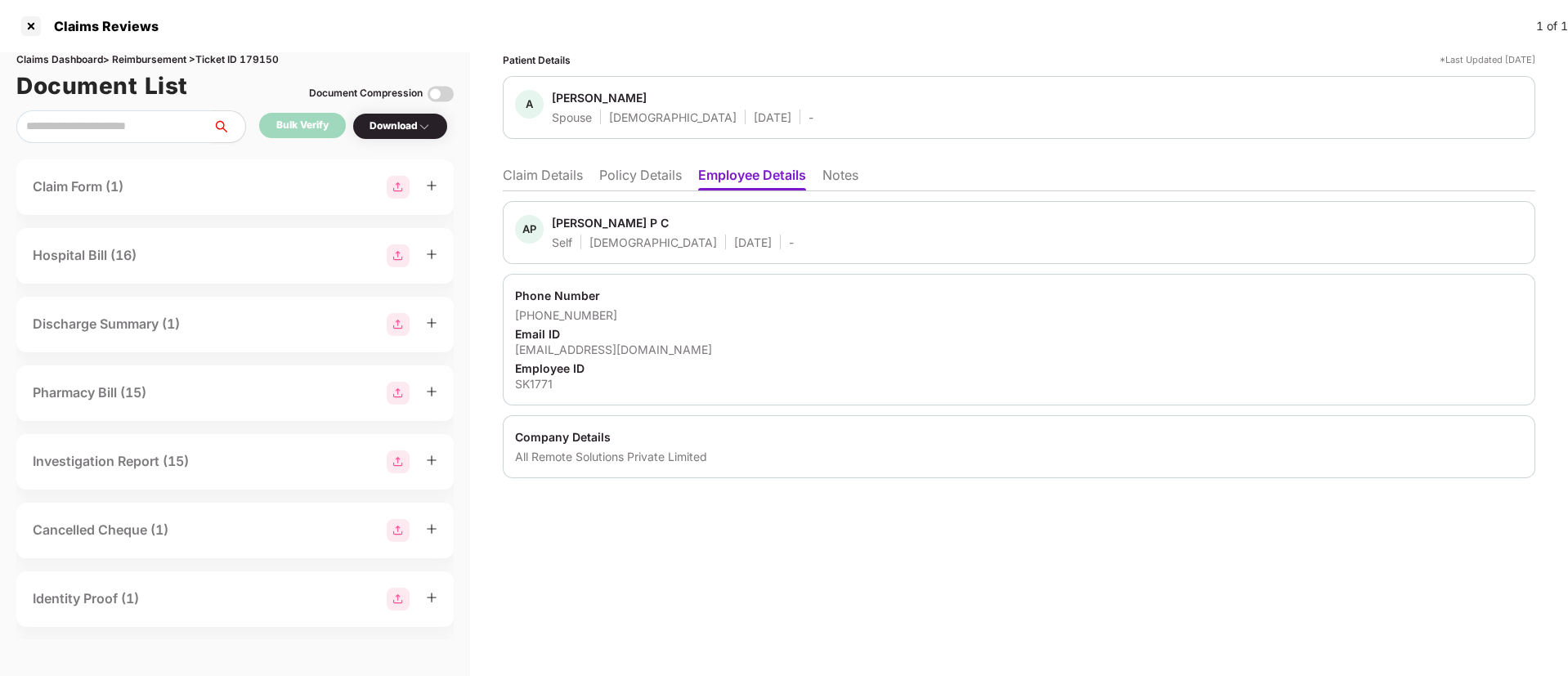
click at [526, 463] on div "All Remote Solutions Private Limited" at bounding box center [1019, 456] width 1008 height 16
copy div "All Remote Solutions Private Limited"
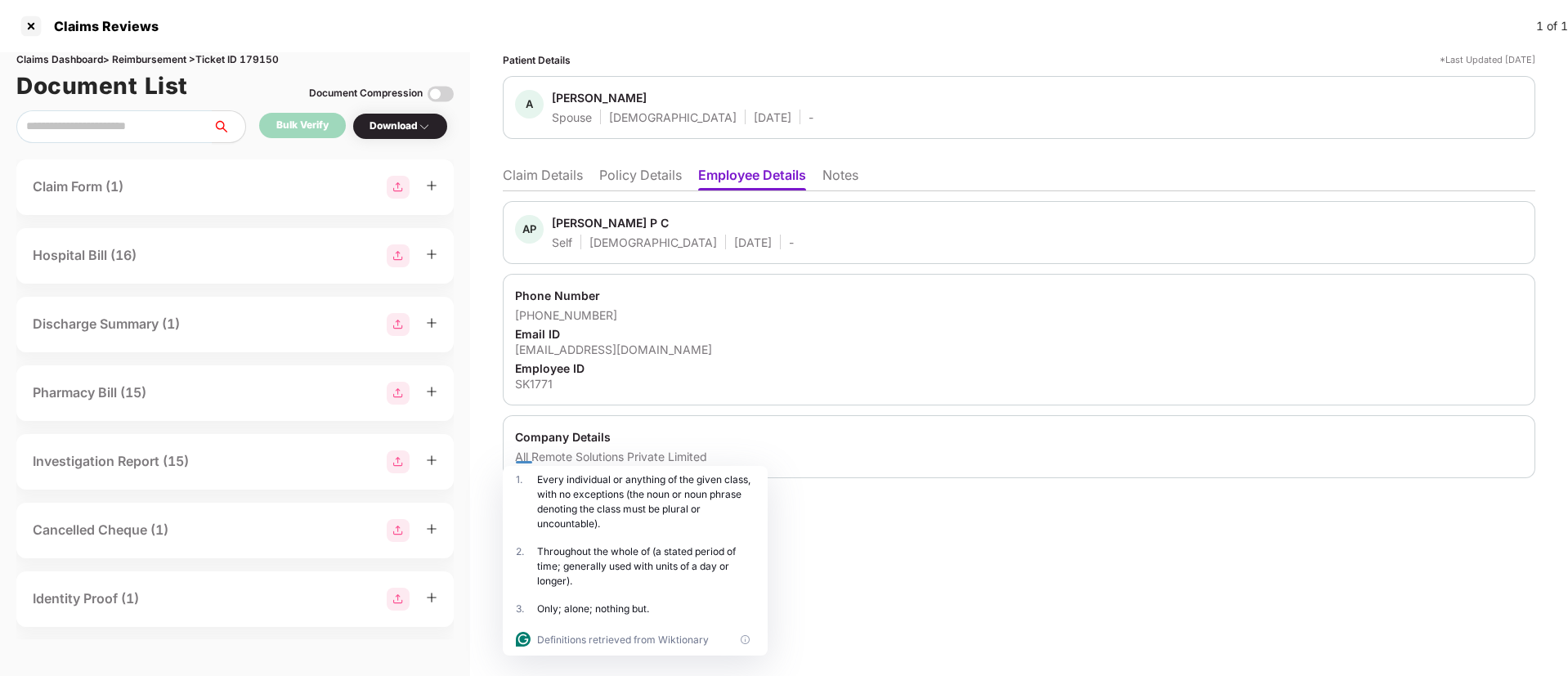
click at [525, 376] on div "SK1771" at bounding box center [1019, 383] width 1008 height 16
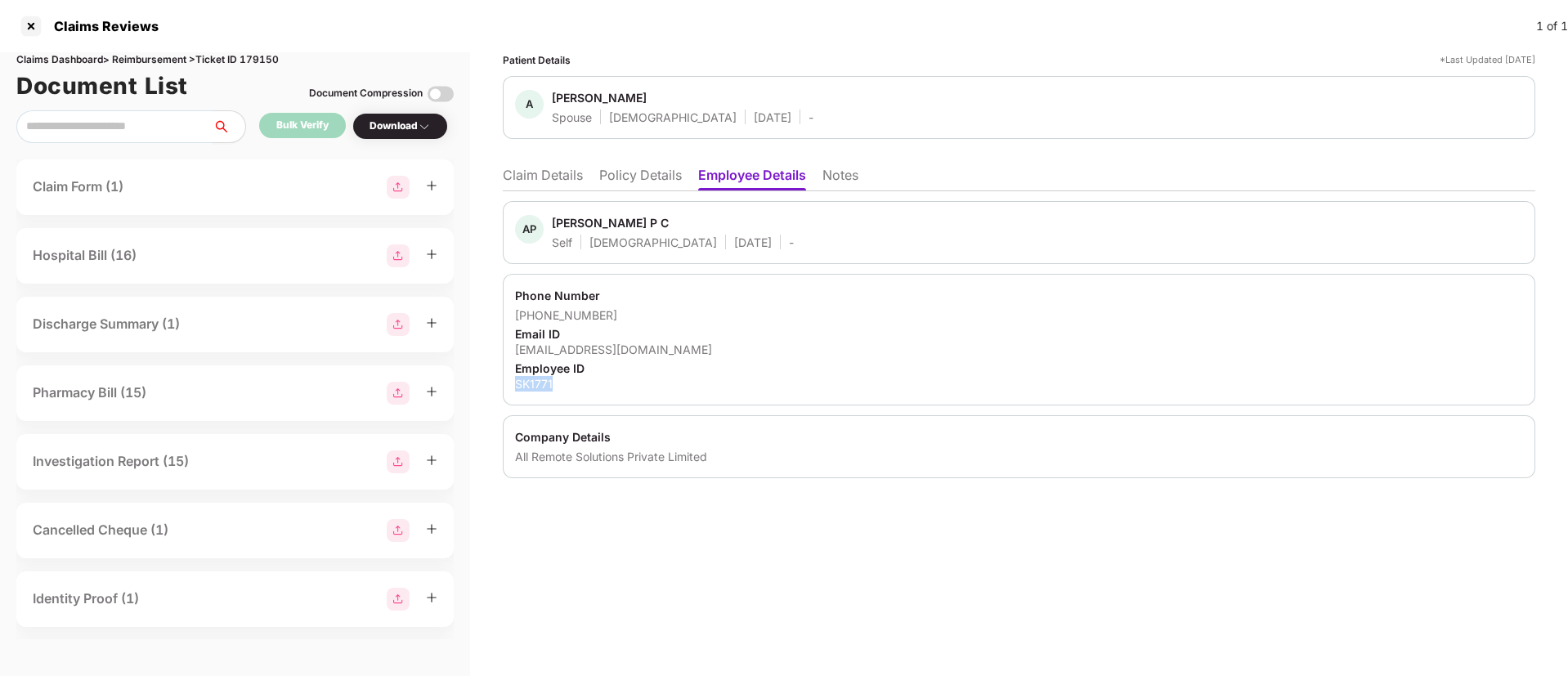
copy div "SK1771"
click at [525, 376] on div "SK1771" at bounding box center [1019, 383] width 1008 height 16
click at [561, 345] on div "ayyappadas1212@gmail.com" at bounding box center [1019, 349] width 1008 height 16
copy div "ayyappadas1212"
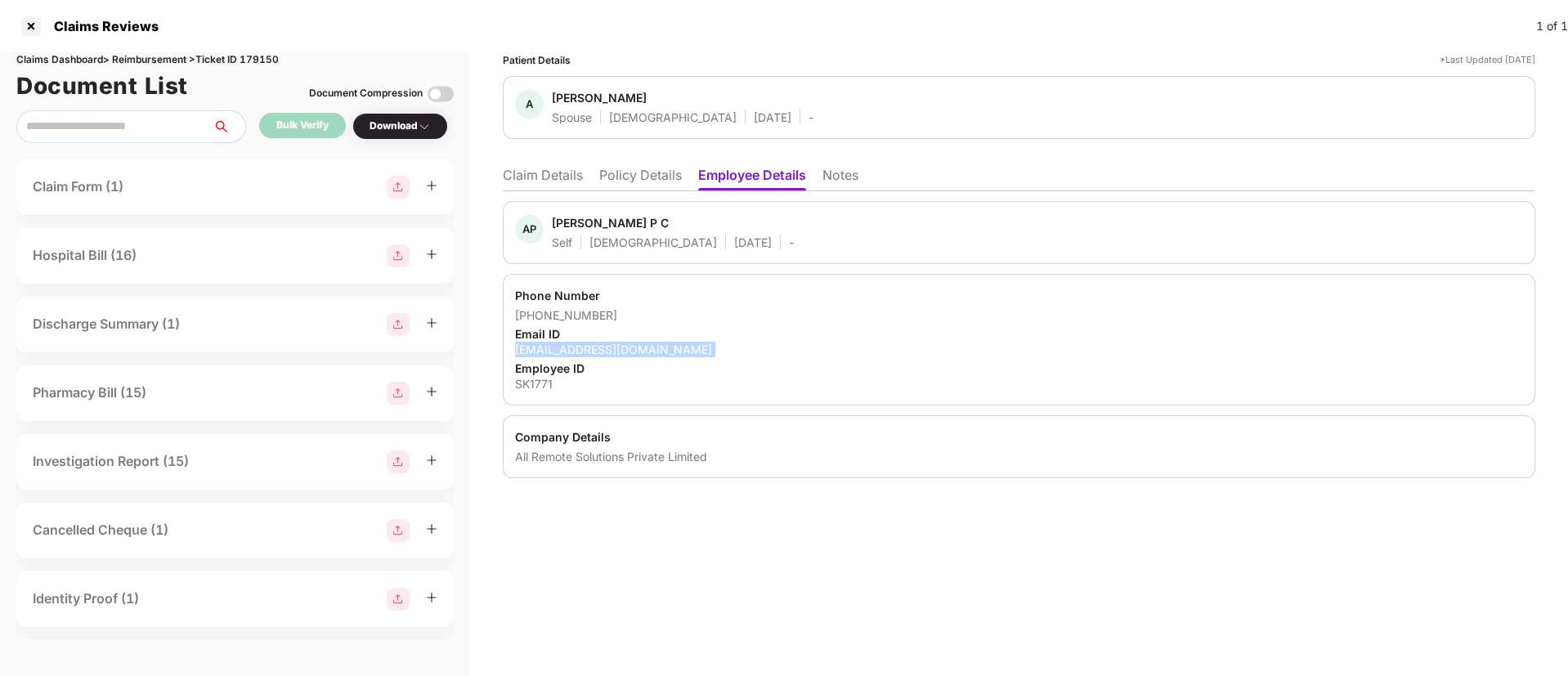
click at [561, 345] on div "ayyappadas1212@gmail.com" at bounding box center [1019, 349] width 1008 height 16
click at [544, 457] on div "All Remote Solutions Private Limited" at bounding box center [1019, 456] width 1008 height 16
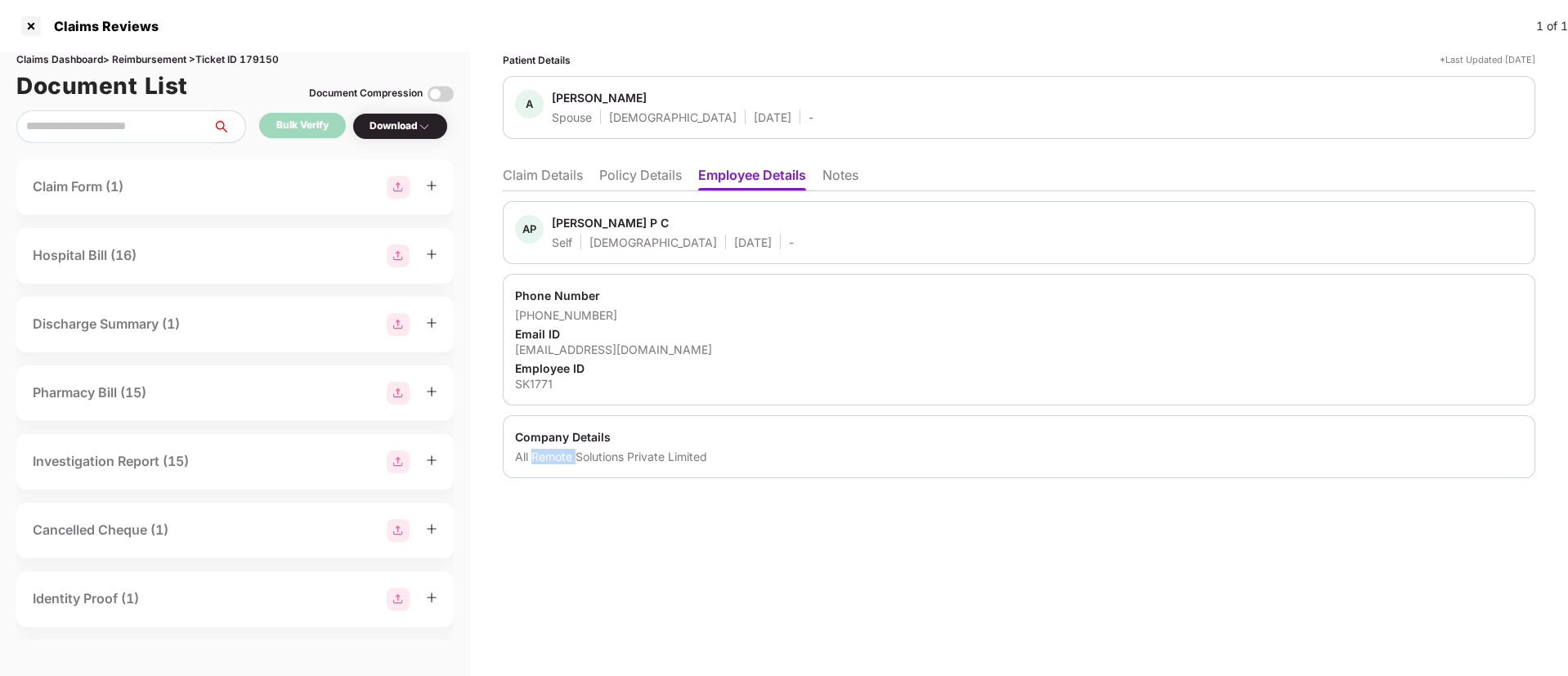
click at [544, 457] on div "All Remote Solutions Private Limited" at bounding box center [1019, 456] width 1008 height 16
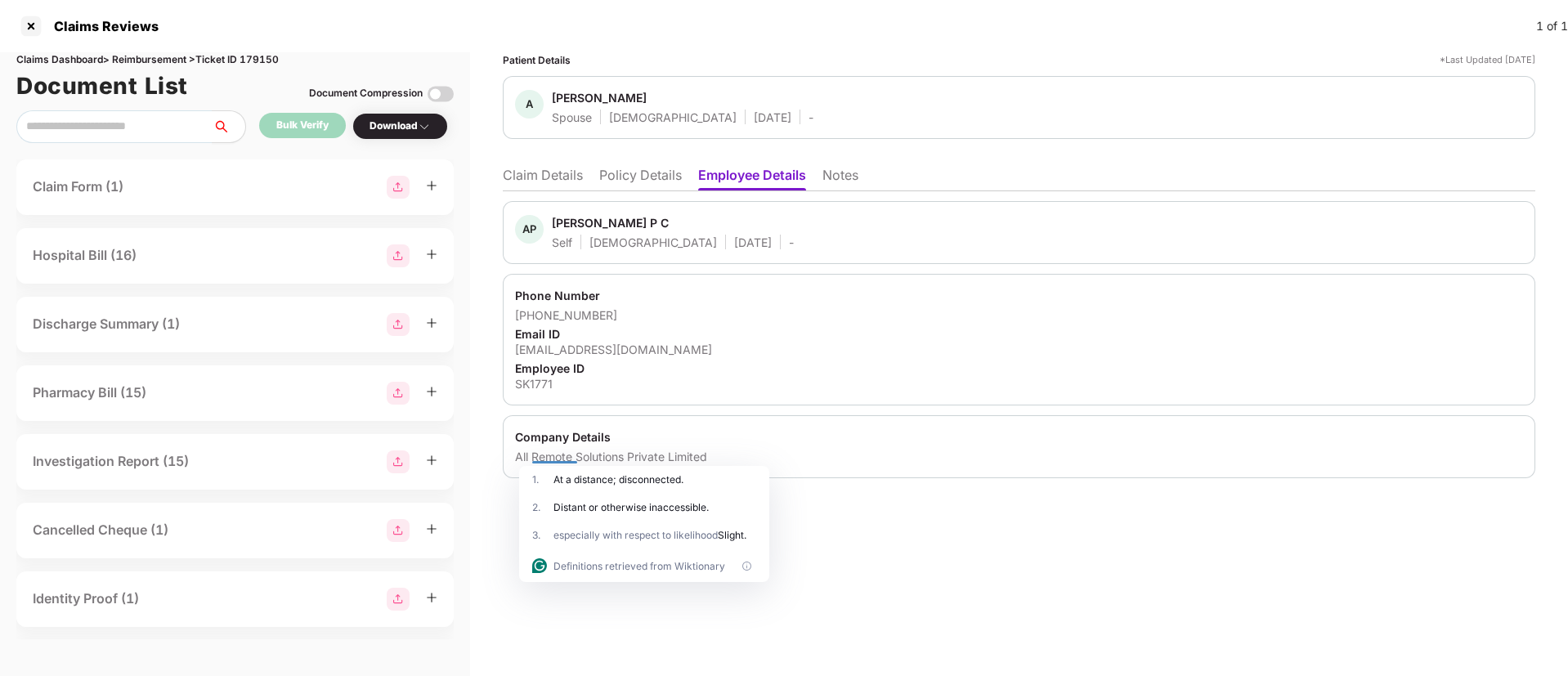
click at [619, 173] on li "Policy Details" at bounding box center [641, 179] width 82 height 24
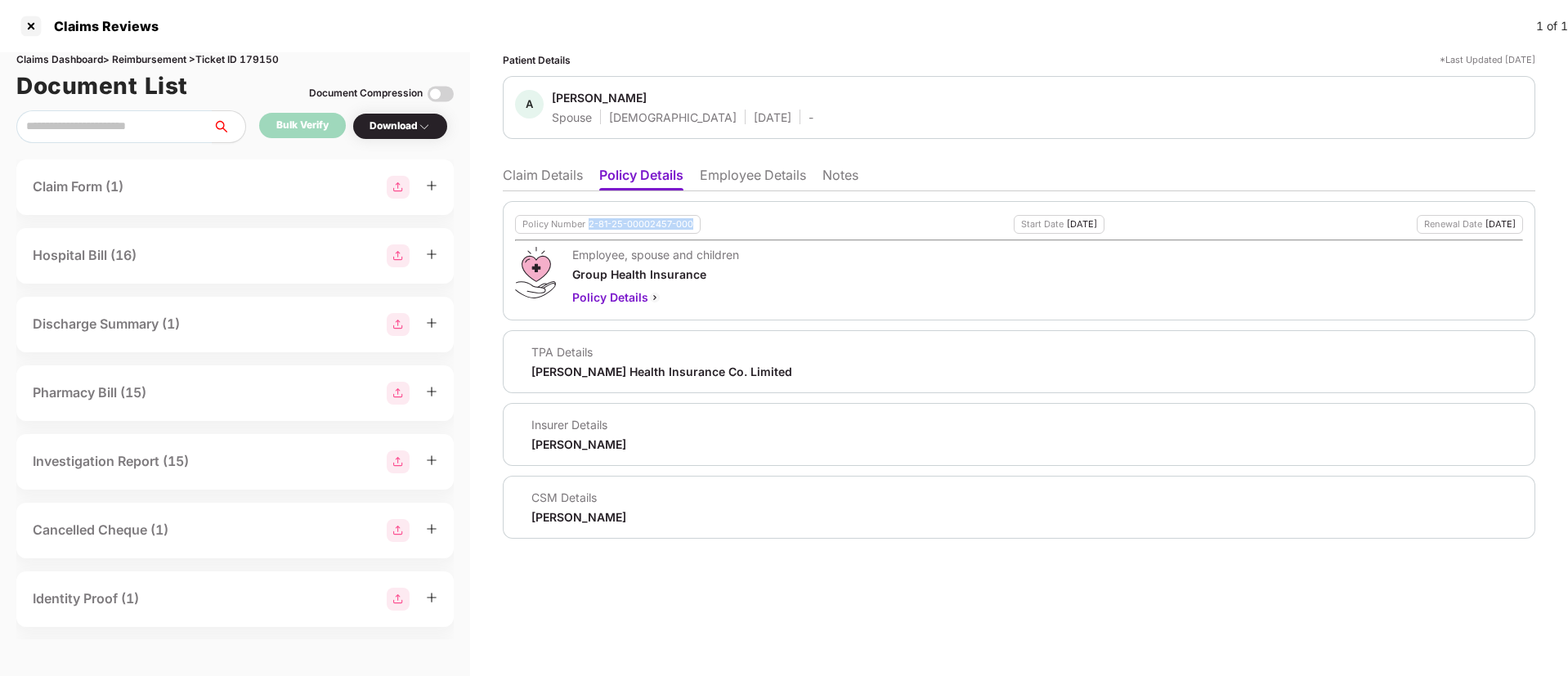
drag, startPoint x: 589, startPoint y: 224, endPoint x: 701, endPoint y: 224, distance: 112.0
click at [701, 224] on div "Policy Number 2-81-25-00002457-000 Start Date 13 Jul 2025 Renewal Date 12 Jul 2…" at bounding box center [1019, 224] width 1008 height 19
click at [736, 180] on li "Employee Details" at bounding box center [753, 179] width 106 height 24
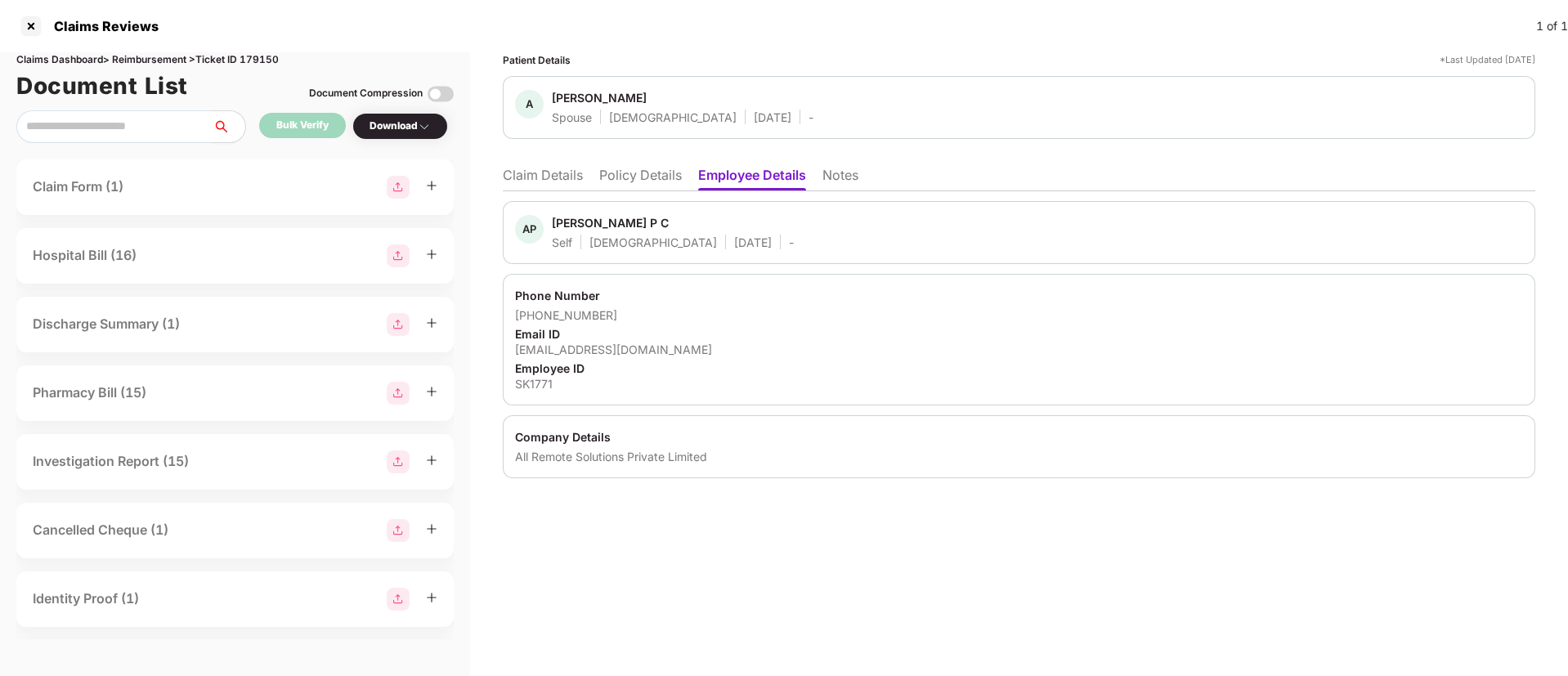
click at [544, 460] on div "All Remote Solutions Private Limited" at bounding box center [1019, 456] width 1008 height 16
click at [544, 460] on div at bounding box center [554, 456] width 44 height 14
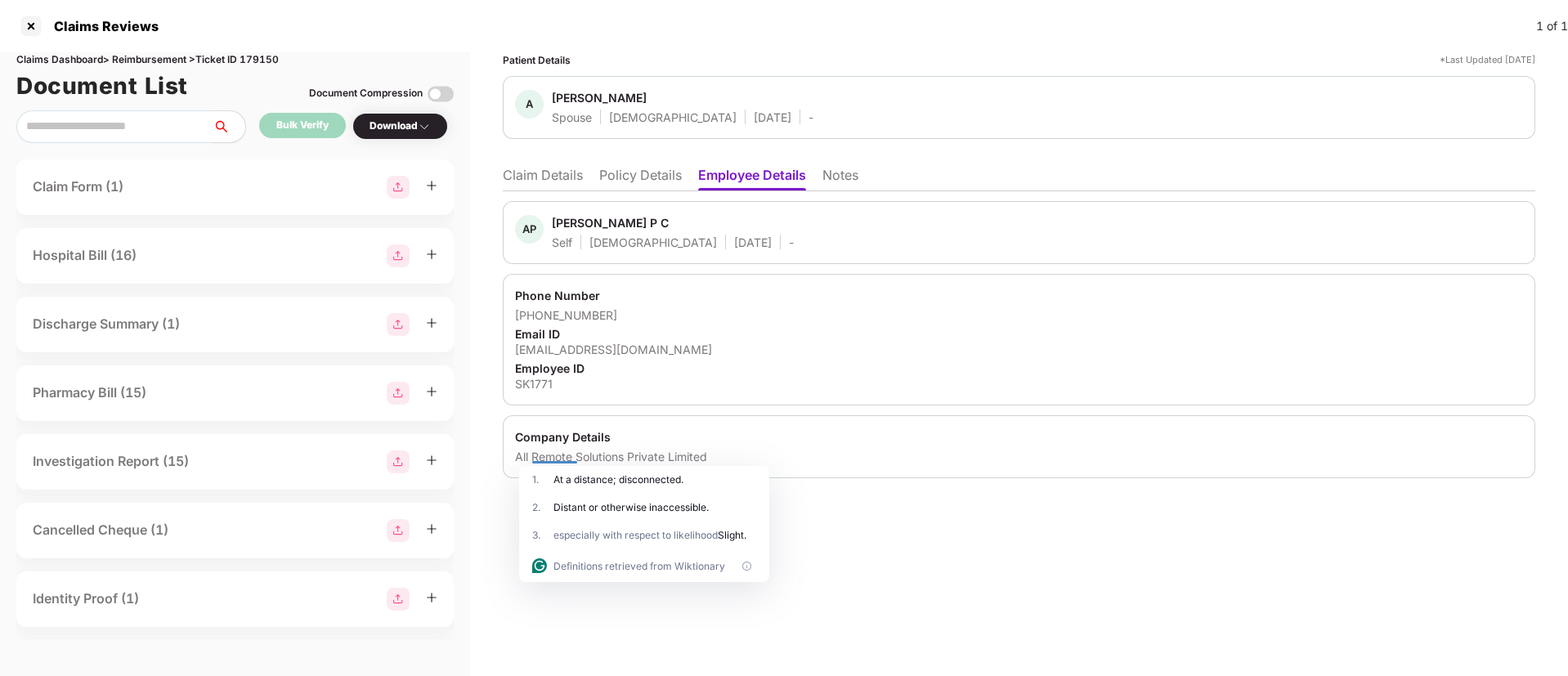
click at [534, 451] on div "All Remote Solutions Private Limited" at bounding box center [1019, 456] width 1008 height 16
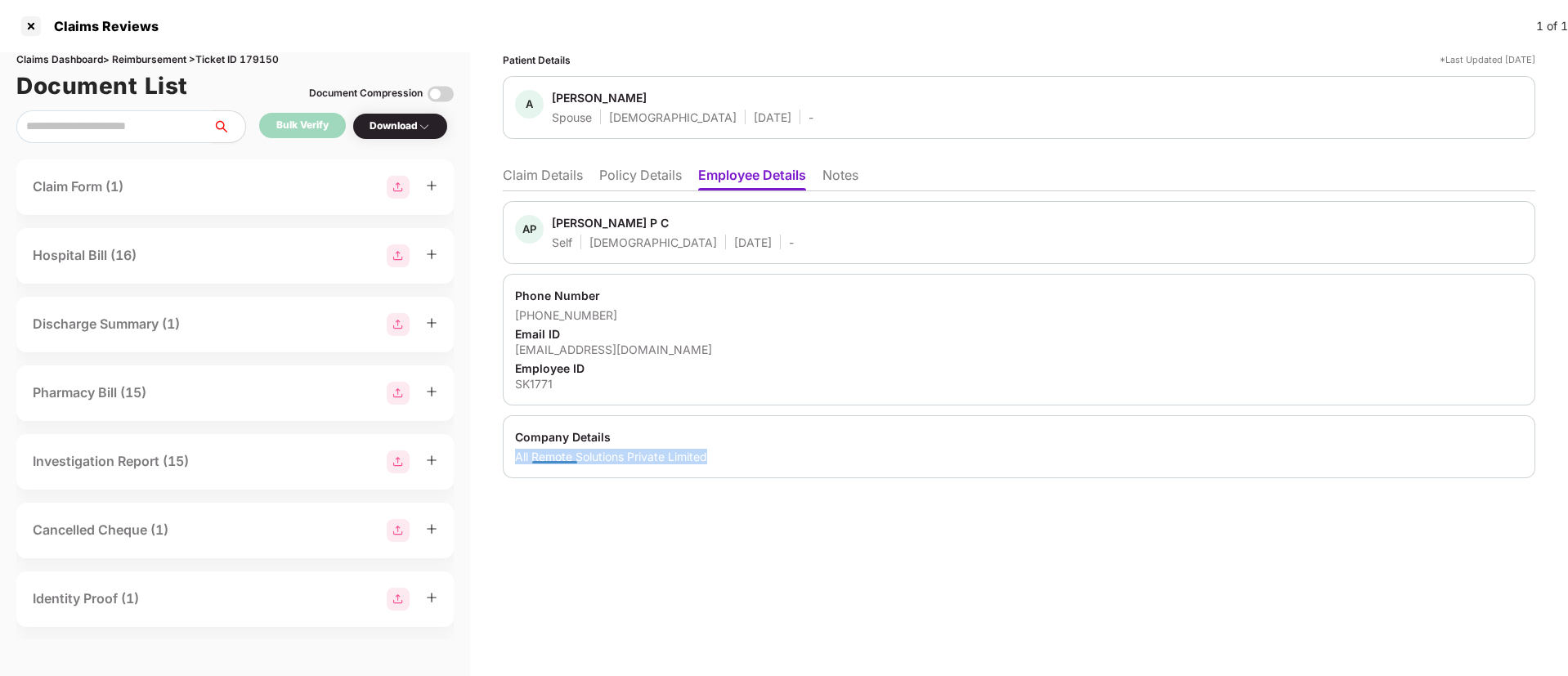
click at [534, 451] on div "All Remote Solutions Private Limited" at bounding box center [1019, 456] width 1008 height 16
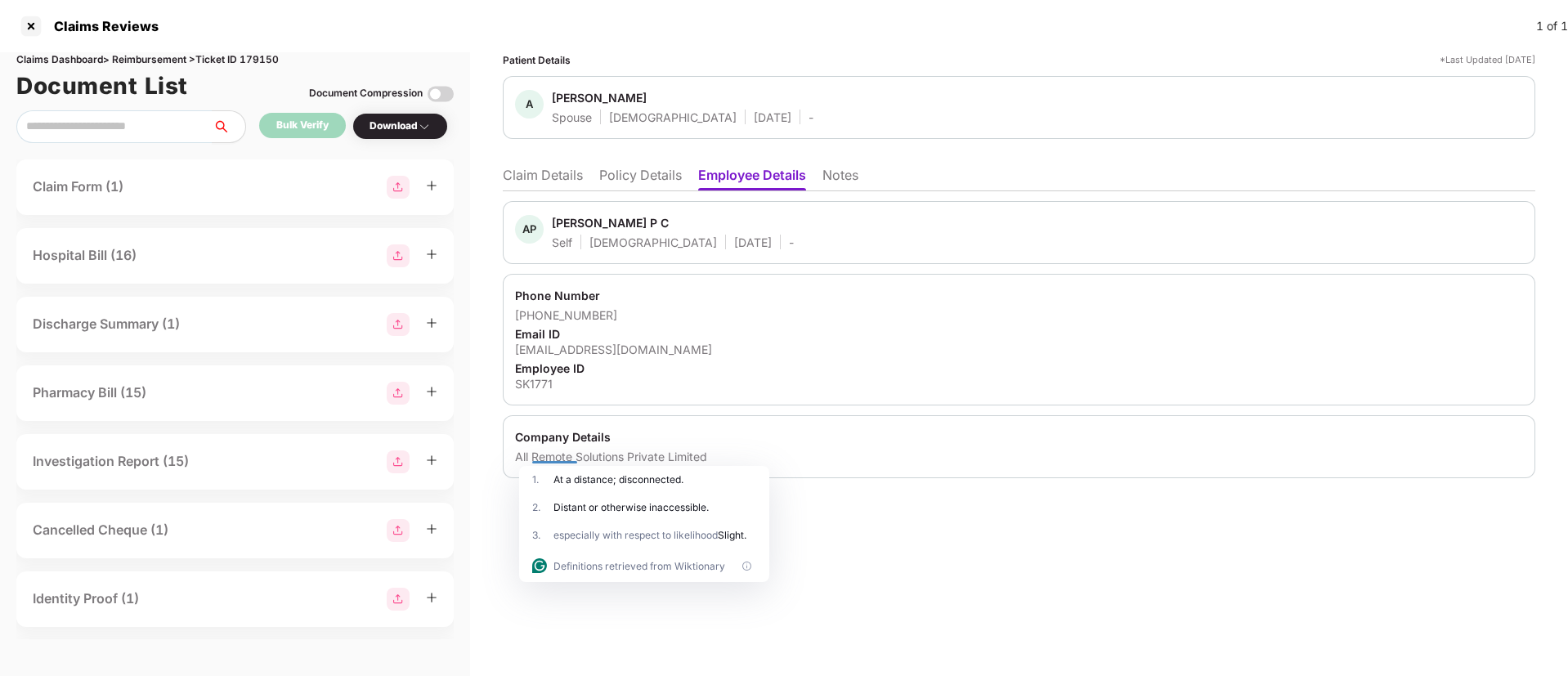
click at [520, 386] on div "SK1771" at bounding box center [1019, 383] width 1008 height 16
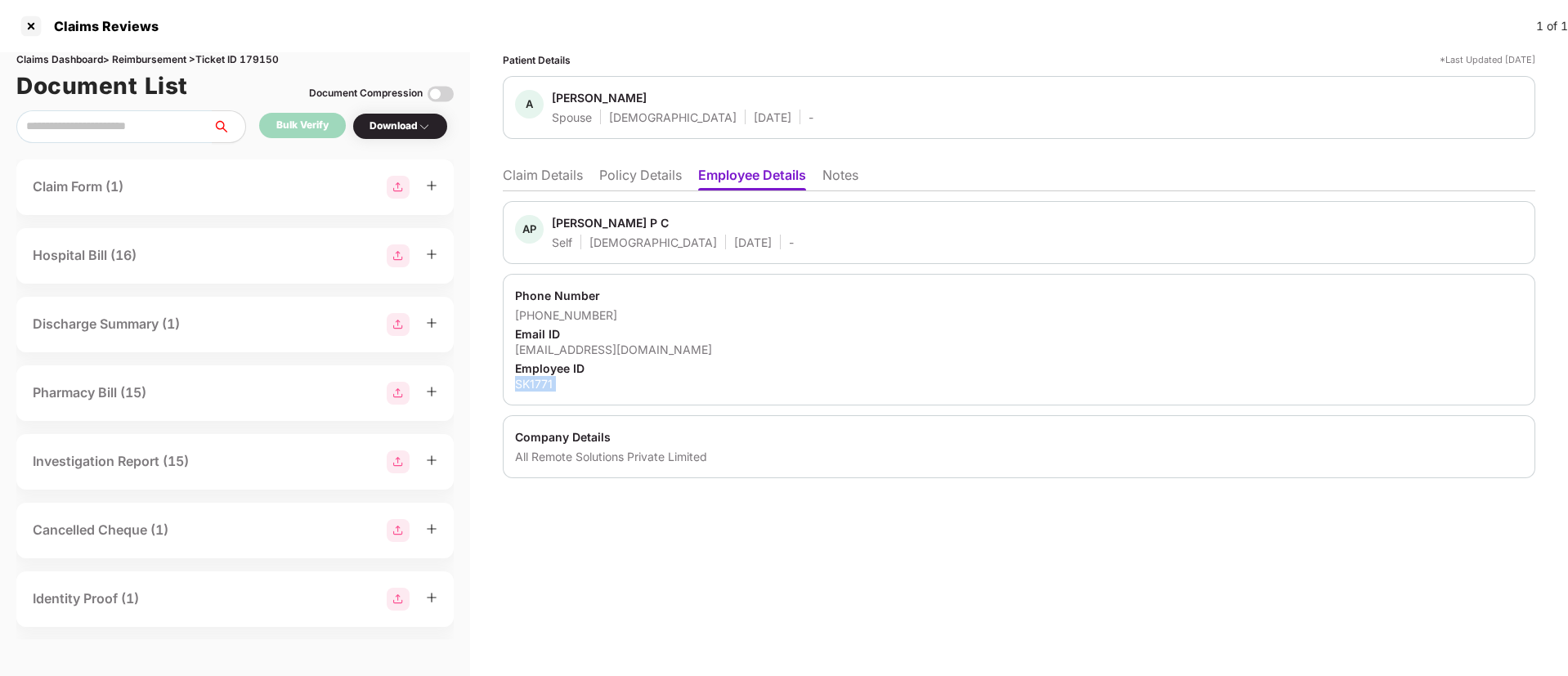
click at [520, 386] on div "SK1771" at bounding box center [1019, 383] width 1008 height 16
click at [527, 191] on div "AP AYYAPPADAS P C Self Male 14 June 1993 - Phone Number +918089578054 Email ID …" at bounding box center [1019, 334] width 1033 height 287
click at [523, 177] on li "Claim Details" at bounding box center [543, 179] width 80 height 24
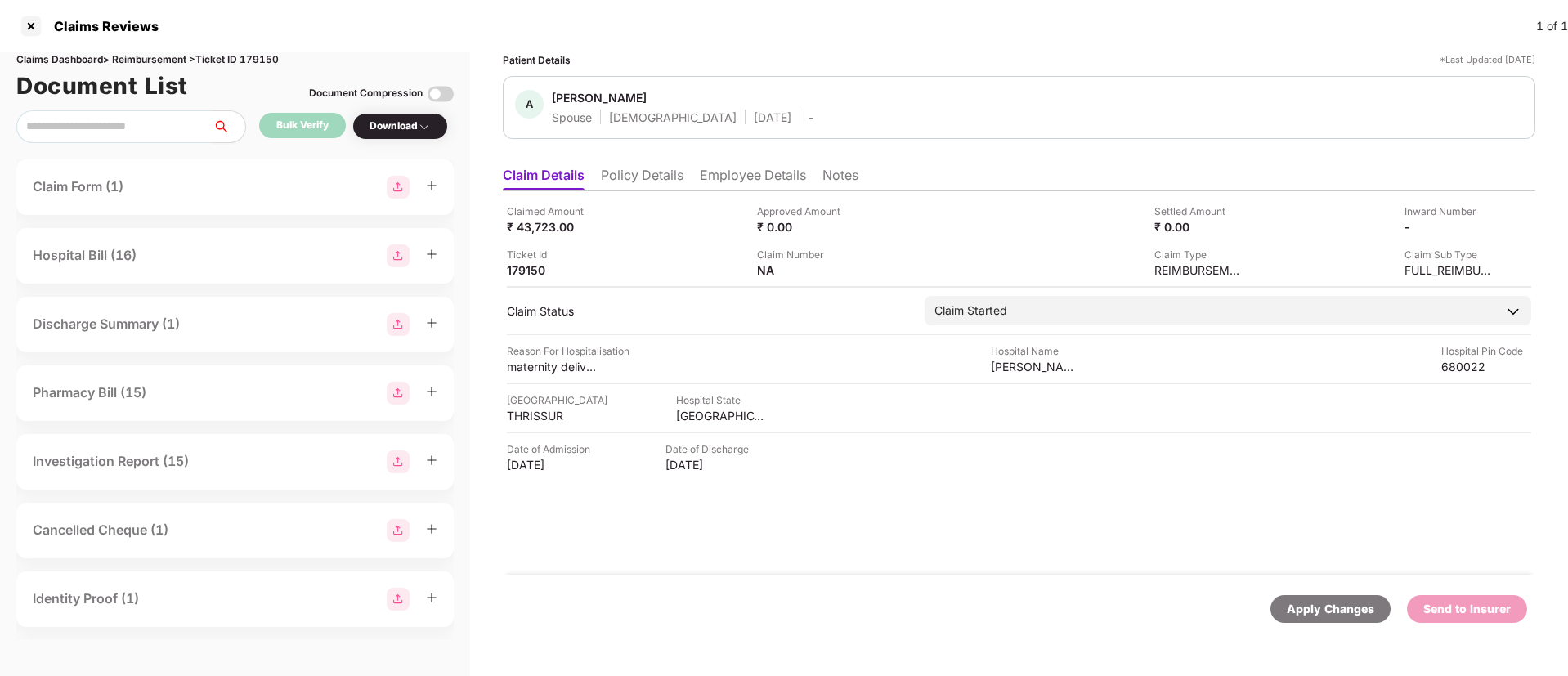
click at [570, 97] on div "Athira satheesan" at bounding box center [598, 97] width 94 height 16
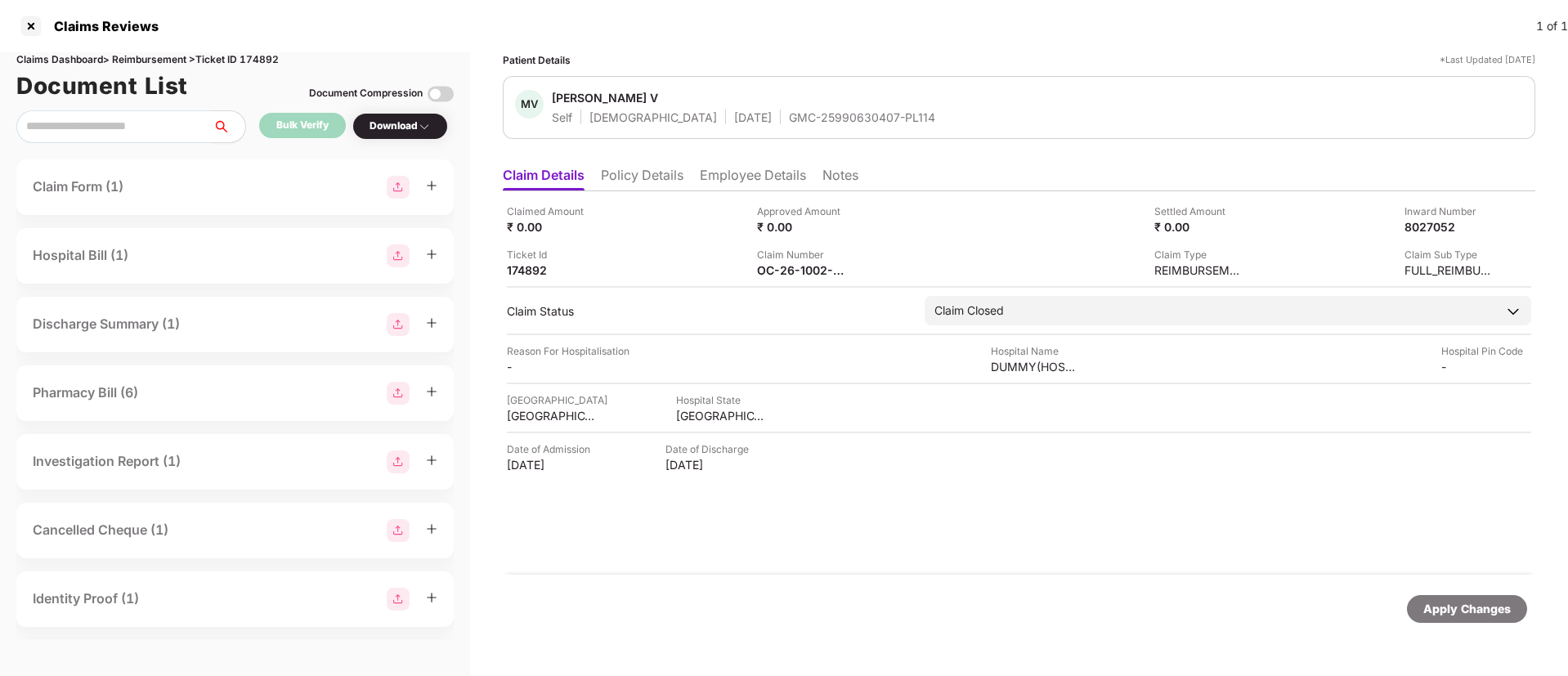
click at [1071, 216] on div "Settled Amount ₹ 0.00" at bounding box center [1126, 219] width 238 height 31
click at [789, 116] on div "GMC-25990630407-PL114" at bounding box center [862, 117] width 147 height 16
copy div "GMC-25990630407-PL114"
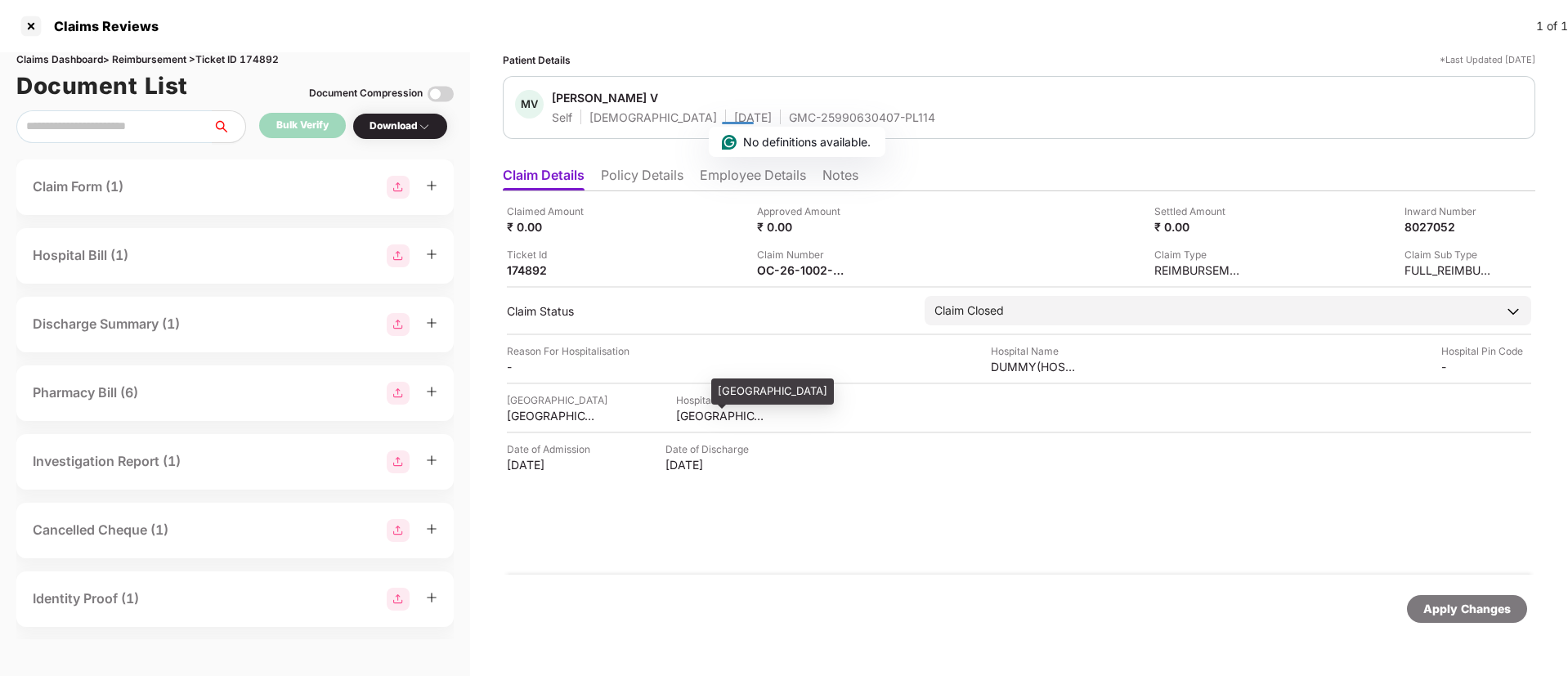
click at [686, 421] on div "[GEOGRAPHIC_DATA]" at bounding box center [721, 415] width 90 height 16
copy div "[GEOGRAPHIC_DATA]"
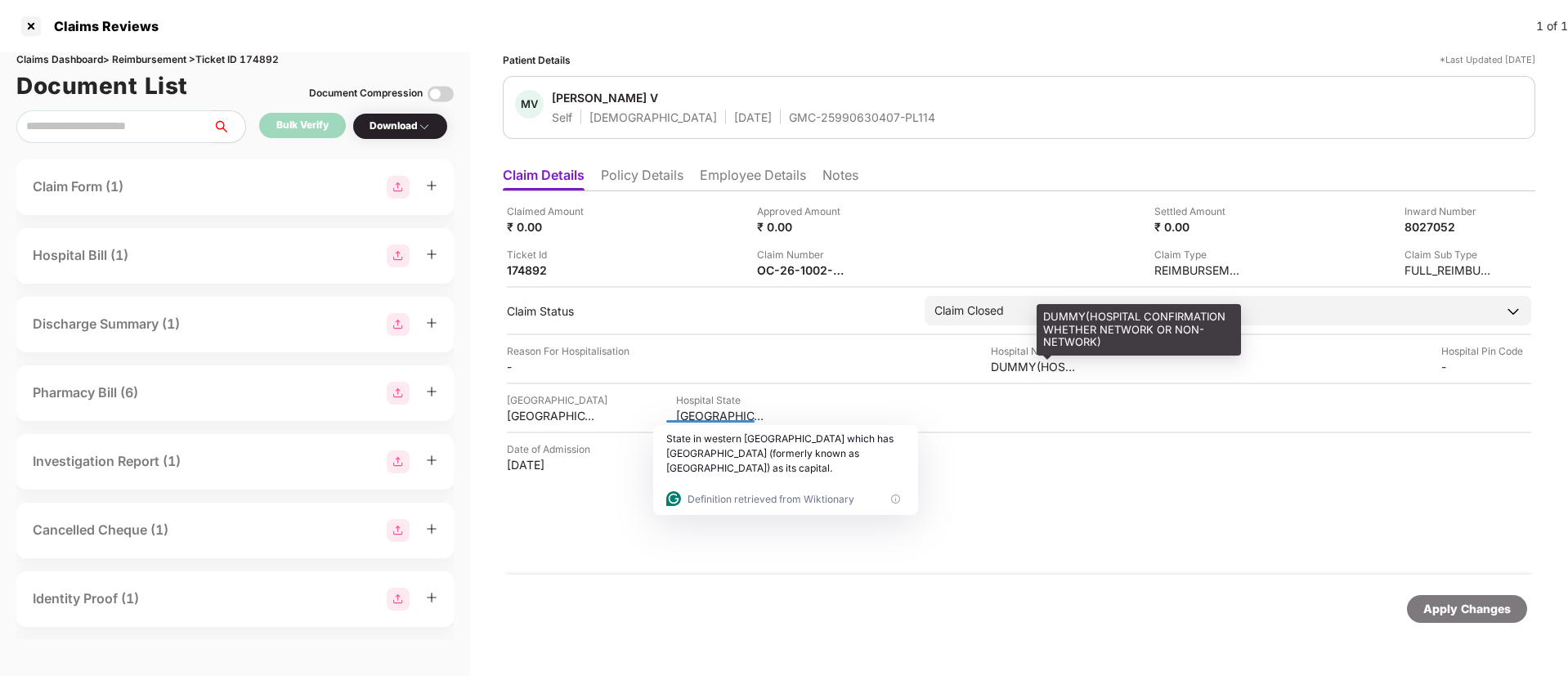
click at [1011, 370] on div "DUMMY(HOSPITAL CONFIRMATION WHETHER NETWORK OR NON-NETWORK)" at bounding box center [1036, 366] width 90 height 16
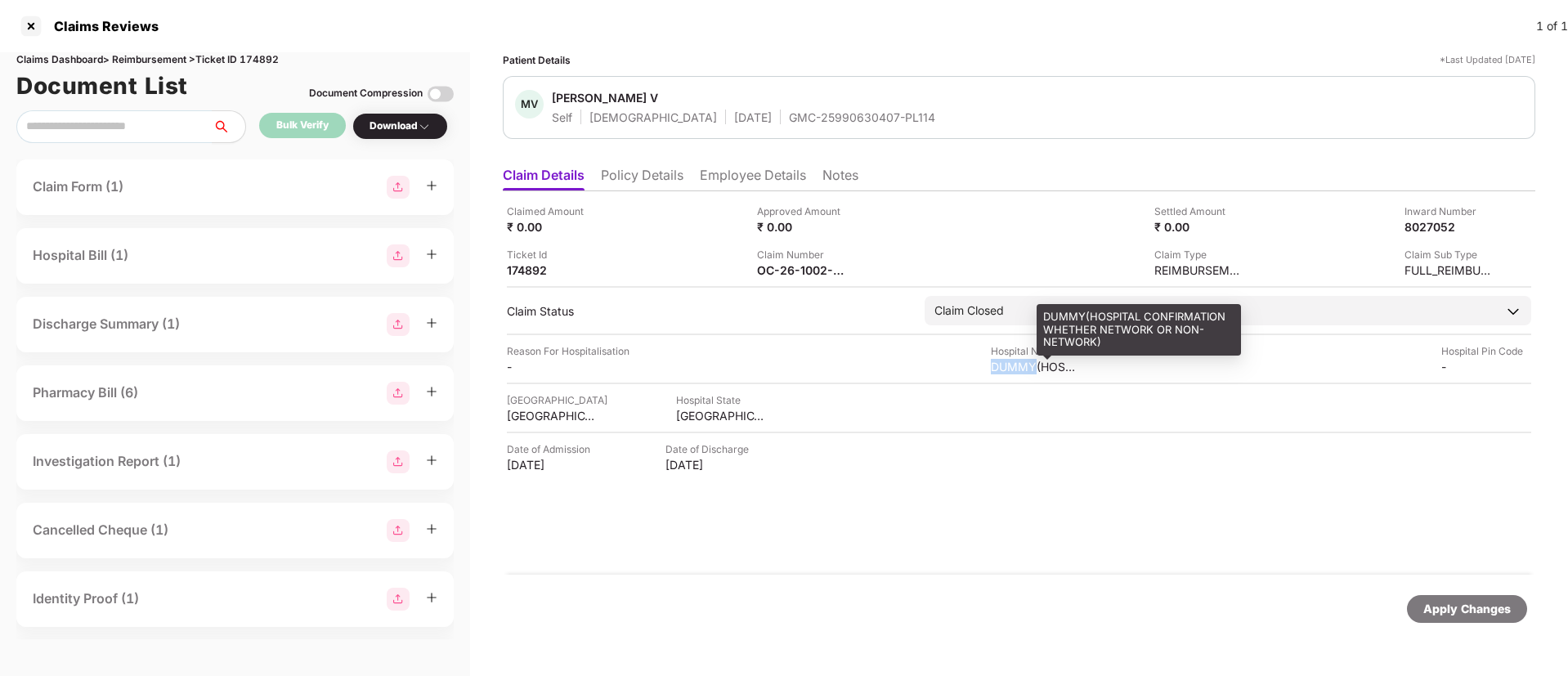
click at [1011, 370] on div "DUMMY(HOSPITAL CONFIRMATION WHETHER NETWORK OR NON-NETWORK)" at bounding box center [1036, 366] width 90 height 16
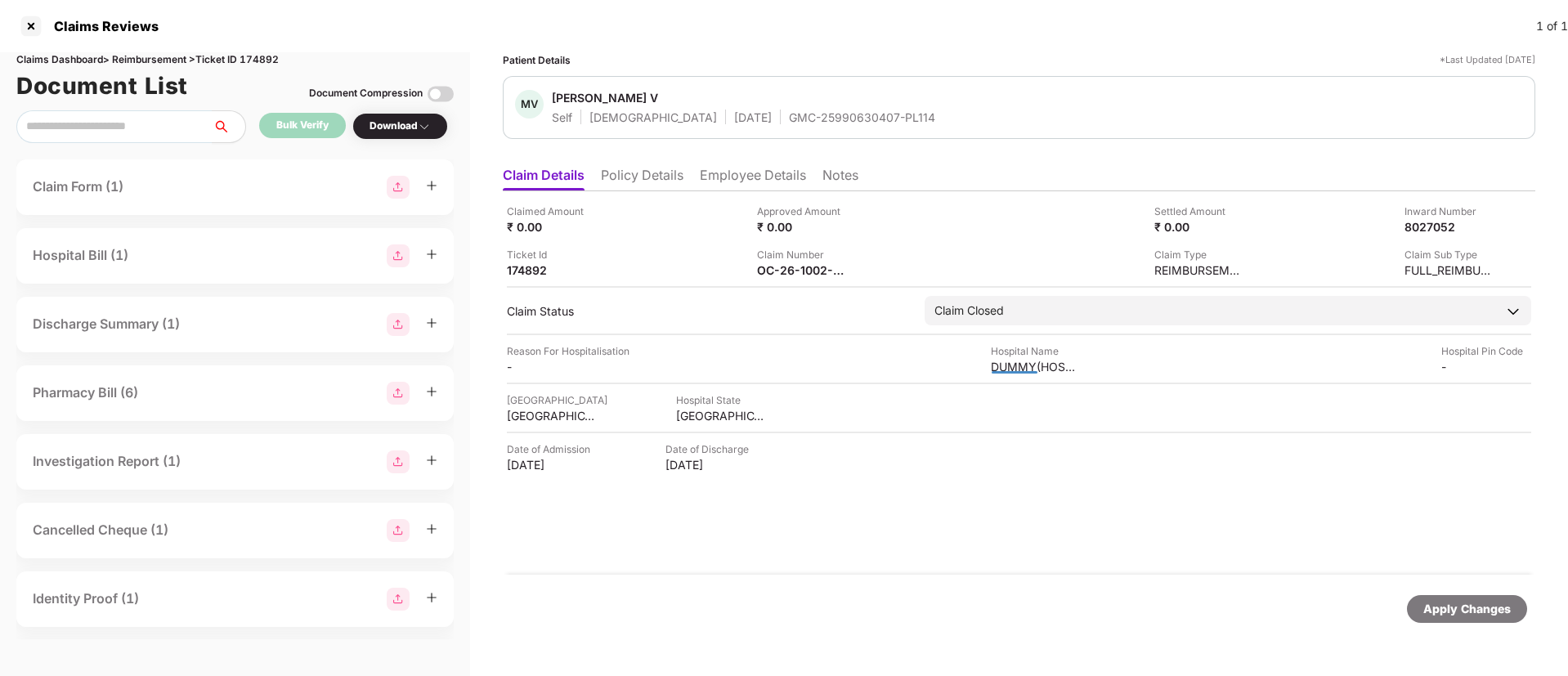
click at [1011, 370] on div at bounding box center [1014, 366] width 45 height 14
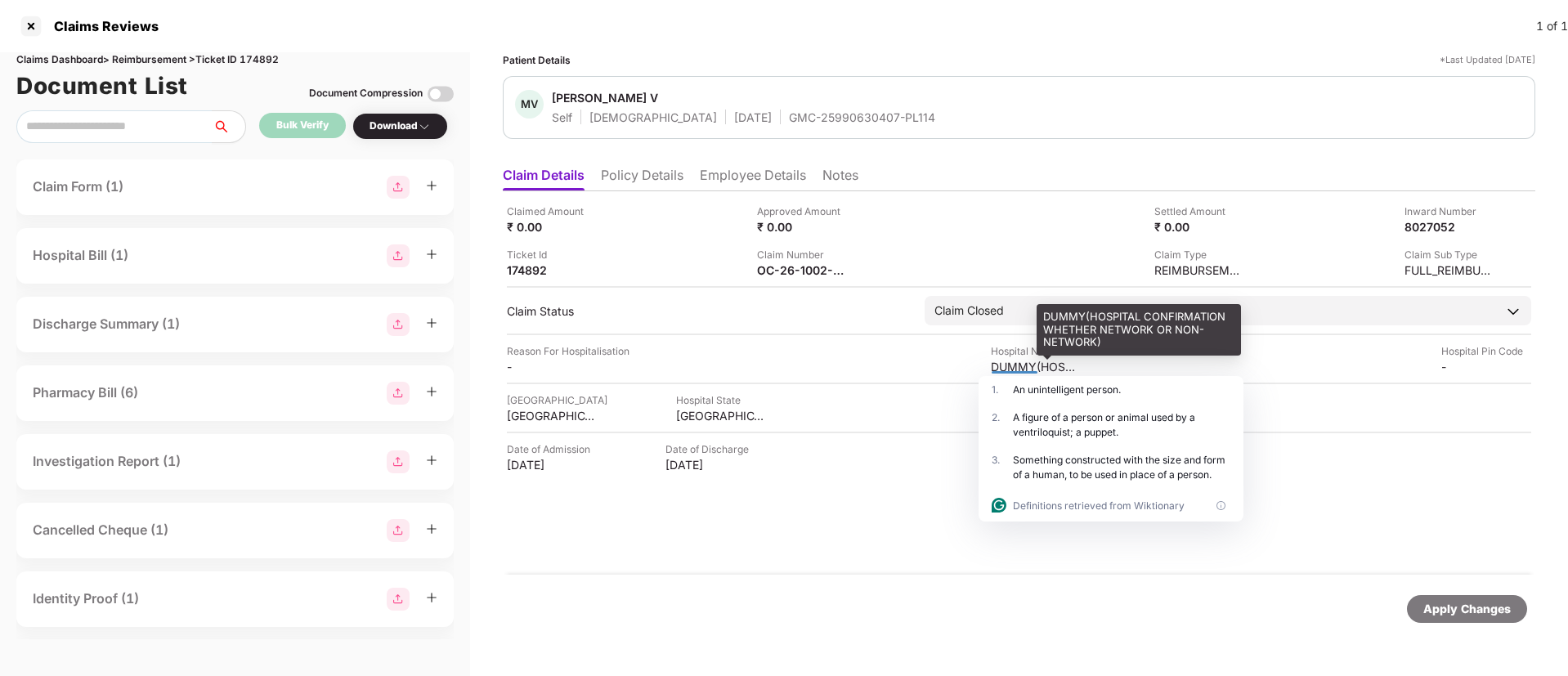
click at [1005, 360] on div "DUMMY(HOSPITAL CONFIRMATION WHETHER NETWORK OR NON-NETWORK)" at bounding box center [1036, 366] width 90 height 16
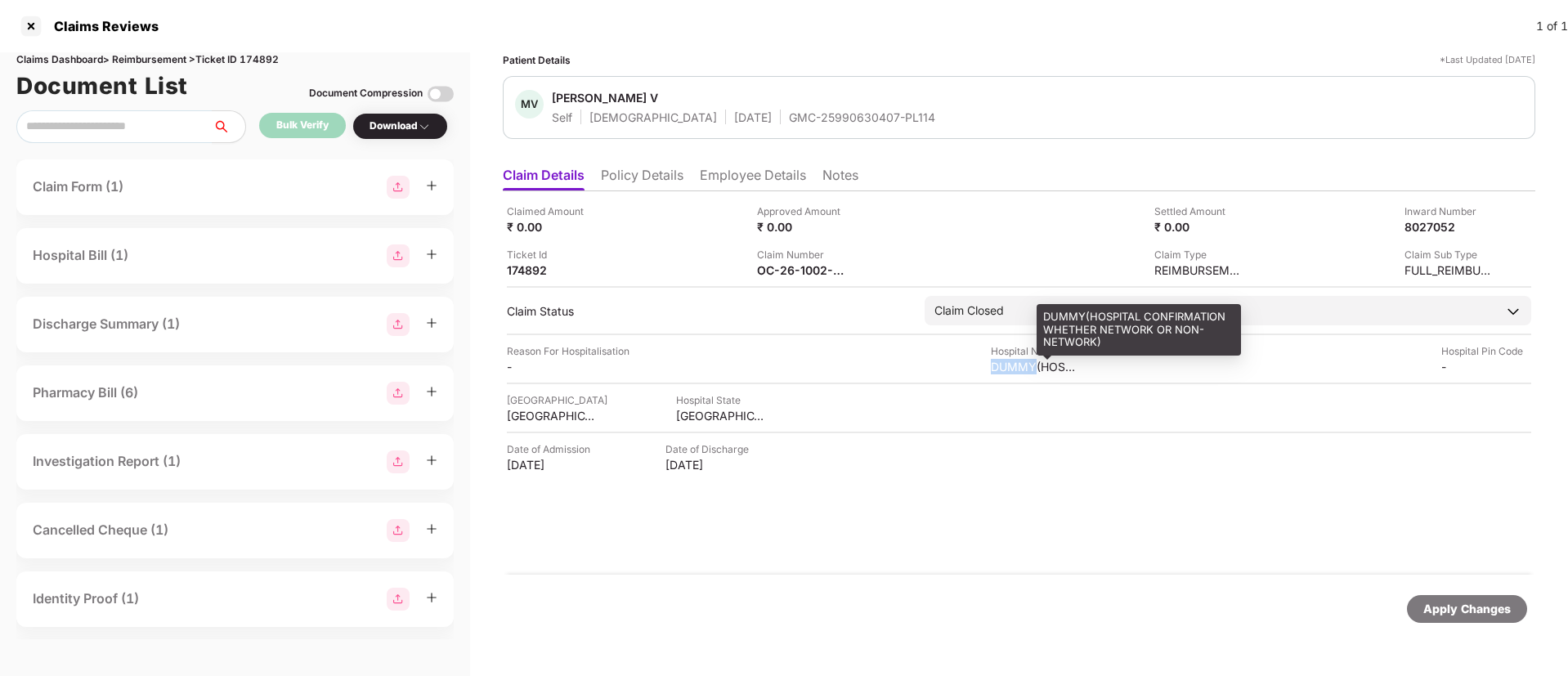
click at [1005, 360] on div "DUMMY(HOSPITAL CONFIRMATION WHETHER NETWORK OR NON-NETWORK)" at bounding box center [1036, 366] width 90 height 16
copy div "DUMMY(HOSPITAL CONFIRMATION WHETHER NETWORK OR NON-NETWORK)"
click at [1005, 360] on div "DUMMY(HOSPITAL CONFIRMATION WHETHER NETWORK OR NON-NETWORK)" at bounding box center [1036, 366] width 90 height 16
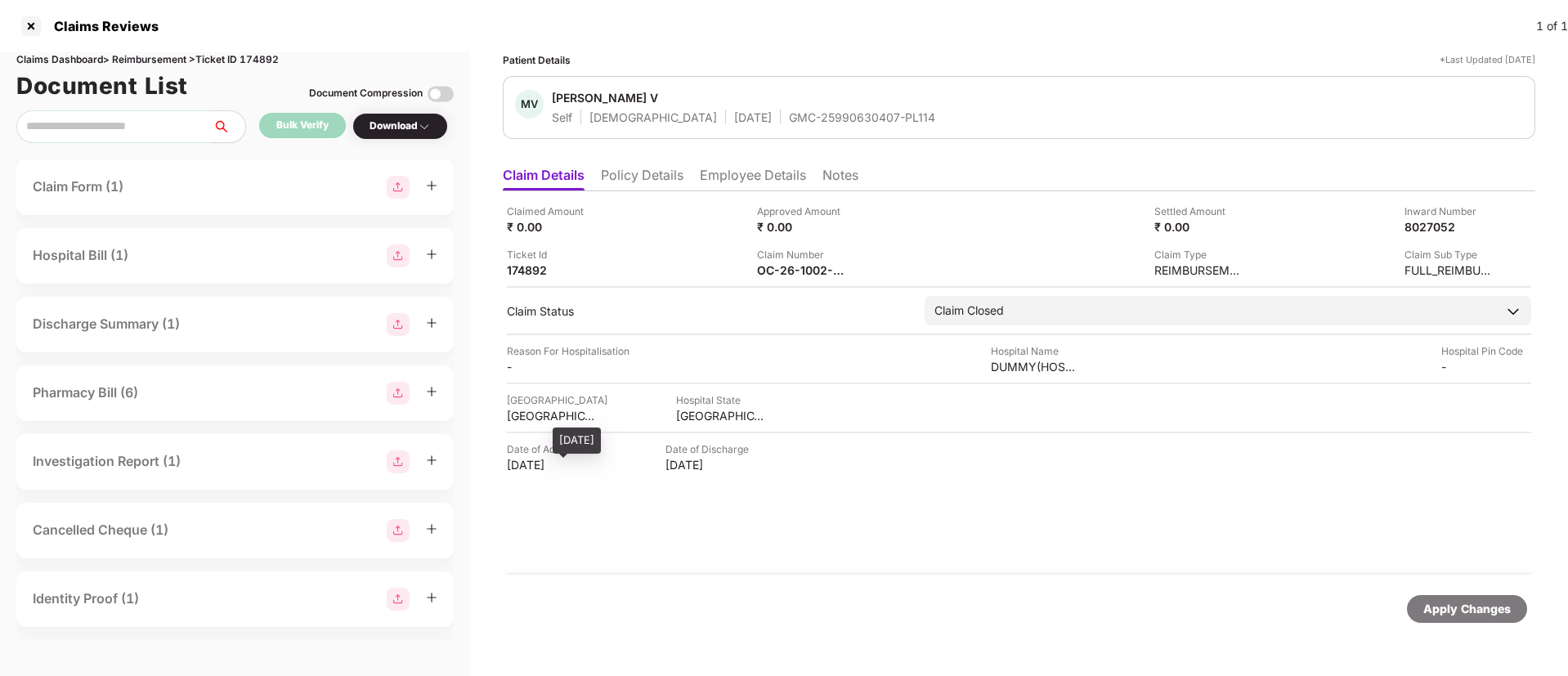
click at [523, 461] on div "[DATE]" at bounding box center [552, 464] width 90 height 16
copy div "[DATE]"
click at [523, 461] on div "[DATE]" at bounding box center [552, 464] width 90 height 16
click at [681, 461] on div "[DATE]" at bounding box center [710, 464] width 90 height 16
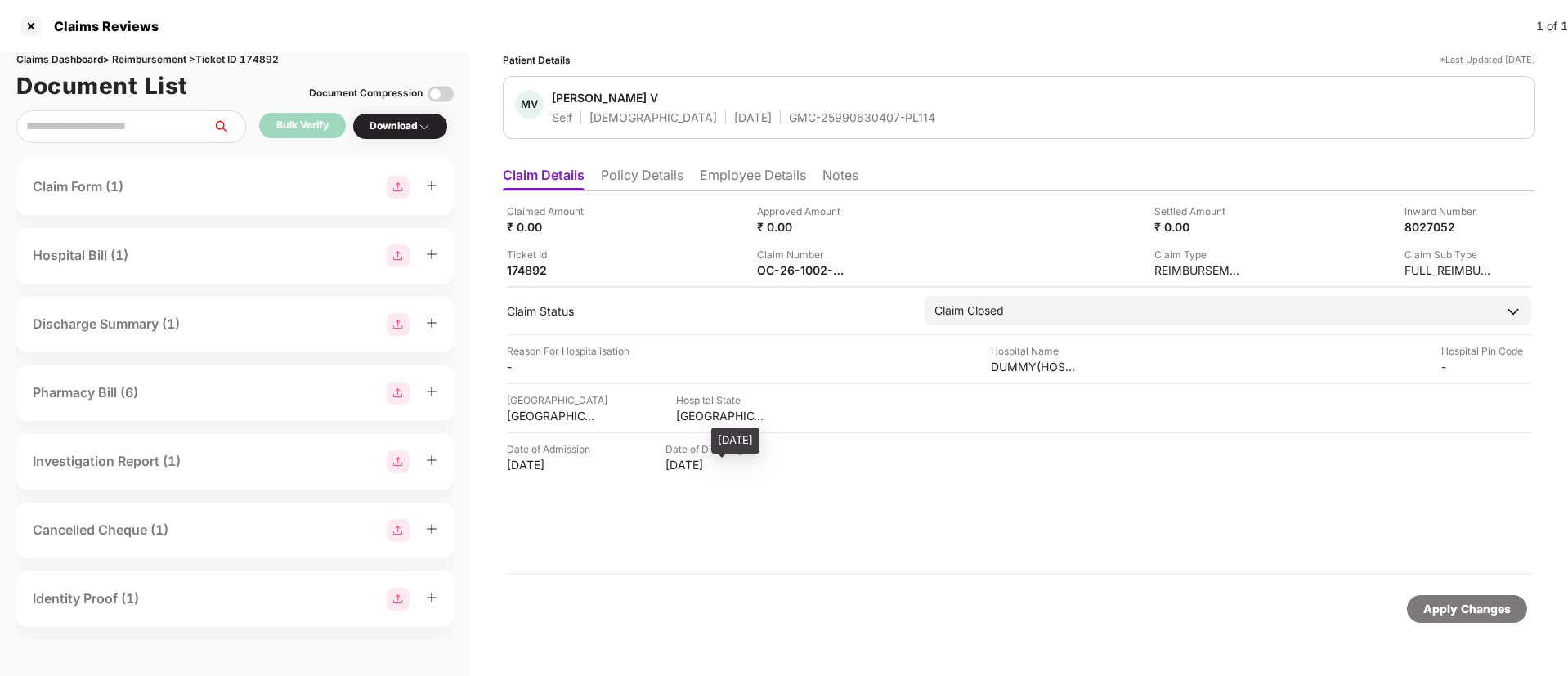
click at [681, 461] on div "[DATE]" at bounding box center [710, 464] width 90 height 16
copy div "[DATE]"
click at [681, 461] on div "[DATE]" at bounding box center [710, 464] width 90 height 16
click at [735, 192] on div "Claimed Amount ₹ 0.00 Approved Amount ₹ 0.00 Settled Amount ₹ 0.00 Inward Numbe…" at bounding box center [1019, 383] width 1033 height 383
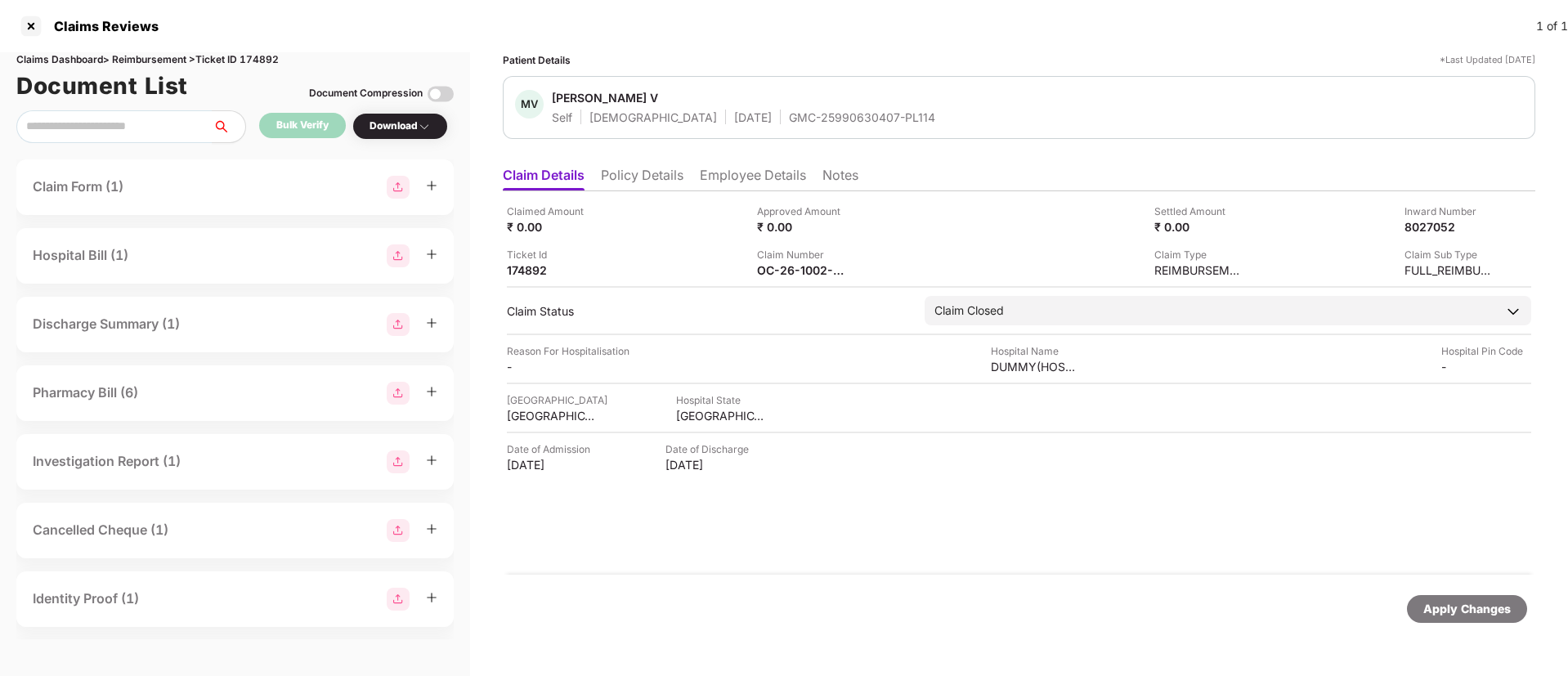
click at [728, 171] on li "Employee Details" at bounding box center [753, 179] width 106 height 24
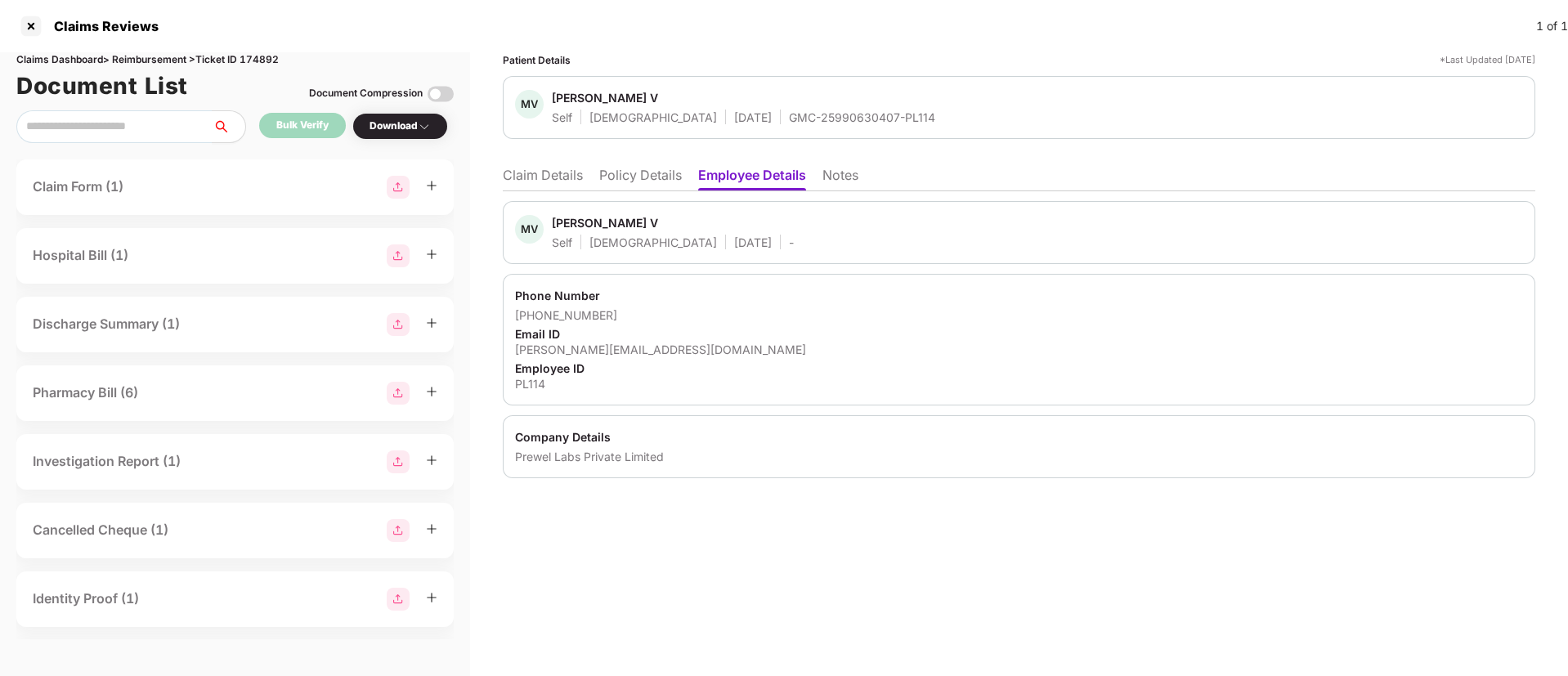
click at [552, 353] on div "[PERSON_NAME][EMAIL_ADDRESS][DOMAIN_NAME]" at bounding box center [1019, 349] width 1008 height 16
click at [552, 353] on html "Claims Reviews 1 of 1 Claims Dashboard > Reimbursement > Ticket ID 174892 Docum…" at bounding box center [784, 338] width 1568 height 676
click at [552, 353] on div at bounding box center [539, 349] width 47 height 14
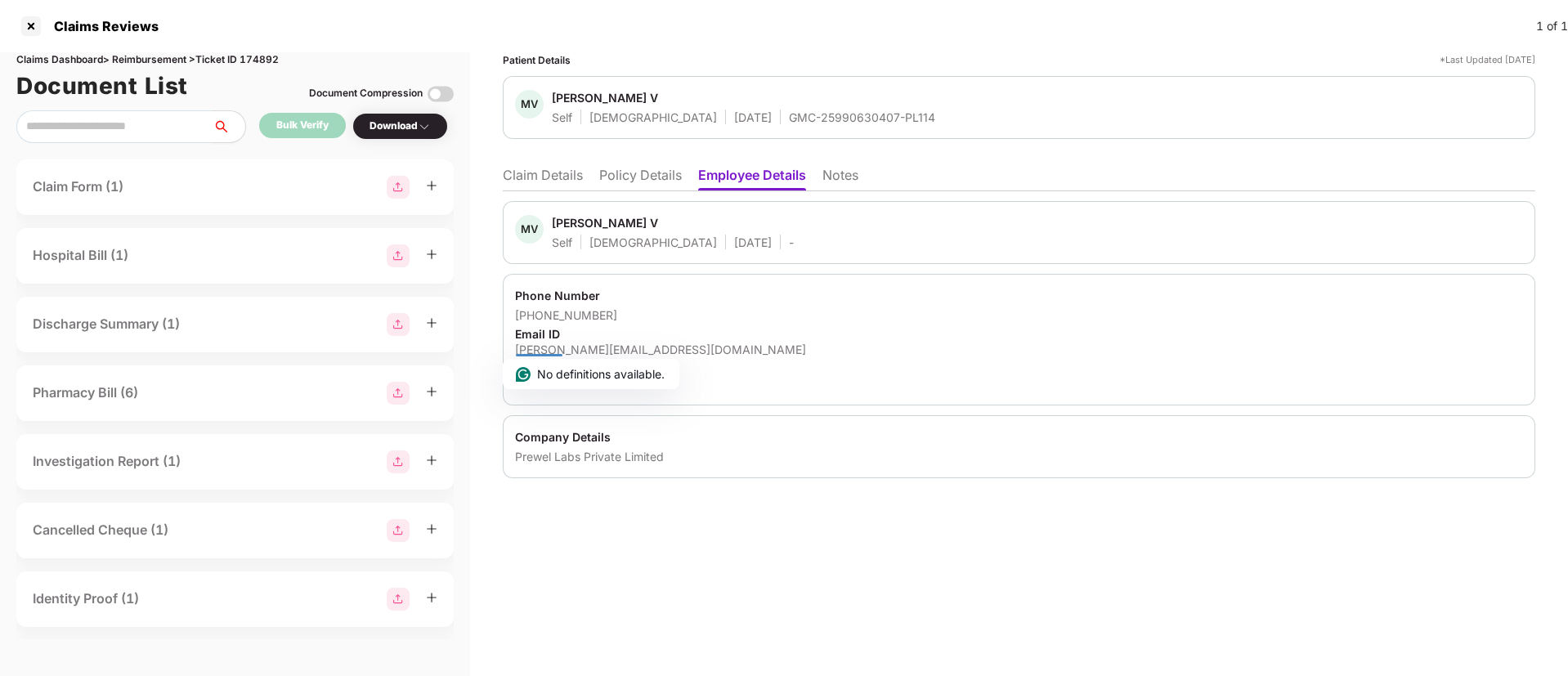
click at [550, 349] on div "[PERSON_NAME][EMAIL_ADDRESS][DOMAIN_NAME]" at bounding box center [1019, 349] width 1008 height 16
copy div "[PERSON_NAME][EMAIL_ADDRESS][DOMAIN_NAME]"
drag, startPoint x: 616, startPoint y: 312, endPoint x: 534, endPoint y: 312, distance: 82.0
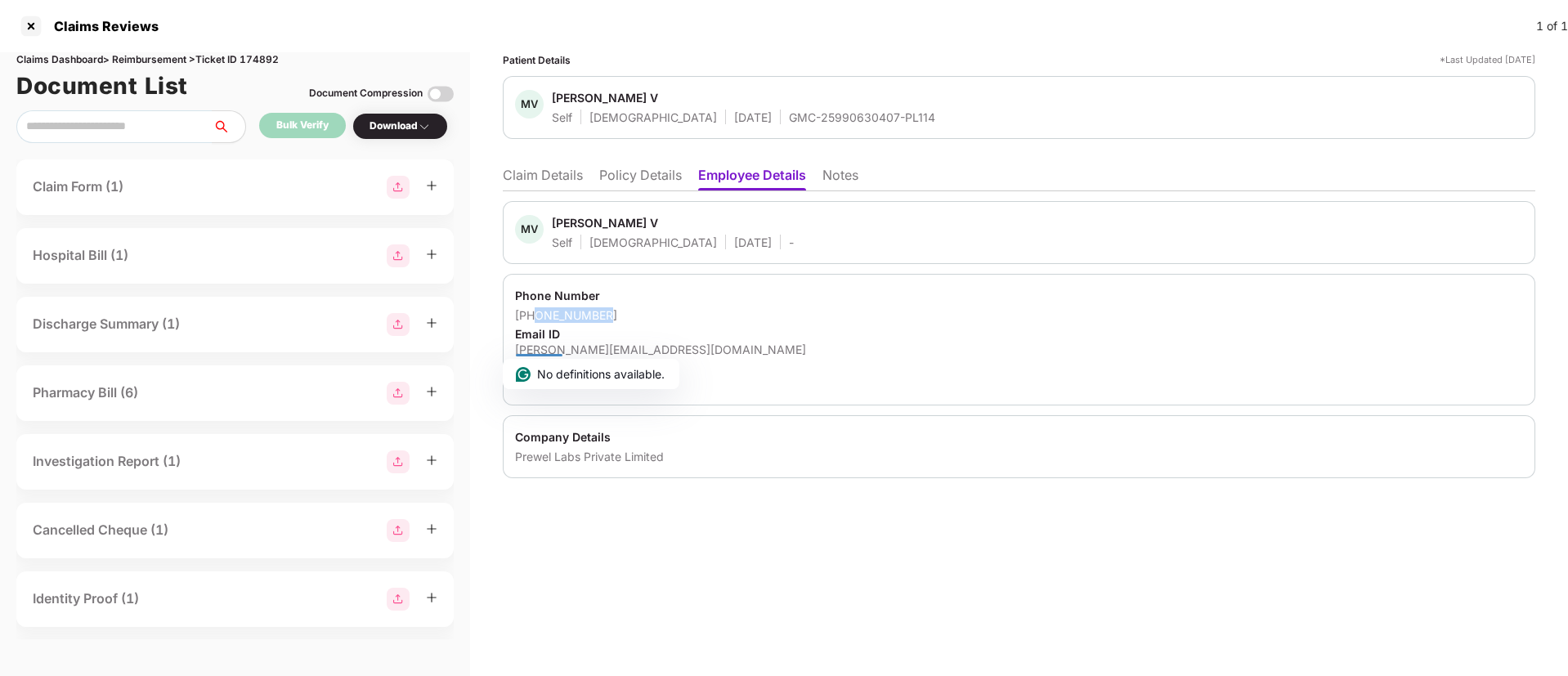
click at [534, 312] on div "[PHONE_NUMBER]" at bounding box center [1019, 314] width 1008 height 16
copy div "9620007201"
click at [530, 180] on li "Claim Details" at bounding box center [543, 179] width 80 height 24
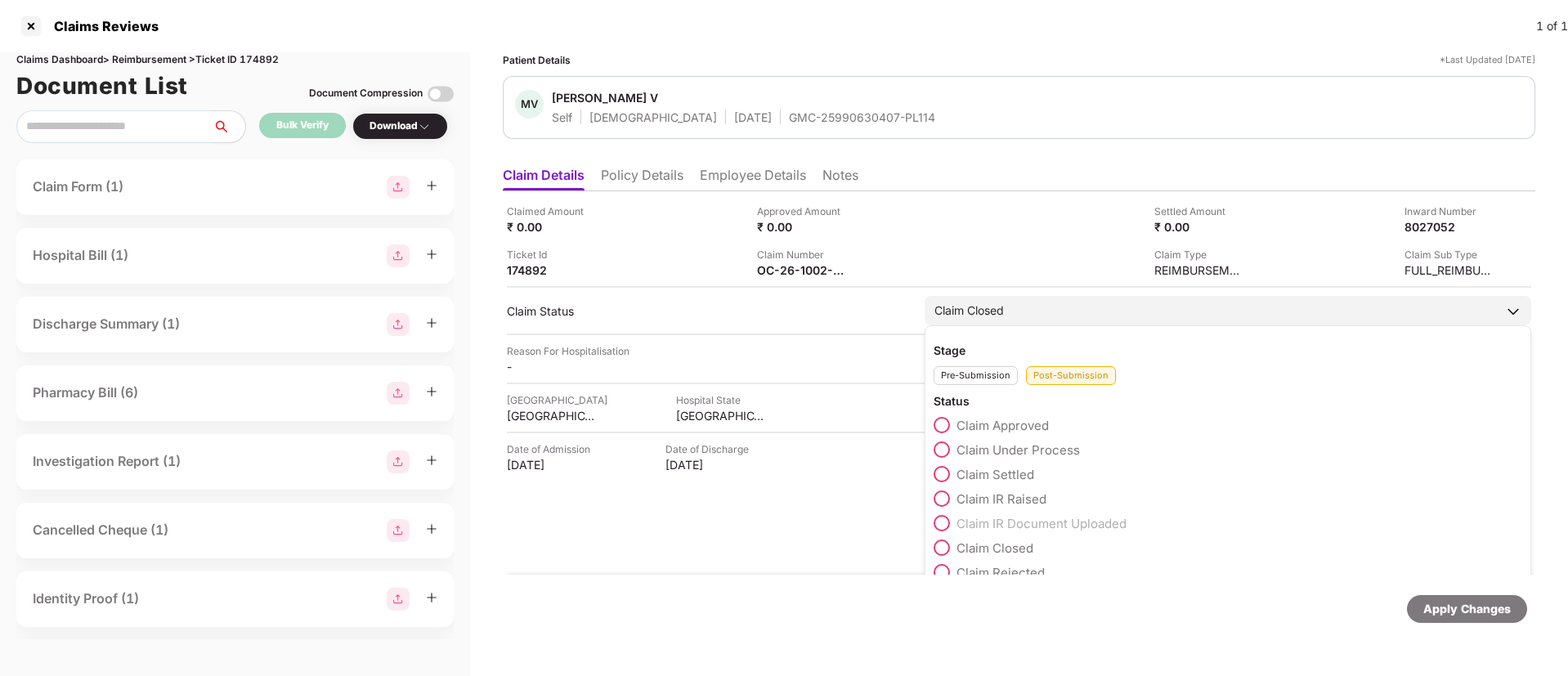
click at [1006, 451] on span "Claim Under Process" at bounding box center [1018, 450] width 124 height 16
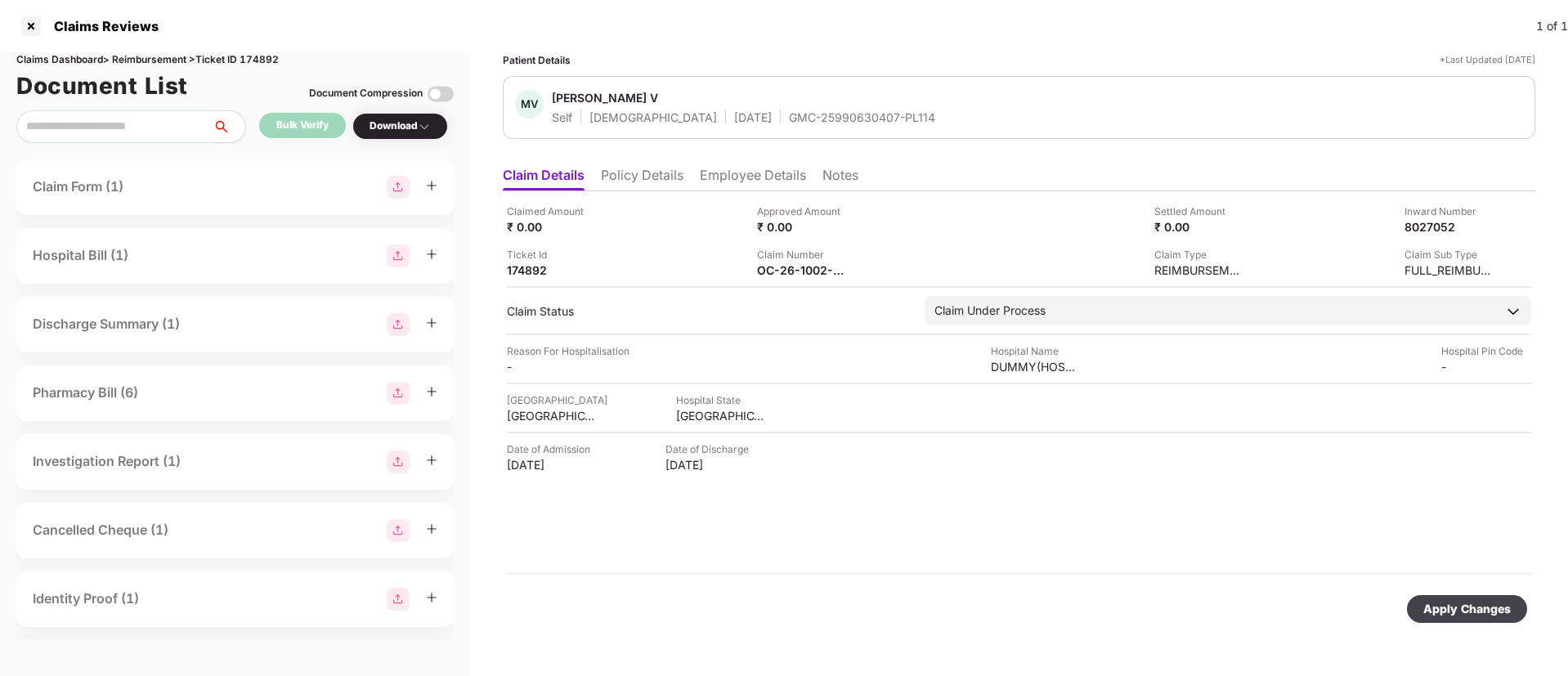
click at [1463, 605] on div "Apply Changes" at bounding box center [1466, 609] width 87 height 18
click at [1523, 589] on span at bounding box center [1525, 595] width 11 height 14
click at [858, 270] on img at bounding box center [858, 268] width 13 height 13
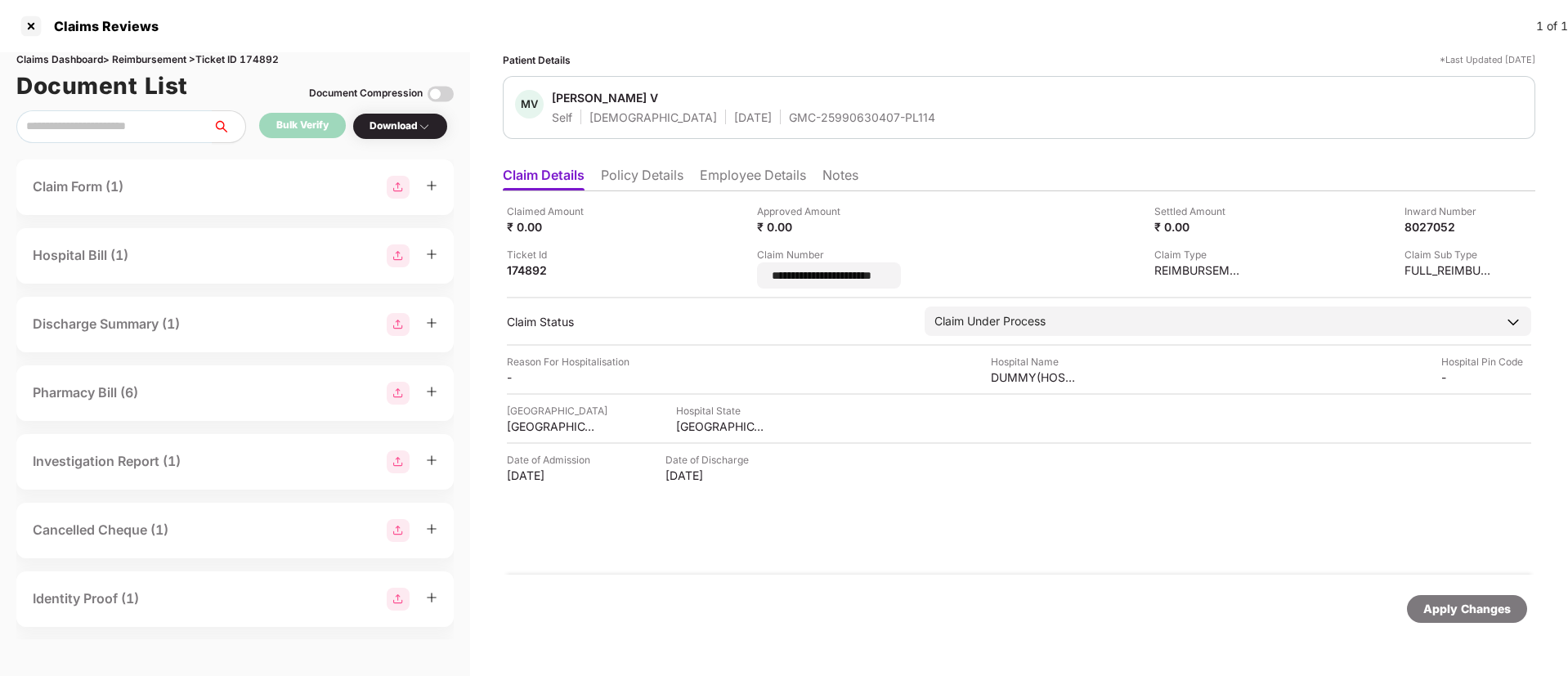
scroll to position [0, 6]
click at [830, 270] on input "**********" at bounding box center [850, 276] width 159 height 17
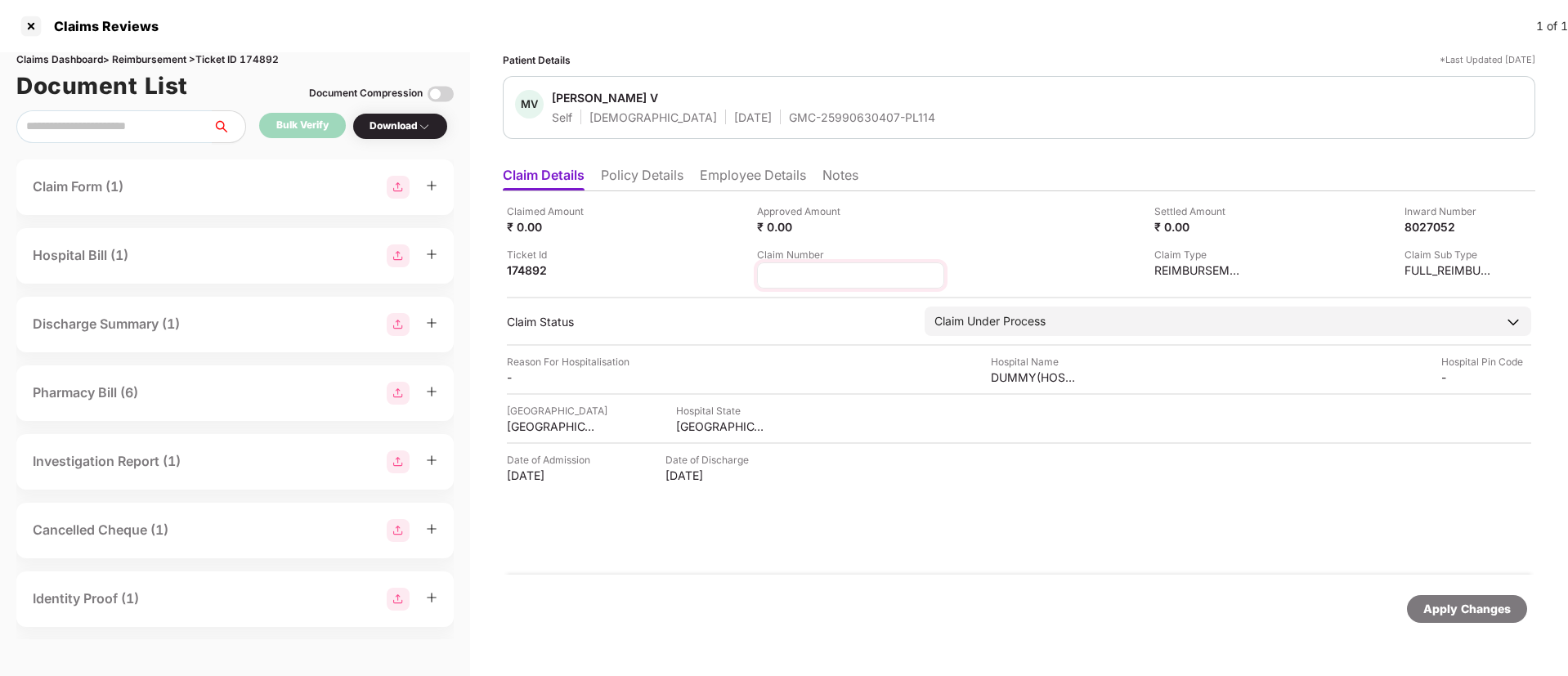
scroll to position [0, 0]
type input "**********"
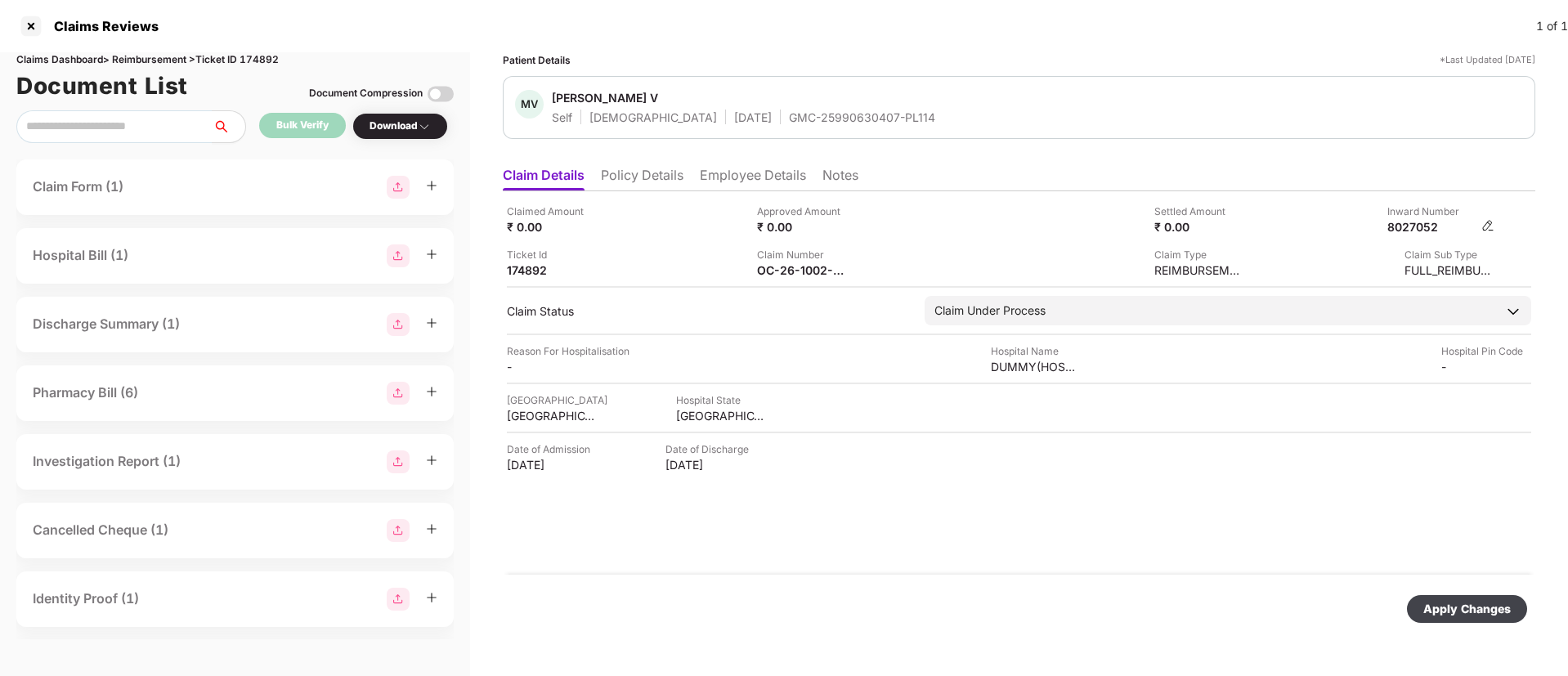
click at [1489, 225] on img at bounding box center [1488, 225] width 13 height 13
click at [0, 0] on img at bounding box center [0, 0] width 0 height 0
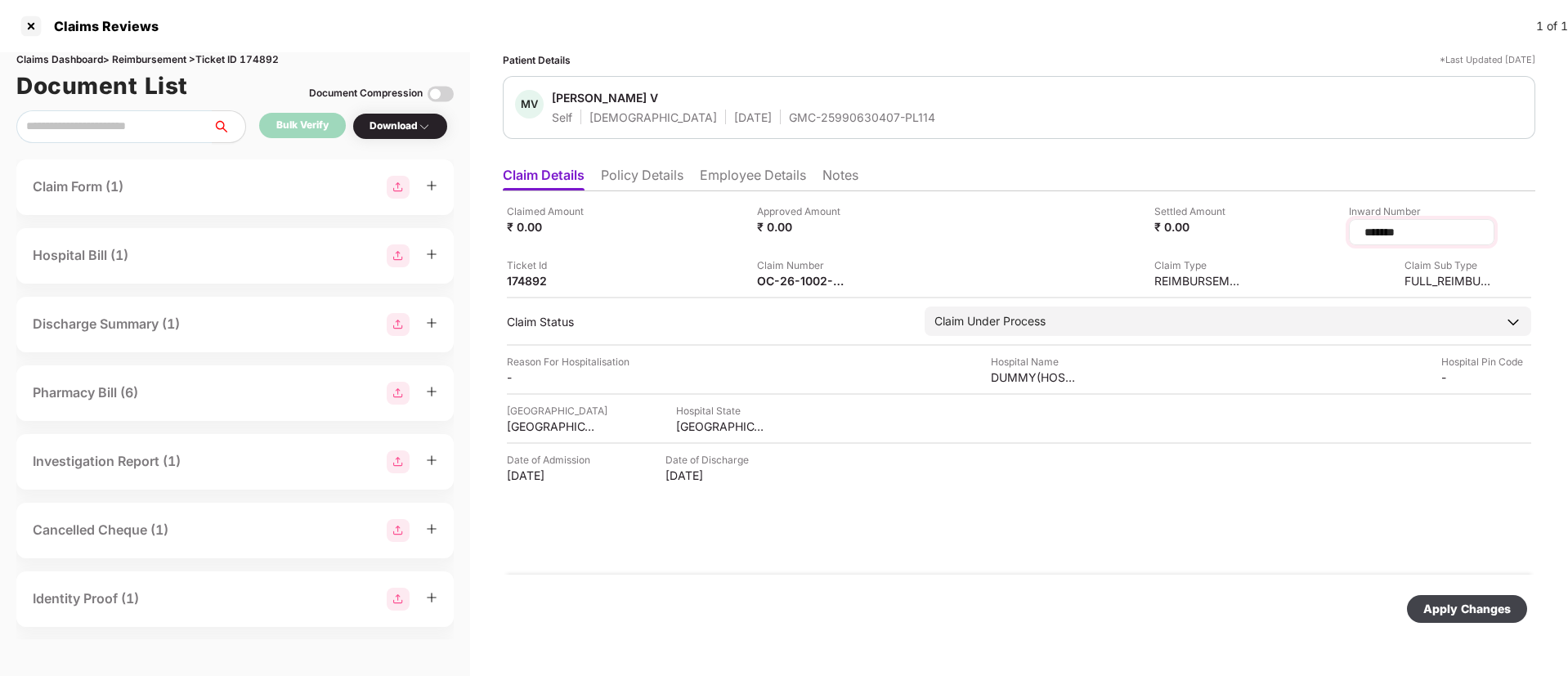
click at [1406, 224] on input "*******" at bounding box center [1421, 232] width 117 height 17
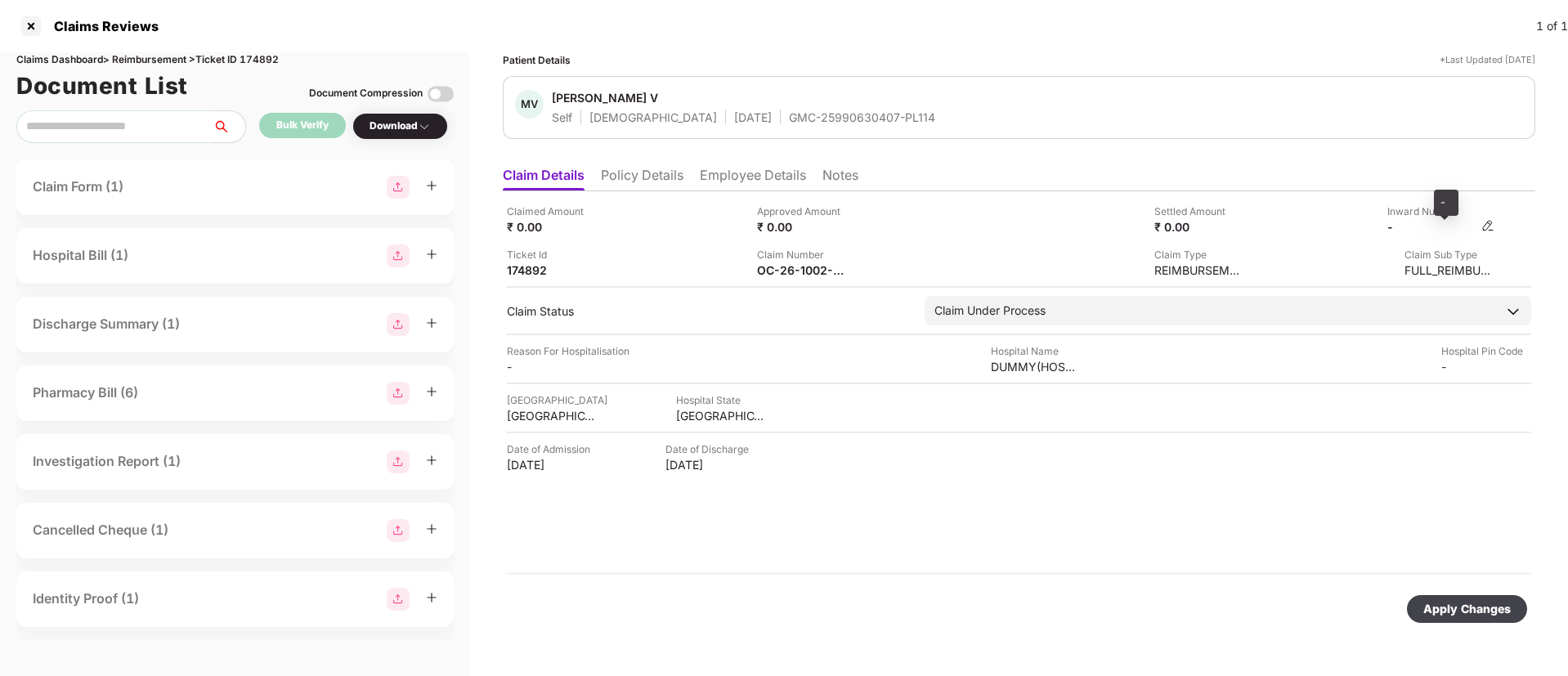
click at [1475, 226] on div "-" at bounding box center [1432, 226] width 90 height 16
click at [1486, 225] on img at bounding box center [1488, 225] width 13 height 13
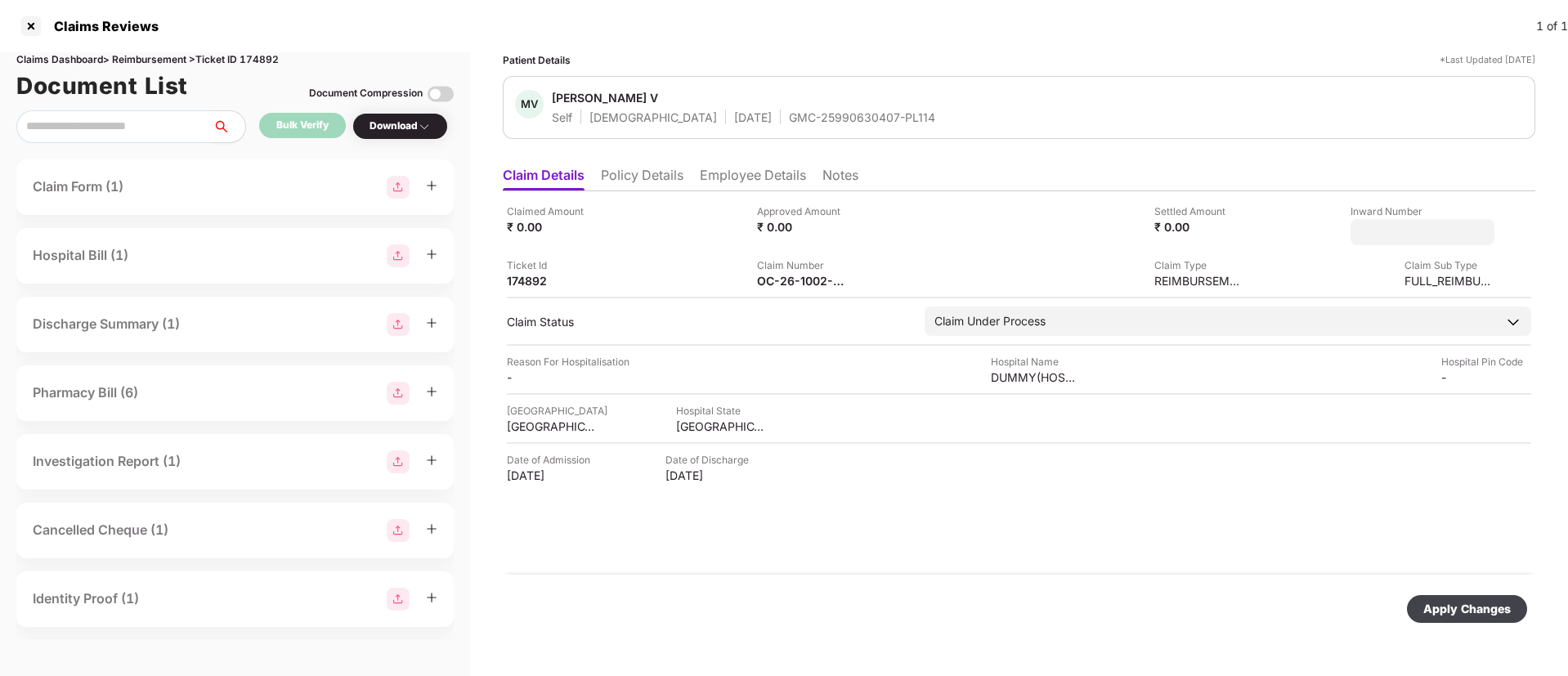
type input "*******"
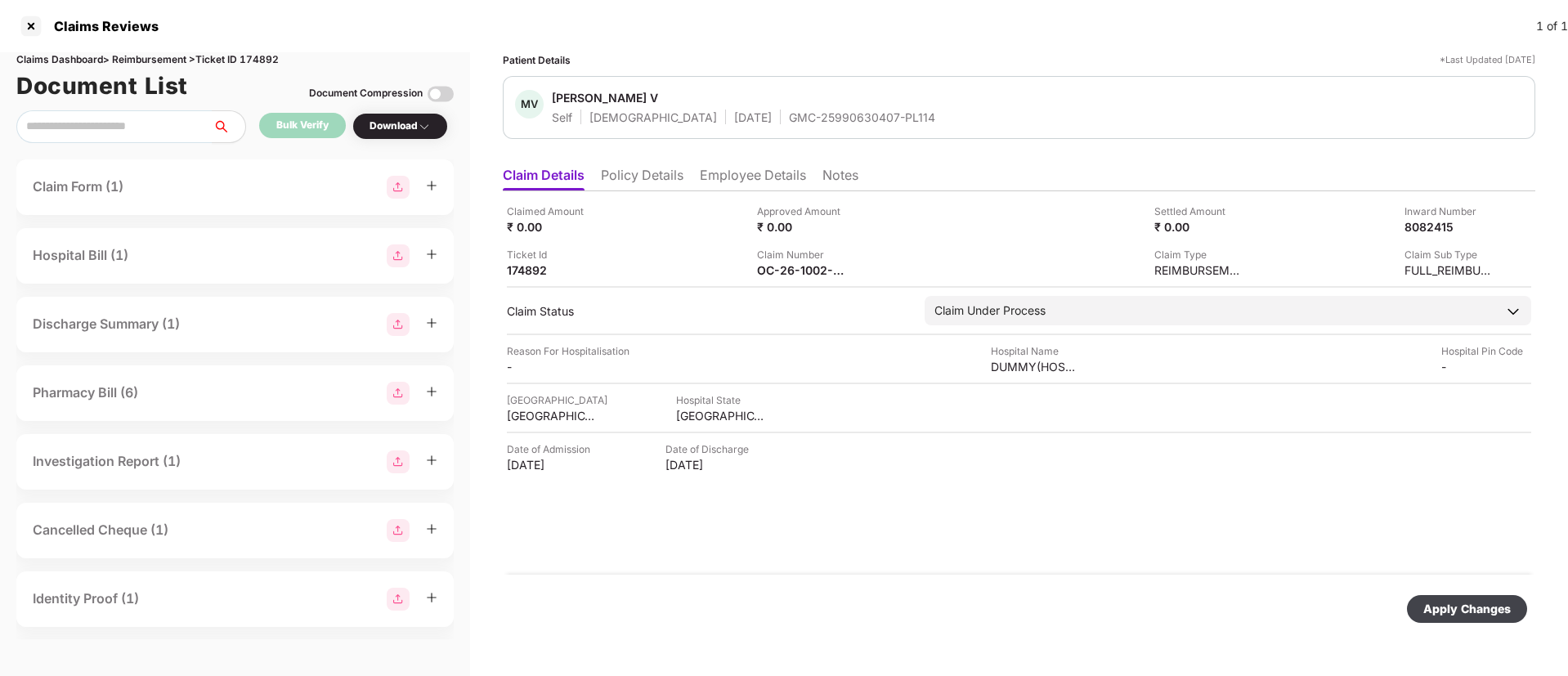
click at [1449, 606] on div "Apply Changes" at bounding box center [1466, 609] width 87 height 18
